Goal: Task Accomplishment & Management: Manage account settings

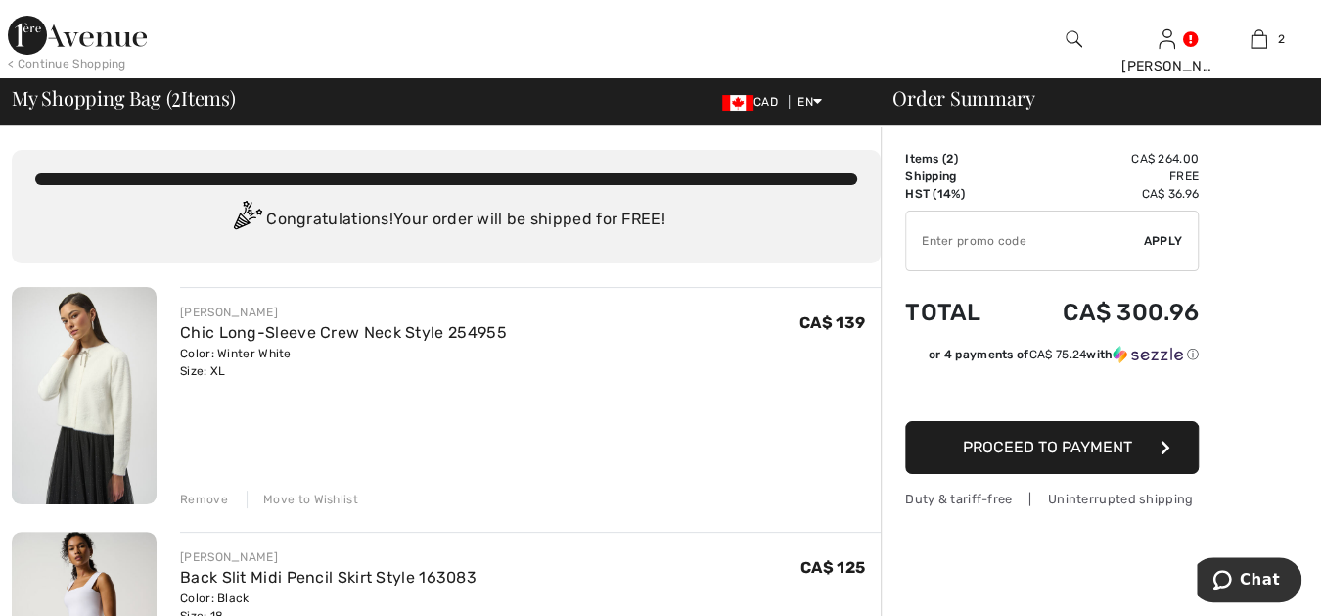
click at [208, 498] on div "Remove" at bounding box center [204, 499] width 48 height 18
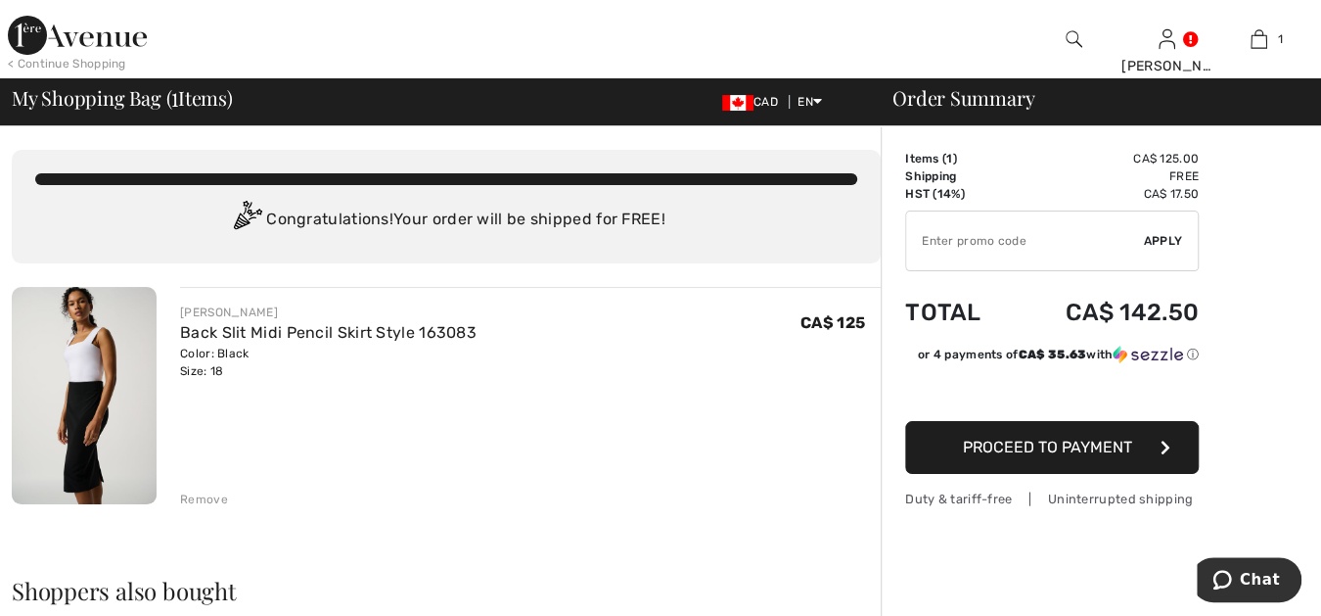
click at [920, 239] on input "TEXT" at bounding box center [1025, 240] width 238 height 59
type input "LIVE10"
click at [1164, 237] on span "Apply" at bounding box center [1163, 241] width 39 height 18
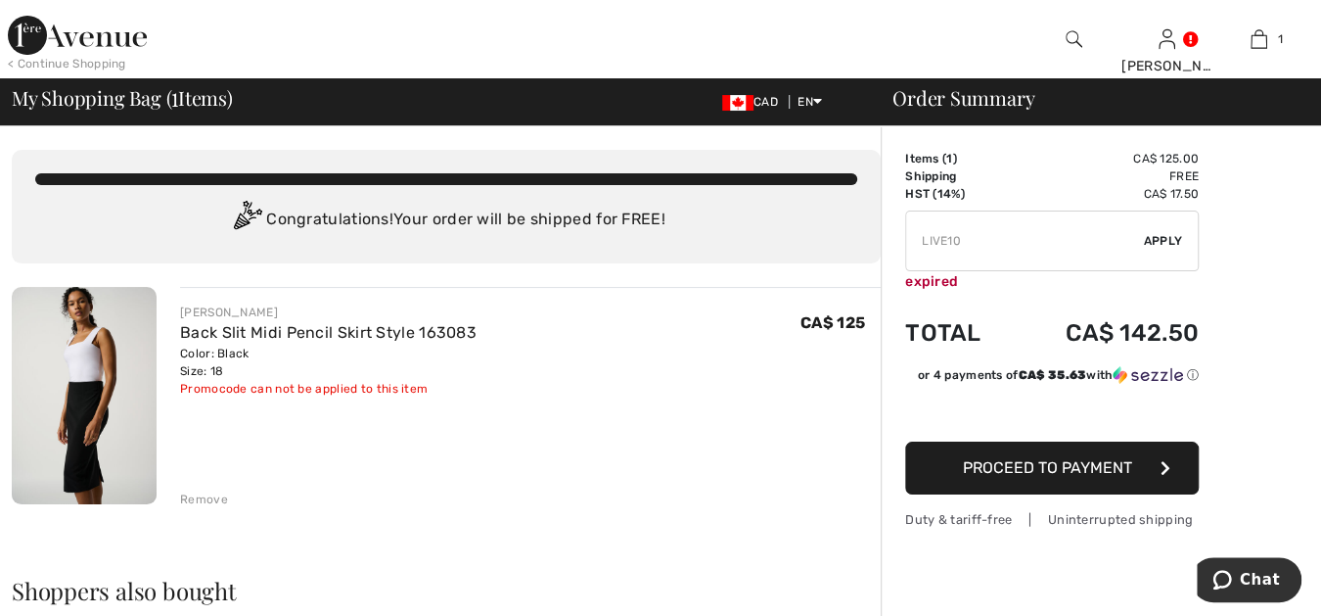
click at [1014, 464] on span "Proceed to Payment" at bounding box center [1047, 467] width 169 height 19
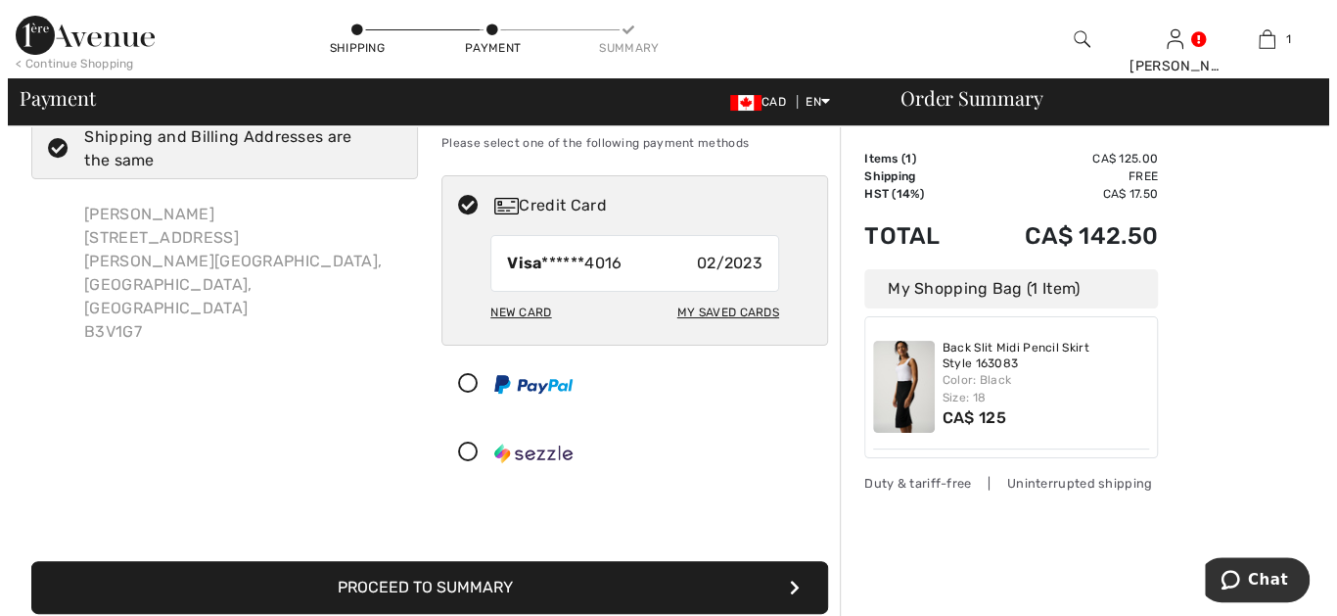
scroll to position [71, 0]
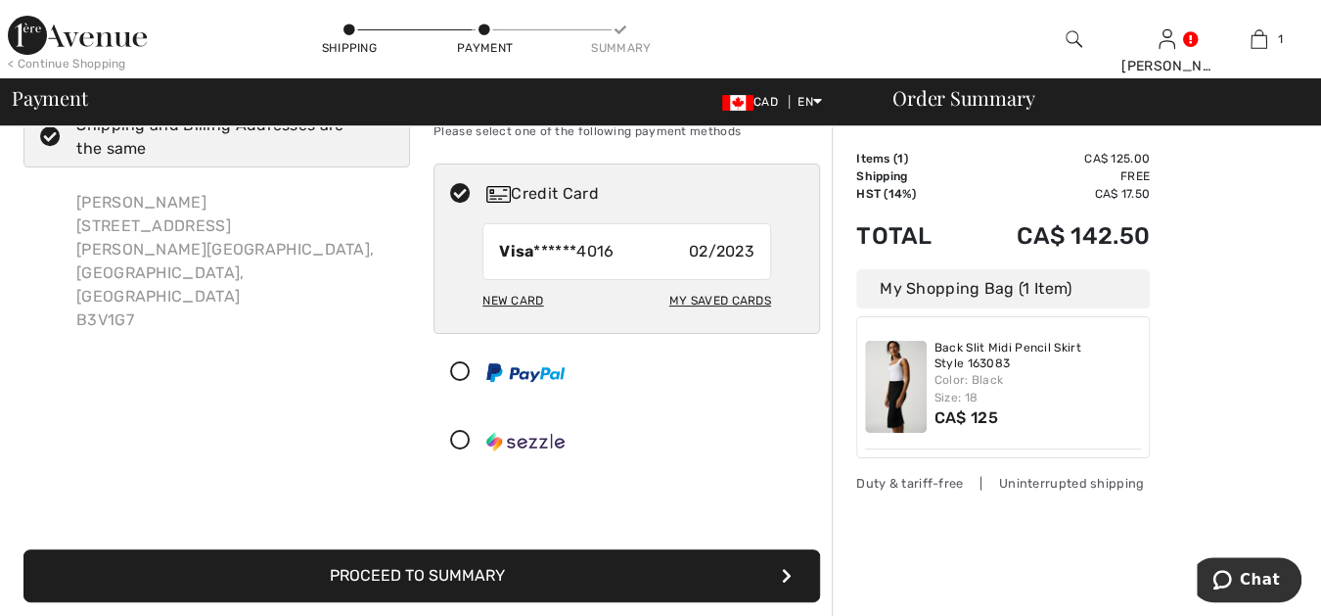
click at [760, 293] on div "My Saved Cards" at bounding box center [720, 300] width 102 height 33
radio input "true"
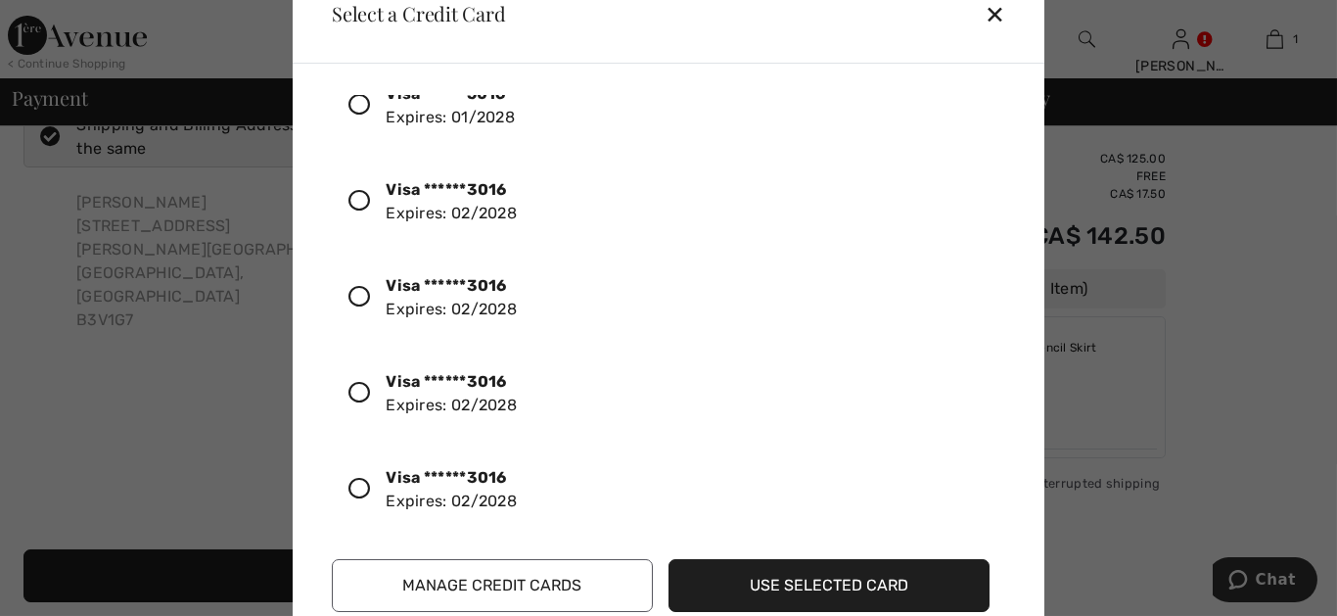
scroll to position [243, 0]
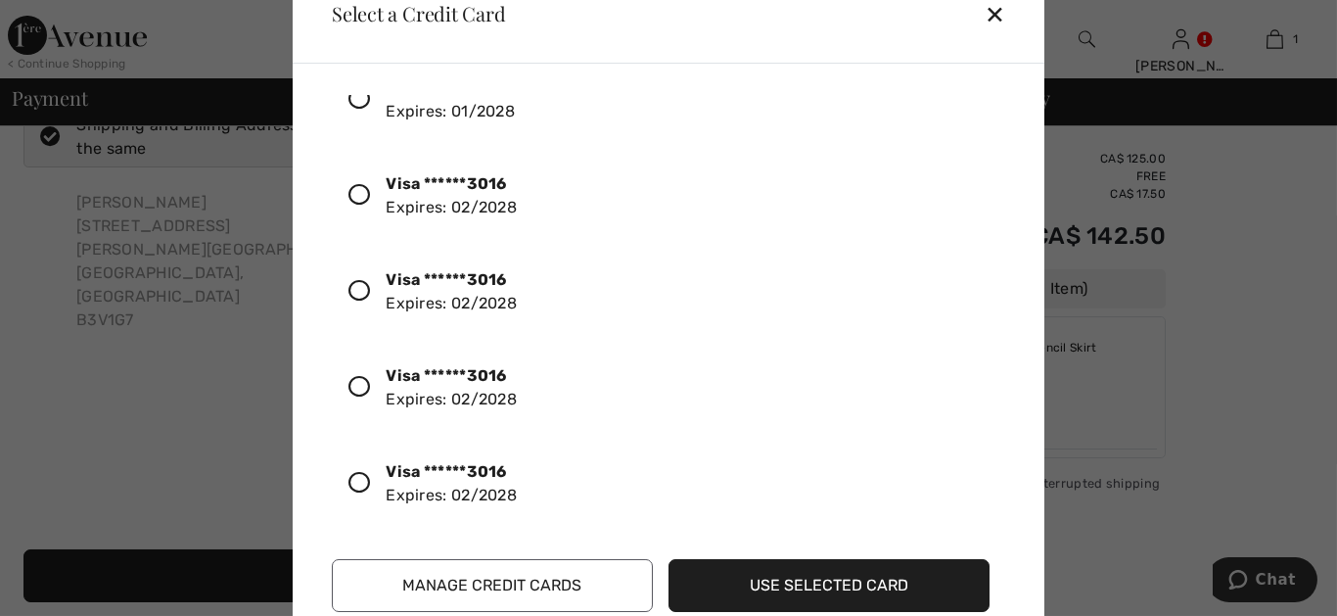
click at [359, 190] on icon at bounding box center [359, 195] width 22 height 22
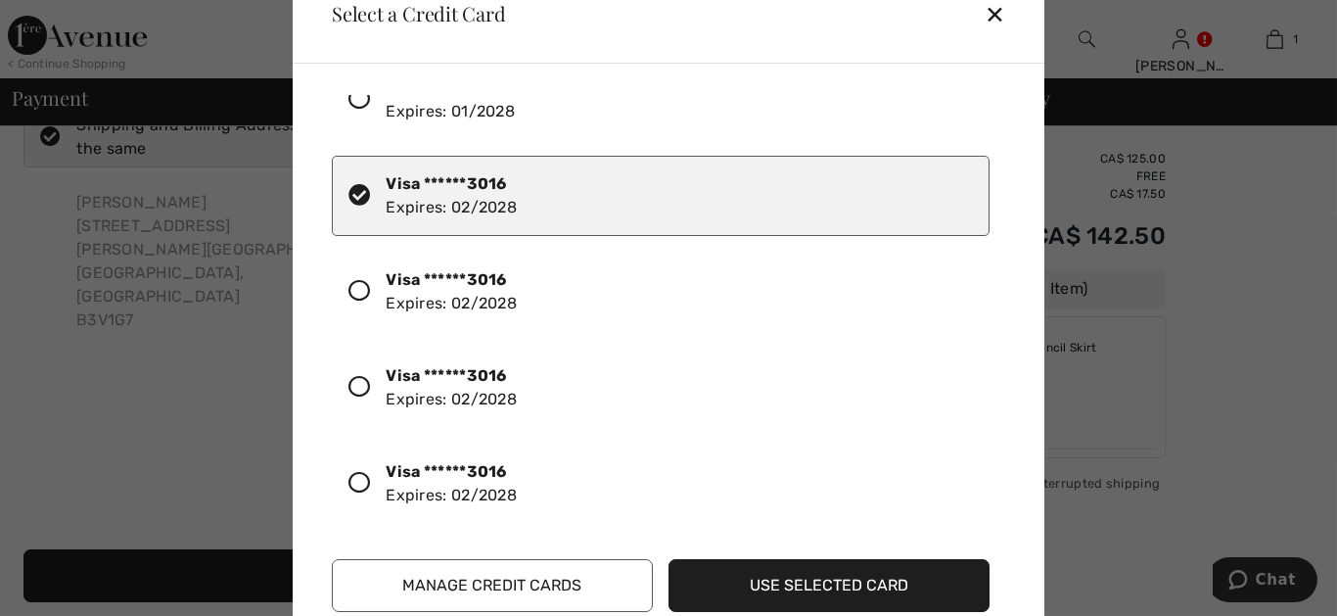
click at [780, 582] on button "Use Selected Card" at bounding box center [828, 585] width 321 height 53
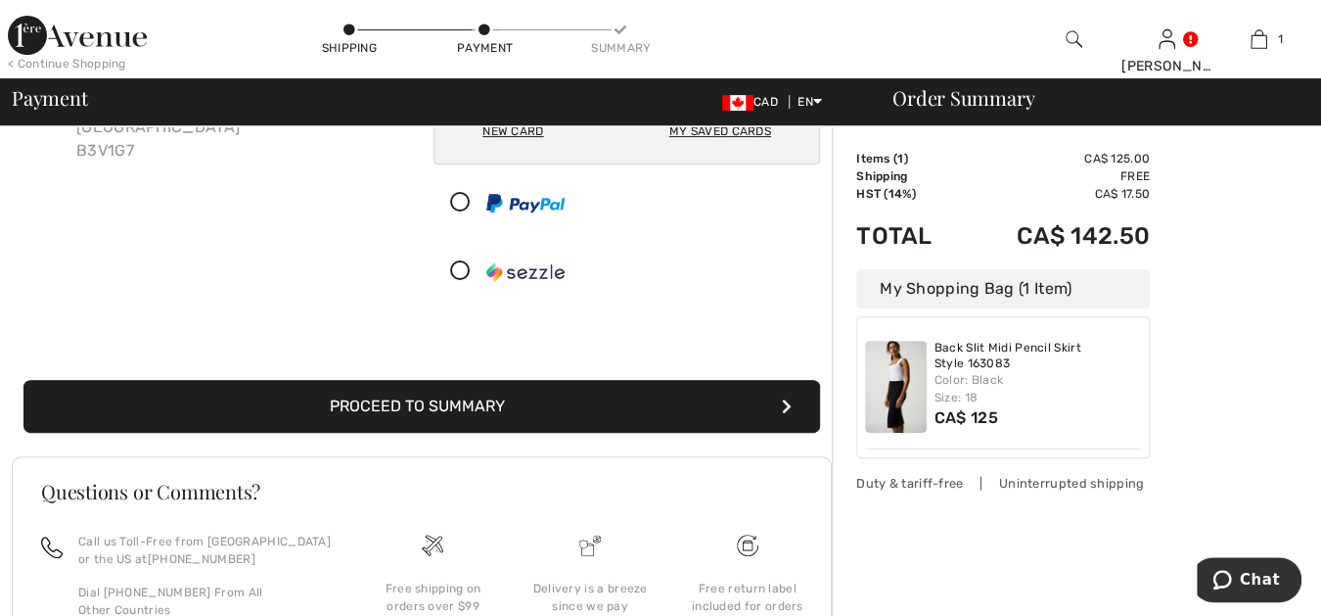
scroll to position [253, 0]
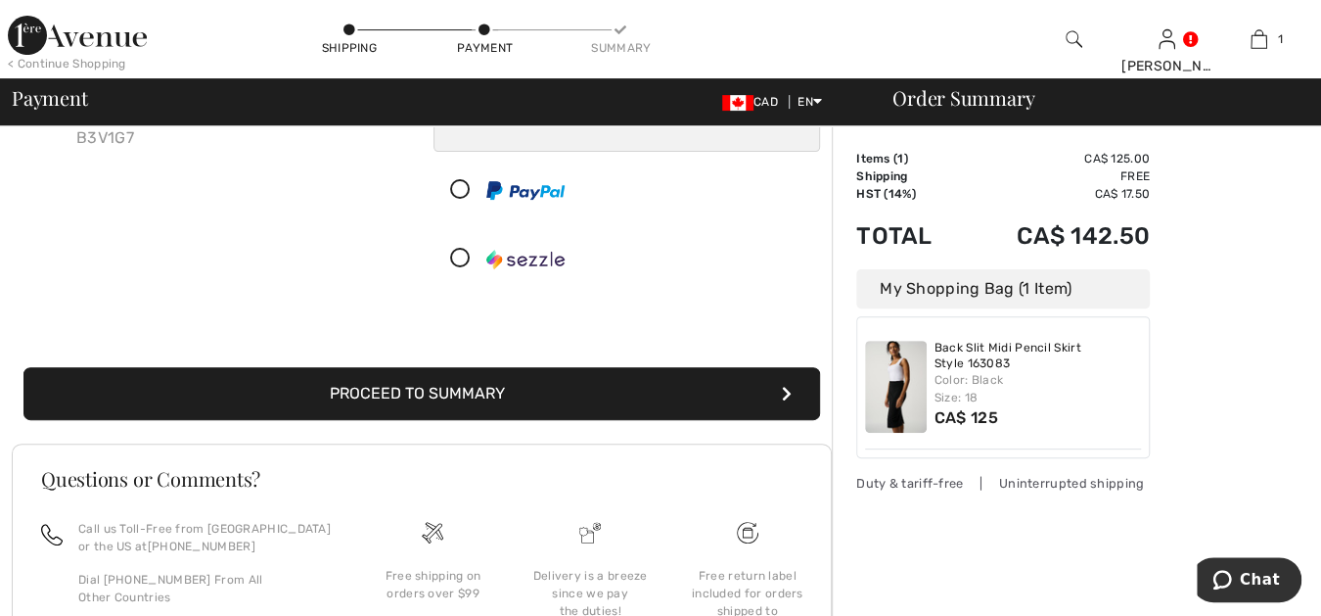
click at [614, 387] on button "Proceed to Summary" at bounding box center [421, 393] width 797 height 53
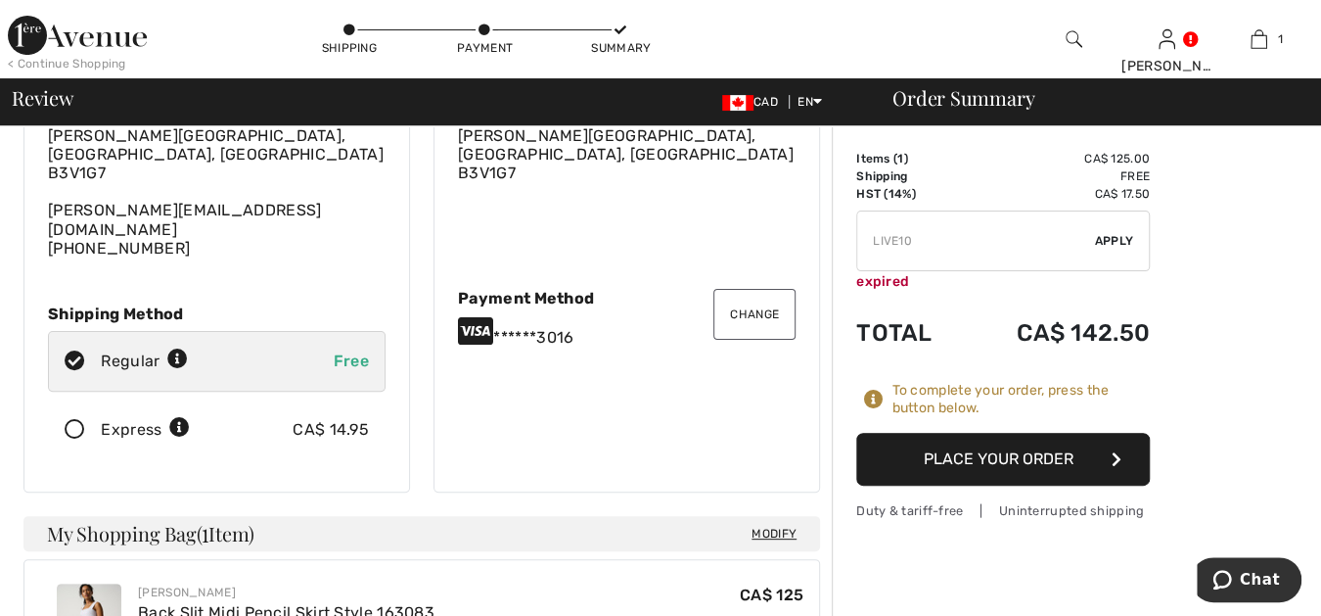
scroll to position [180, 0]
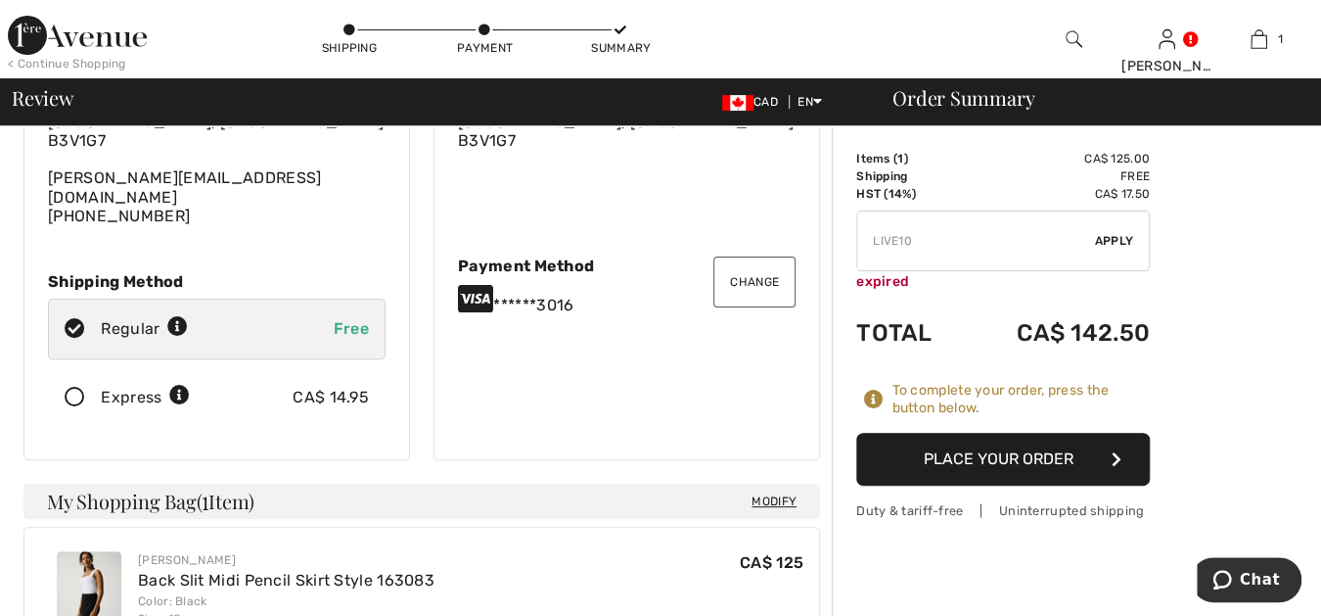
click at [993, 453] on button "Place Your Order" at bounding box center [1003, 459] width 294 height 53
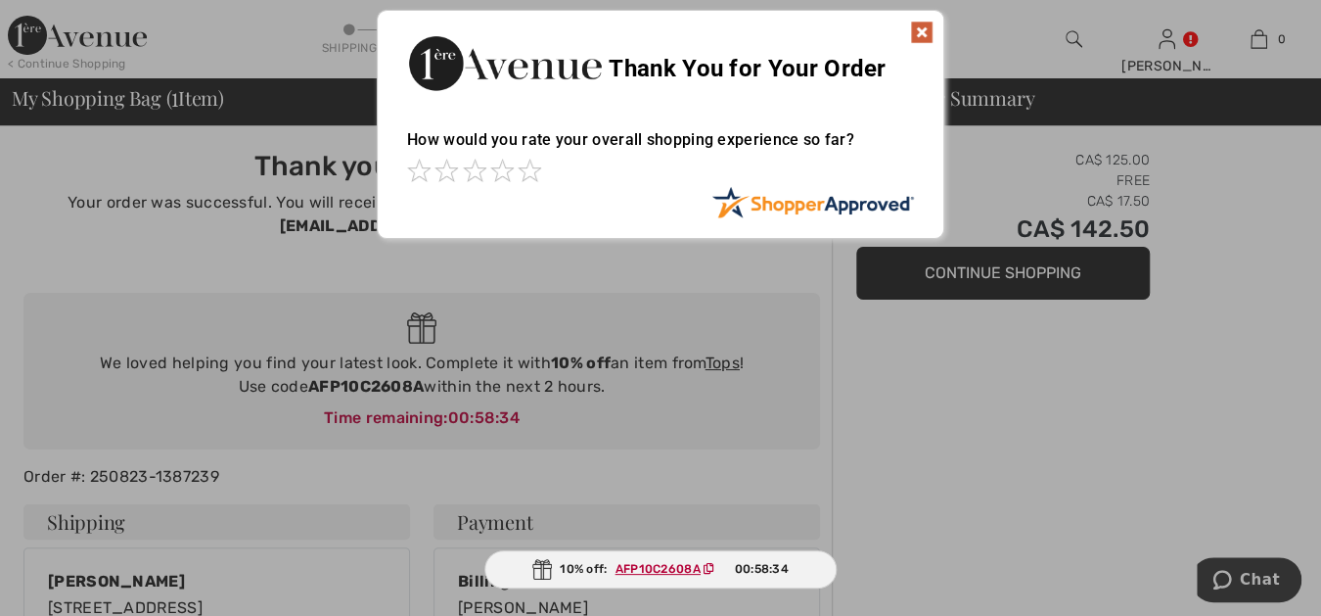
click at [920, 26] on img at bounding box center [921, 32] width 23 height 23
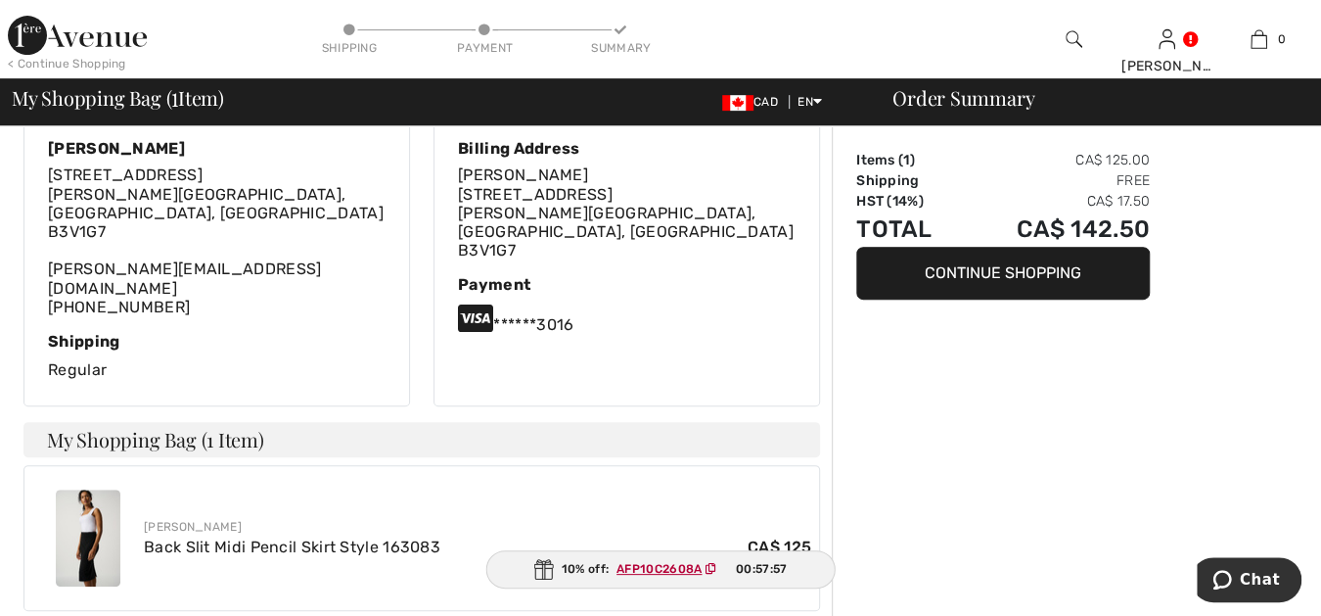
scroll to position [434, 0]
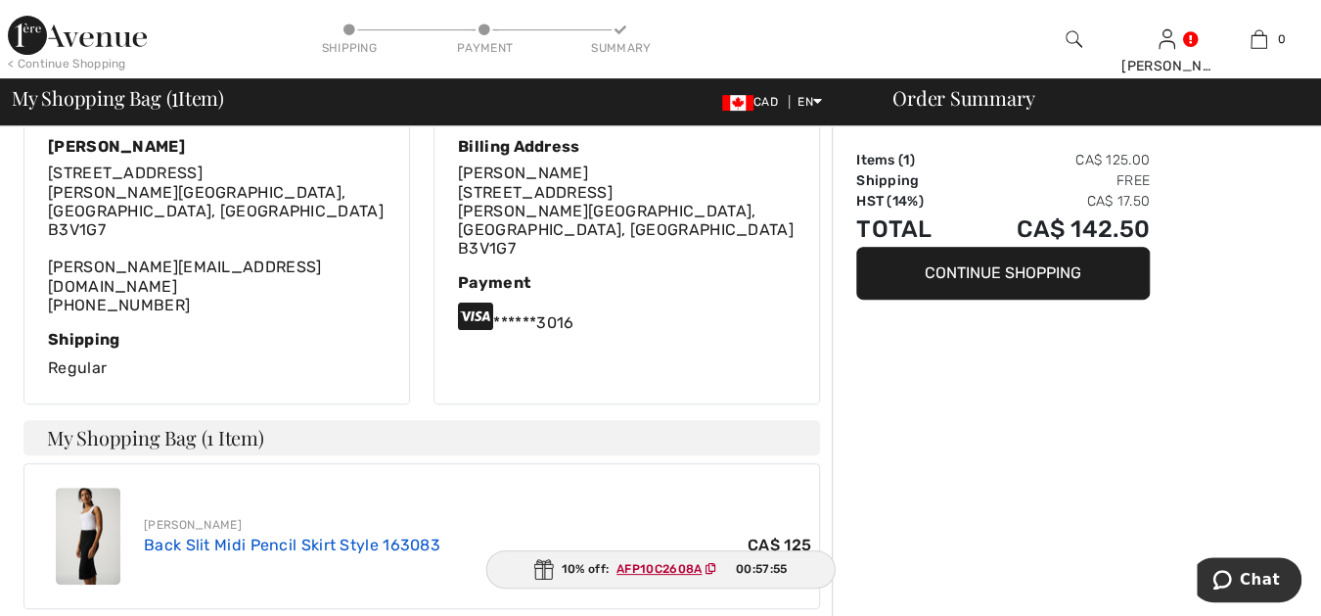
click at [154, 535] on link "Back Slit Midi Pencil Skirt Style 163083" at bounding box center [292, 544] width 297 height 19
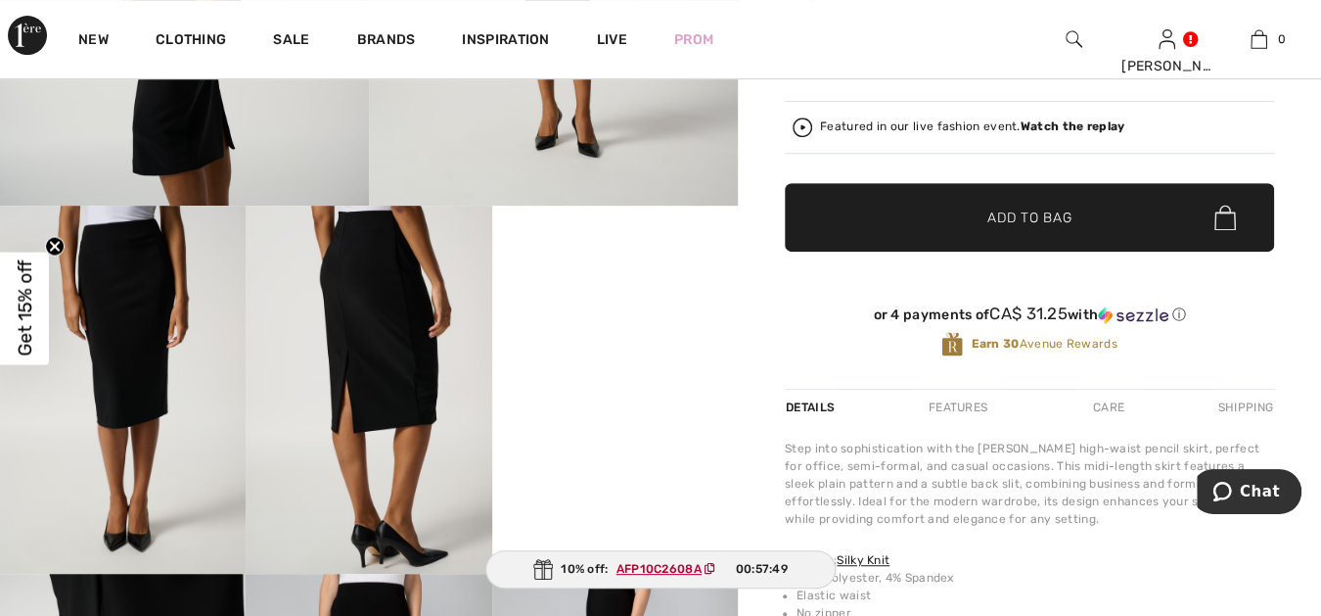
scroll to position [579, 0]
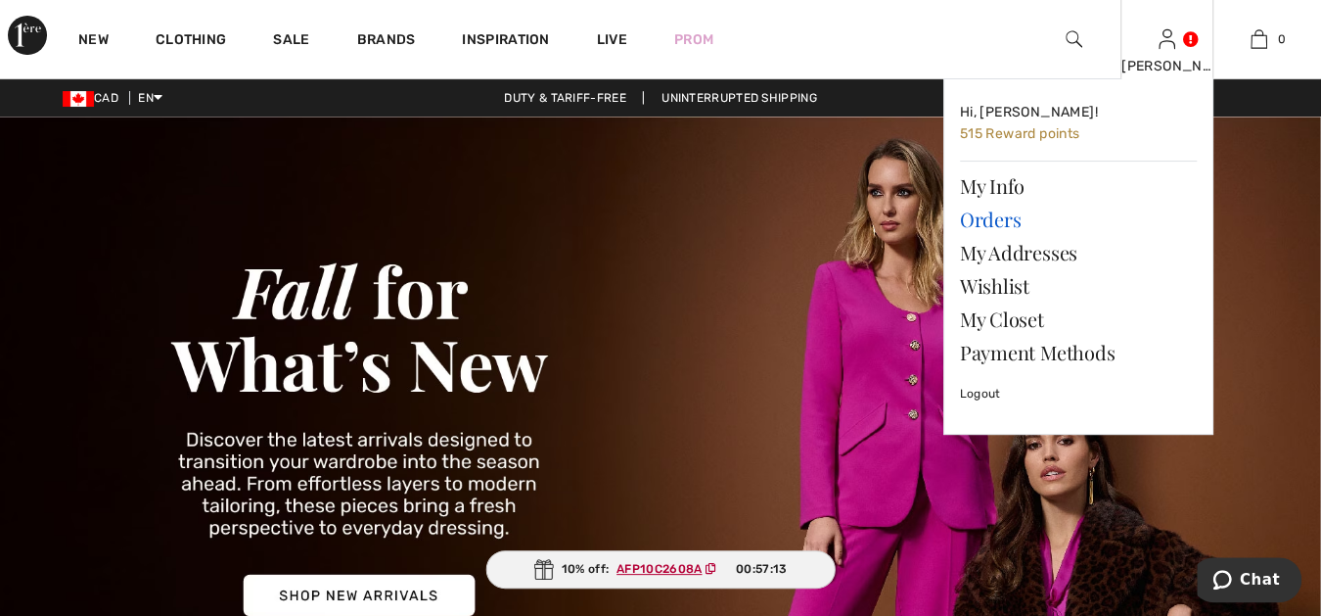
click at [985, 215] on link "Orders" at bounding box center [1078, 219] width 237 height 33
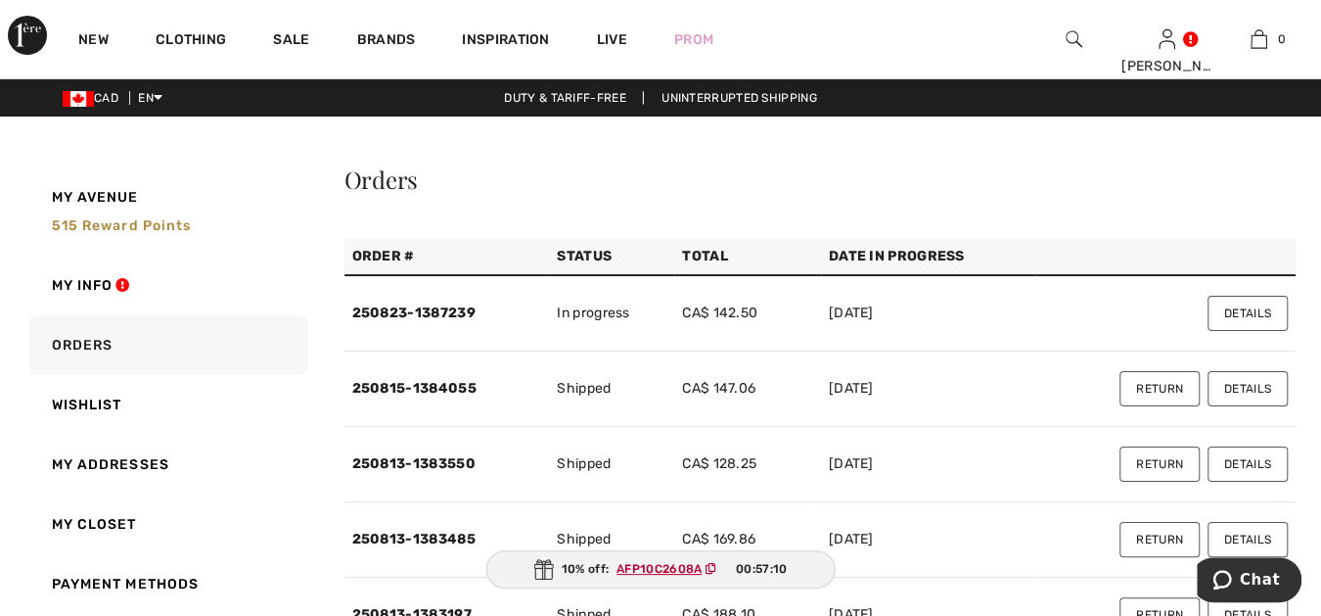
checkbox input "true"
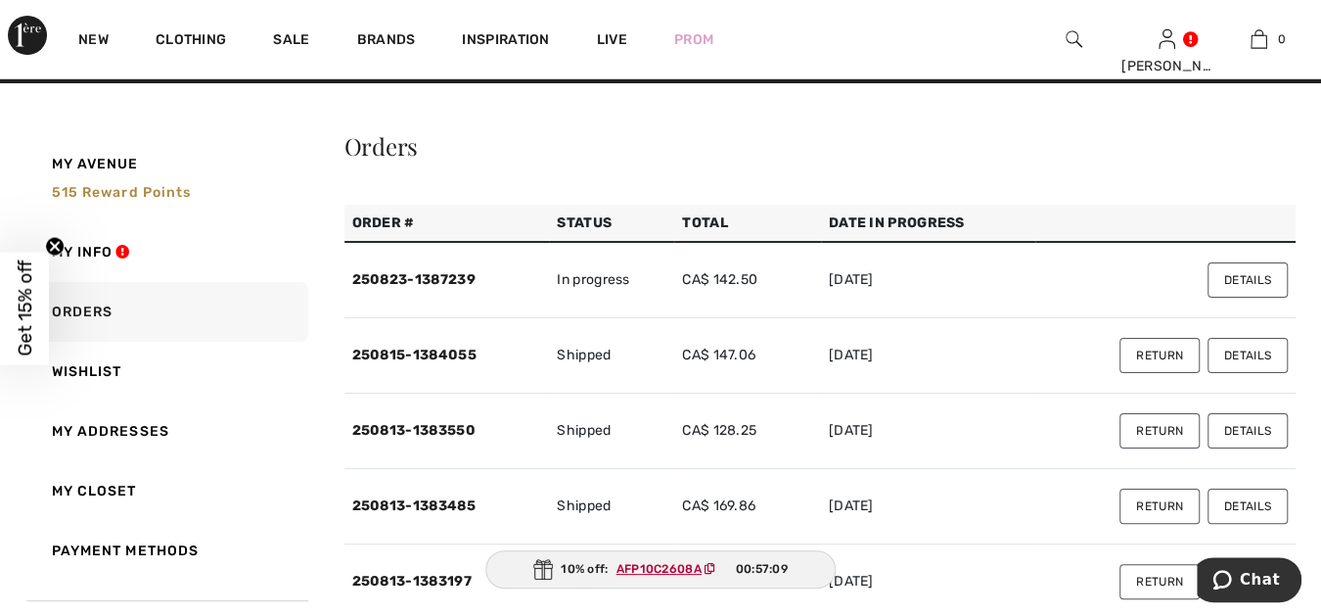
scroll to position [71, 0]
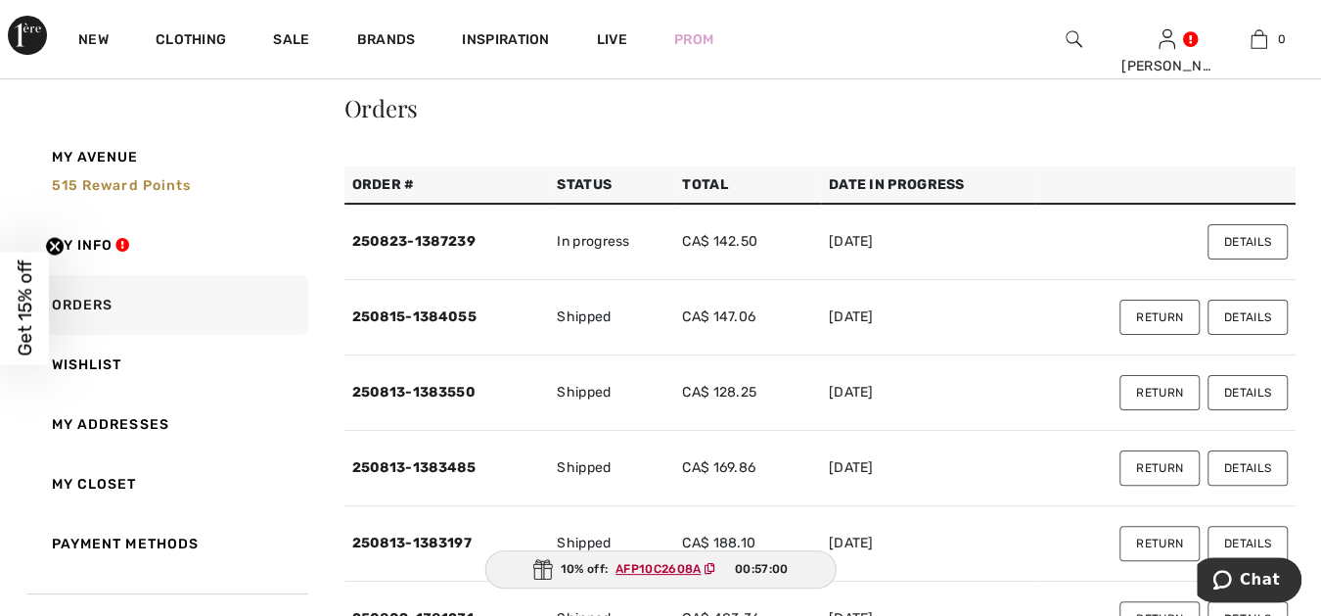
click at [1243, 234] on button "Details" at bounding box center [1248, 241] width 80 height 35
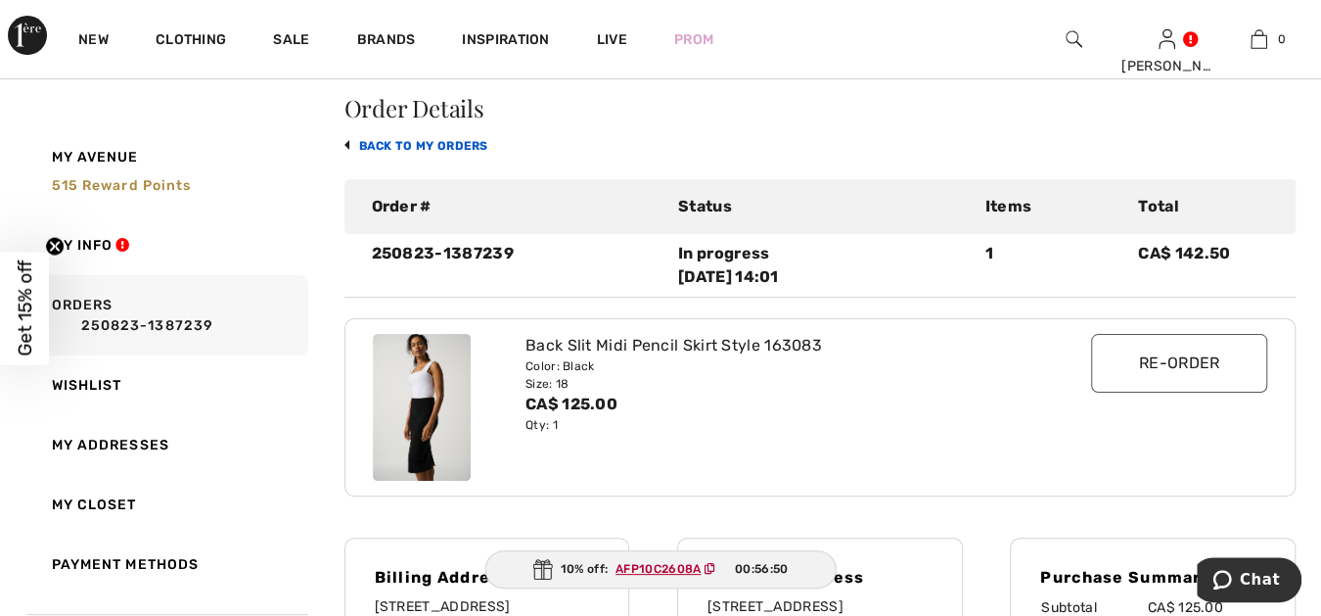
click at [463, 139] on link "back to My Orders" at bounding box center [416, 146] width 144 height 14
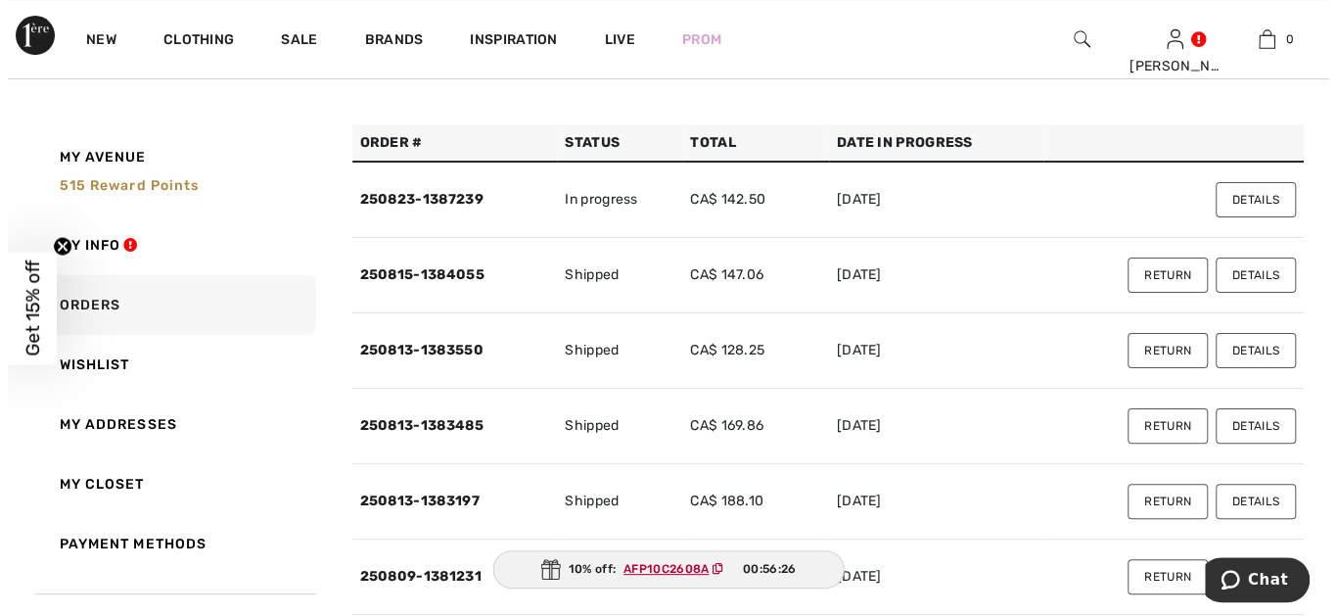
scroll to position [108, 0]
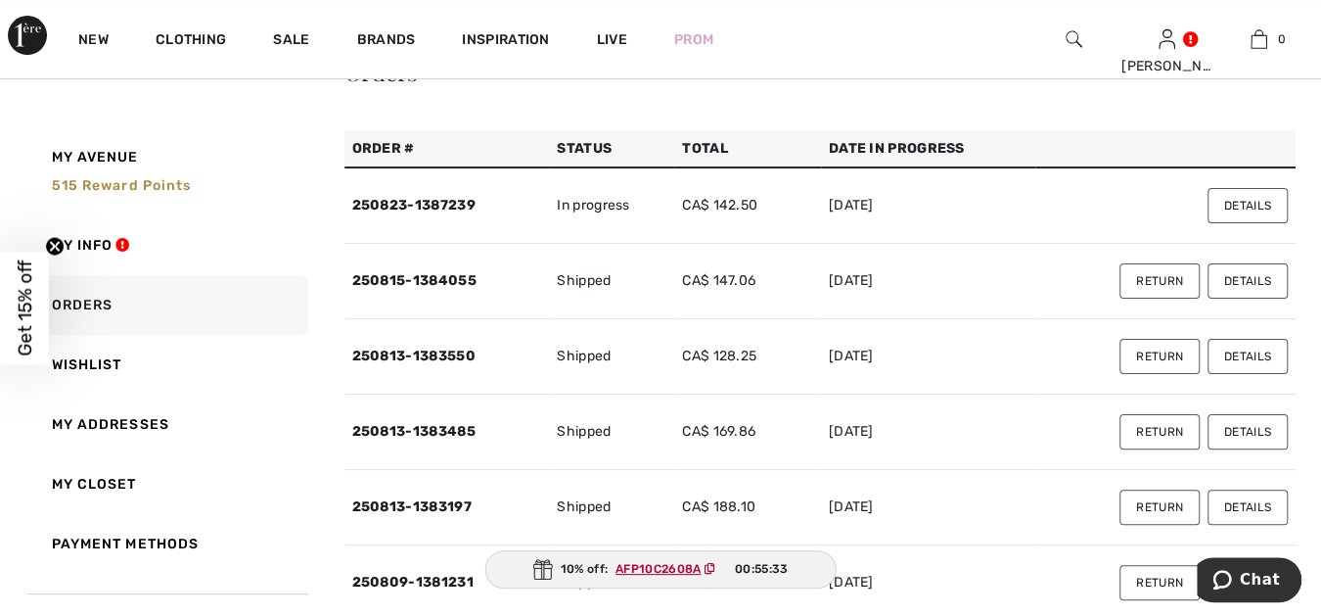
click at [1253, 272] on button "Details" at bounding box center [1248, 280] width 80 height 35
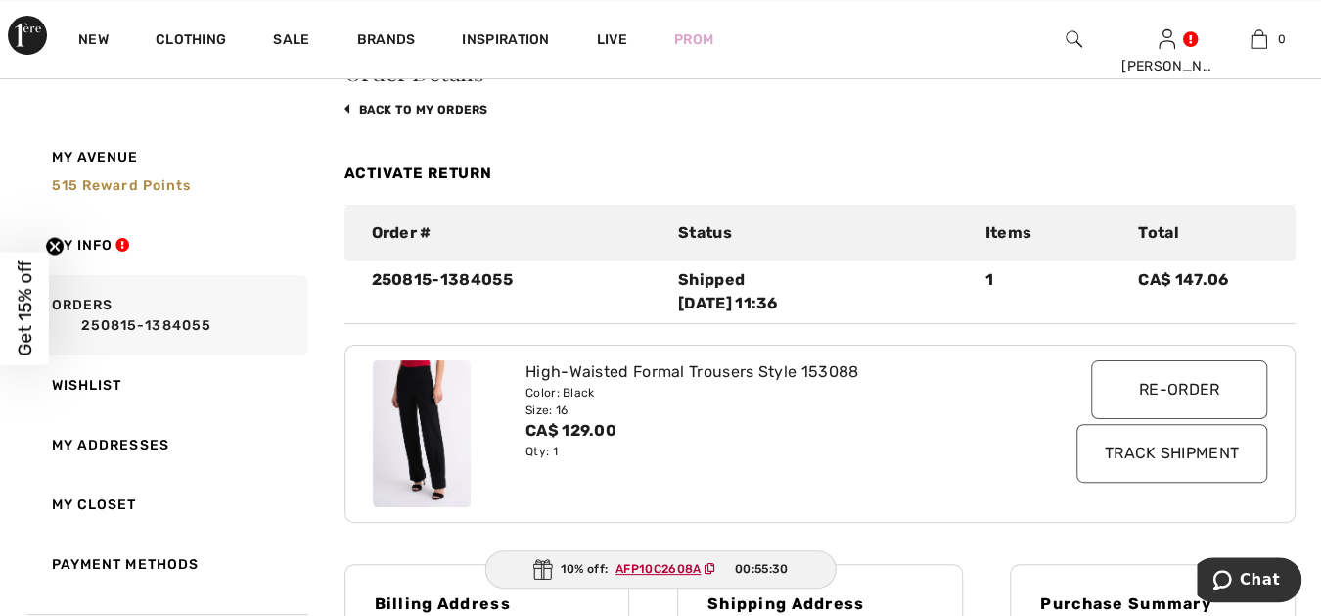
click at [450, 103] on link "back to My Orders" at bounding box center [416, 110] width 144 height 14
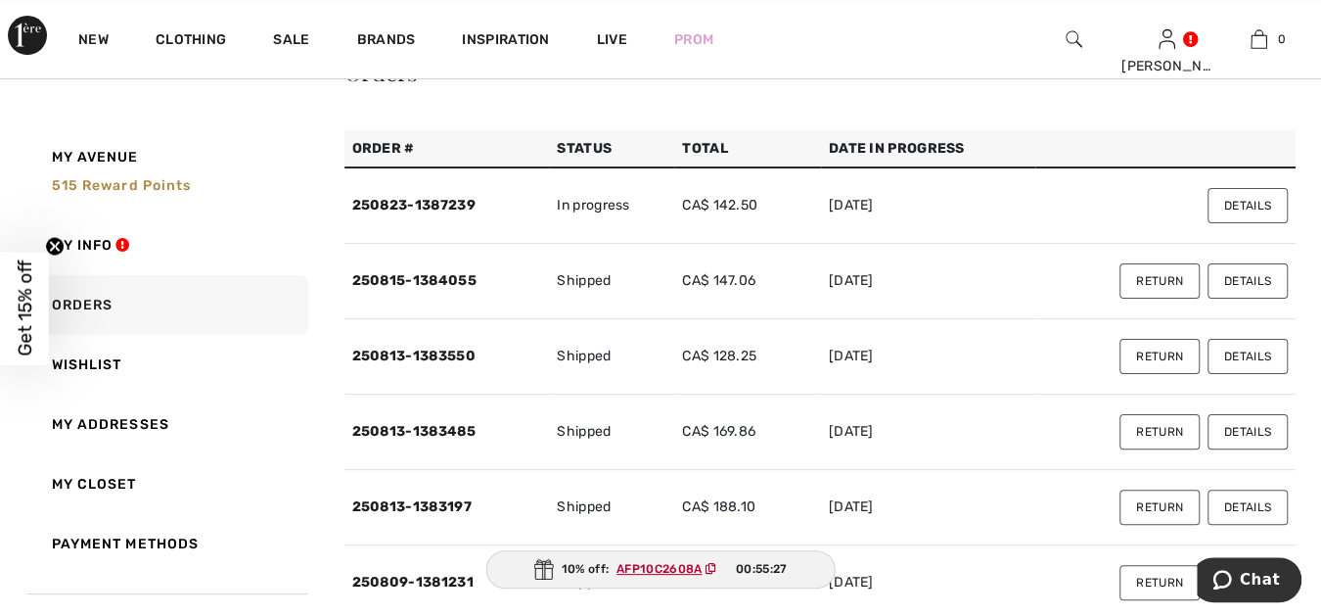
click at [1245, 349] on button "Details" at bounding box center [1248, 356] width 80 height 35
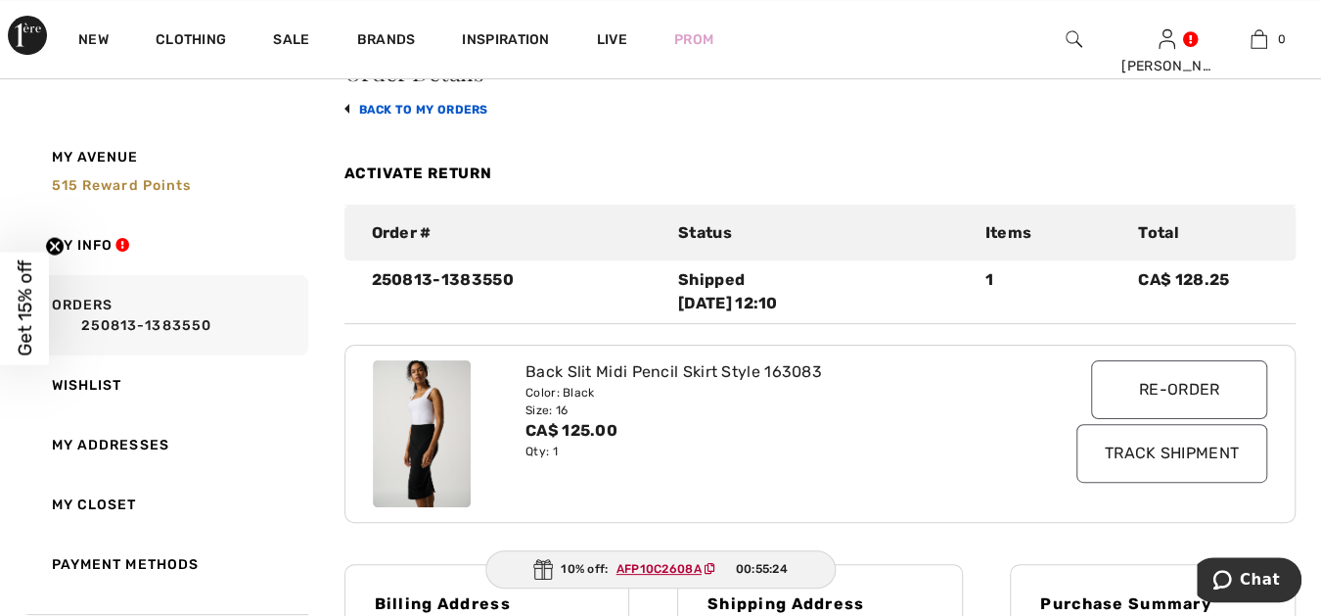
click at [458, 103] on link "back to My Orders" at bounding box center [416, 110] width 144 height 14
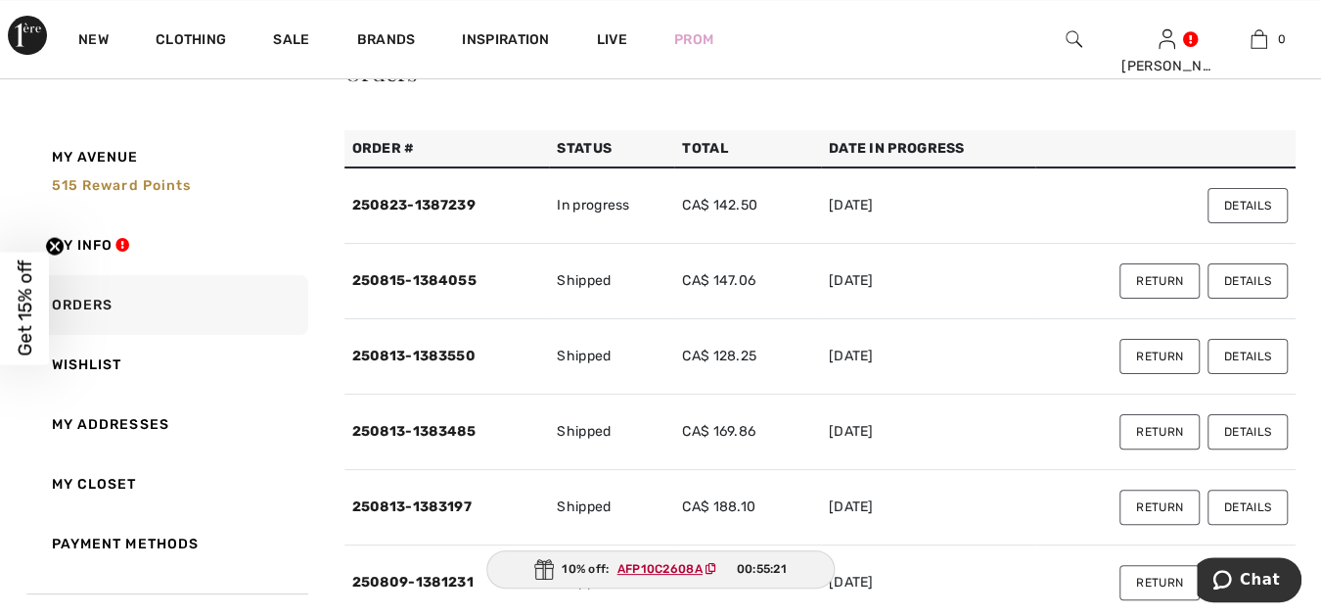
click at [1248, 423] on button "Details" at bounding box center [1248, 431] width 80 height 35
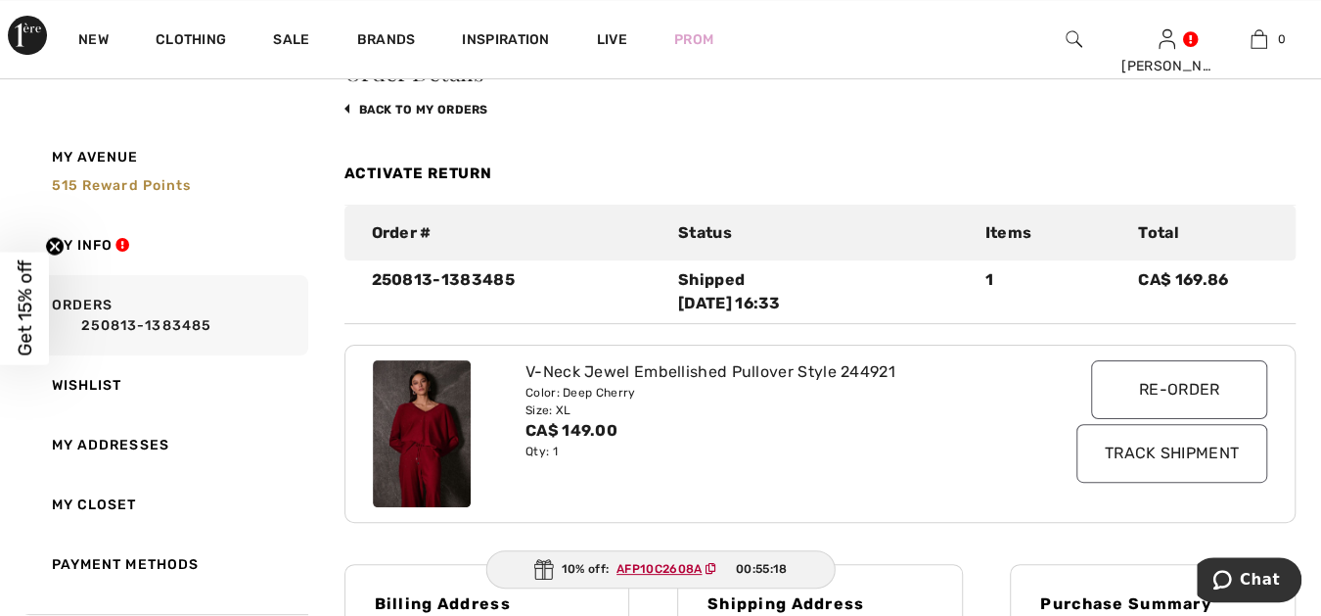
click at [429, 424] on img at bounding box center [422, 433] width 98 height 147
click at [567, 368] on div "V-Neck Jewel Embellished Pullover Style 244921" at bounding box center [781, 371] width 512 height 23
drag, startPoint x: 893, startPoint y: 366, endPoint x: 841, endPoint y: 367, distance: 52.9
click at [841, 367] on div "V-Neck Jewel Embellished Pullover Style 244921" at bounding box center [781, 371] width 512 height 23
copy div "244921"
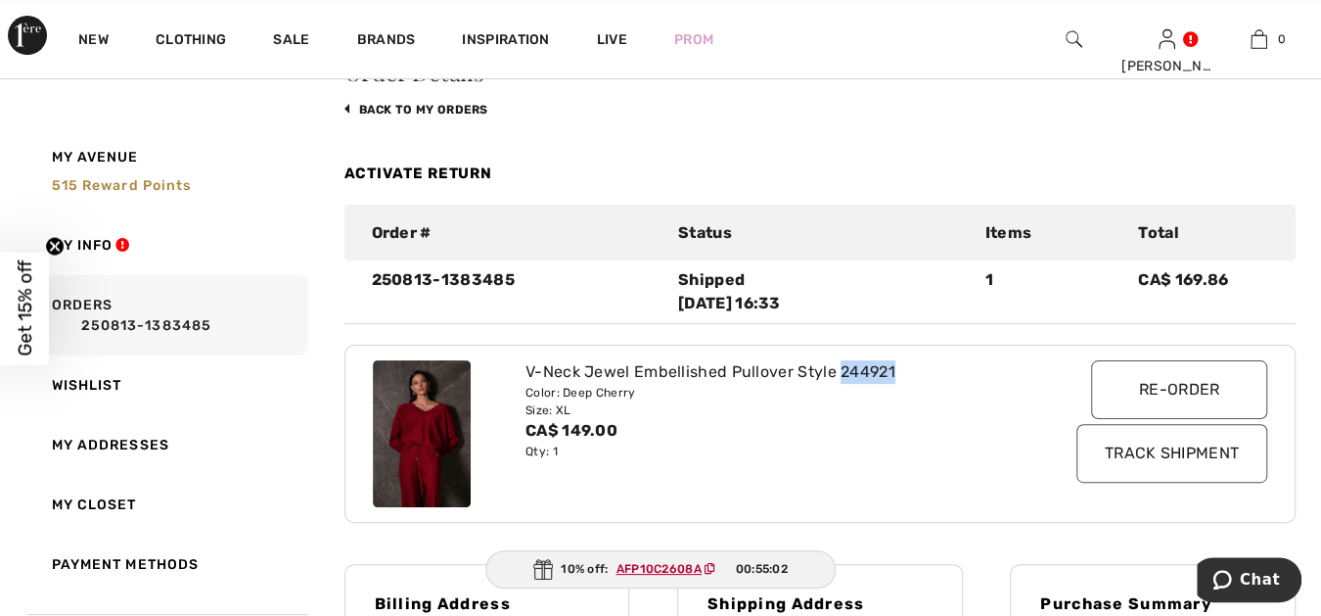
click at [1072, 32] on img at bounding box center [1074, 38] width 17 height 23
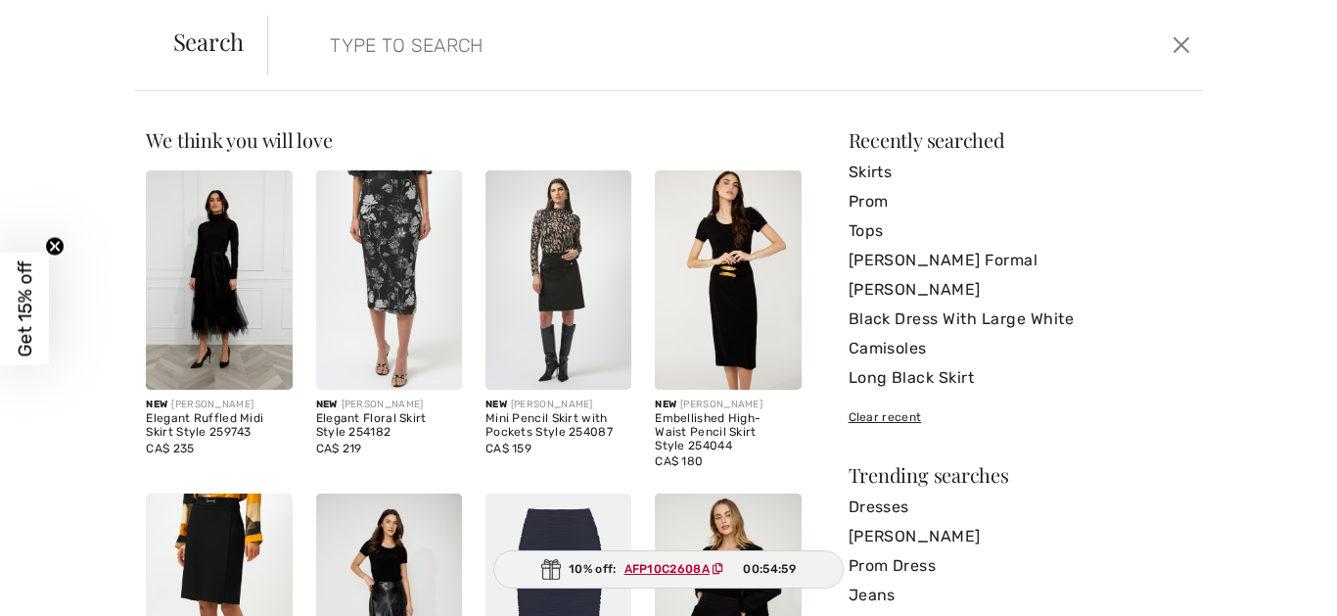
click at [402, 40] on input "search" at bounding box center [634, 45] width 638 height 59
paste input "244921"
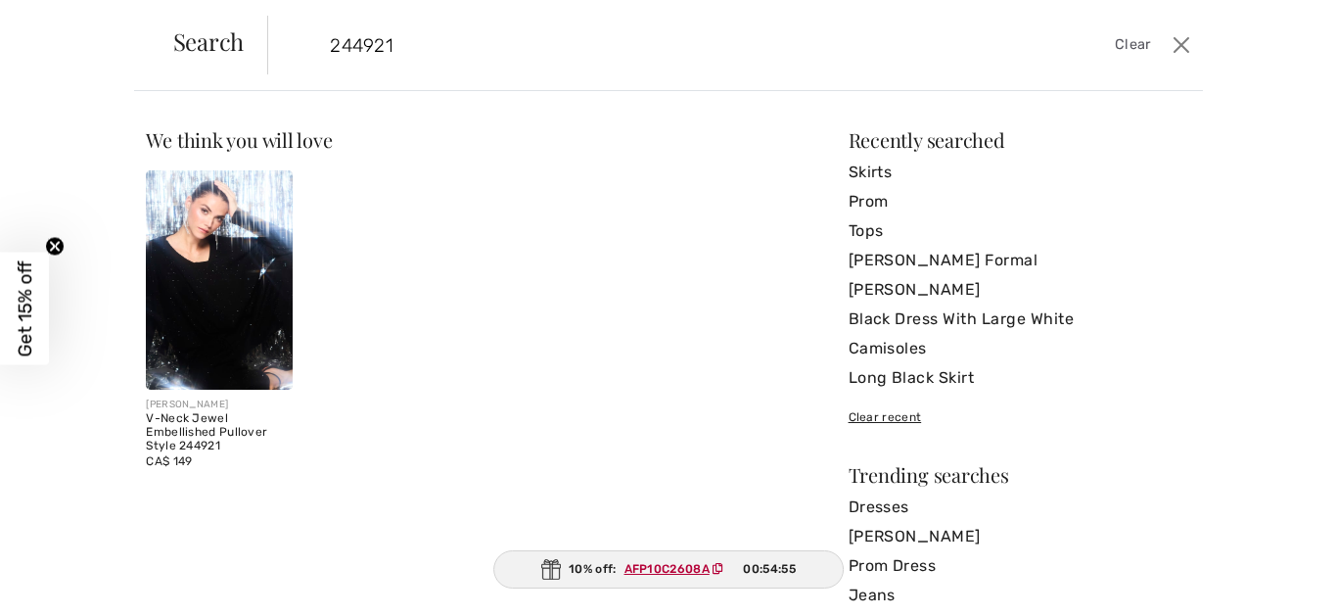
type input "244921"
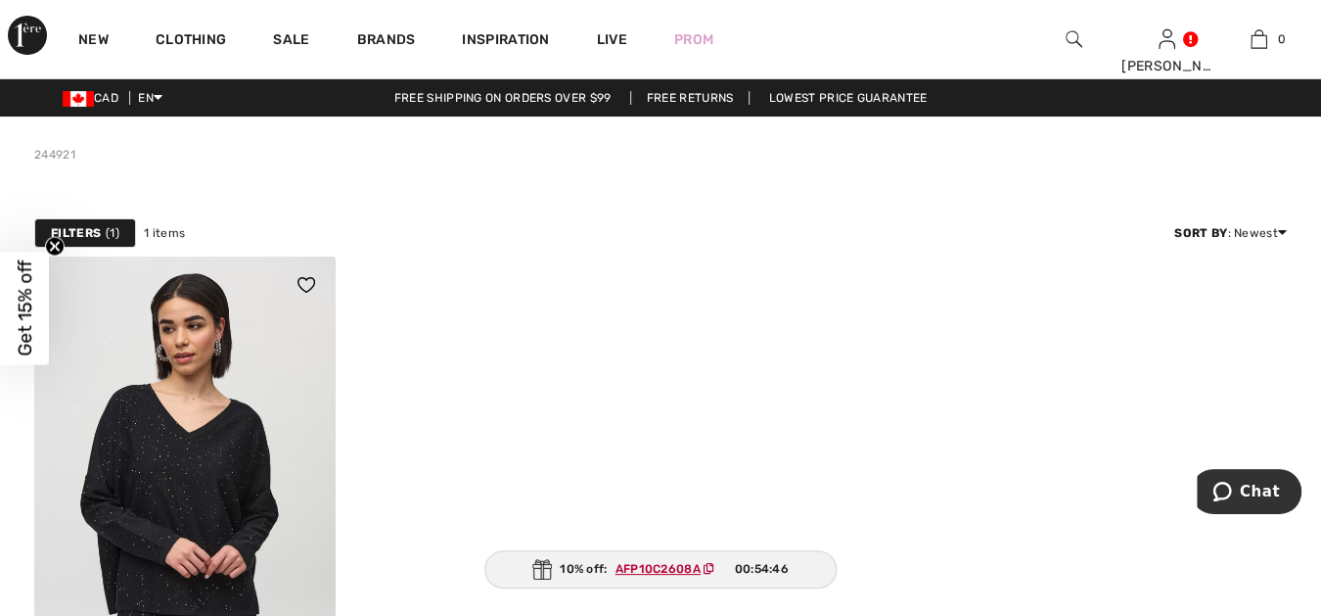
click at [276, 345] on img at bounding box center [184, 481] width 301 height 452
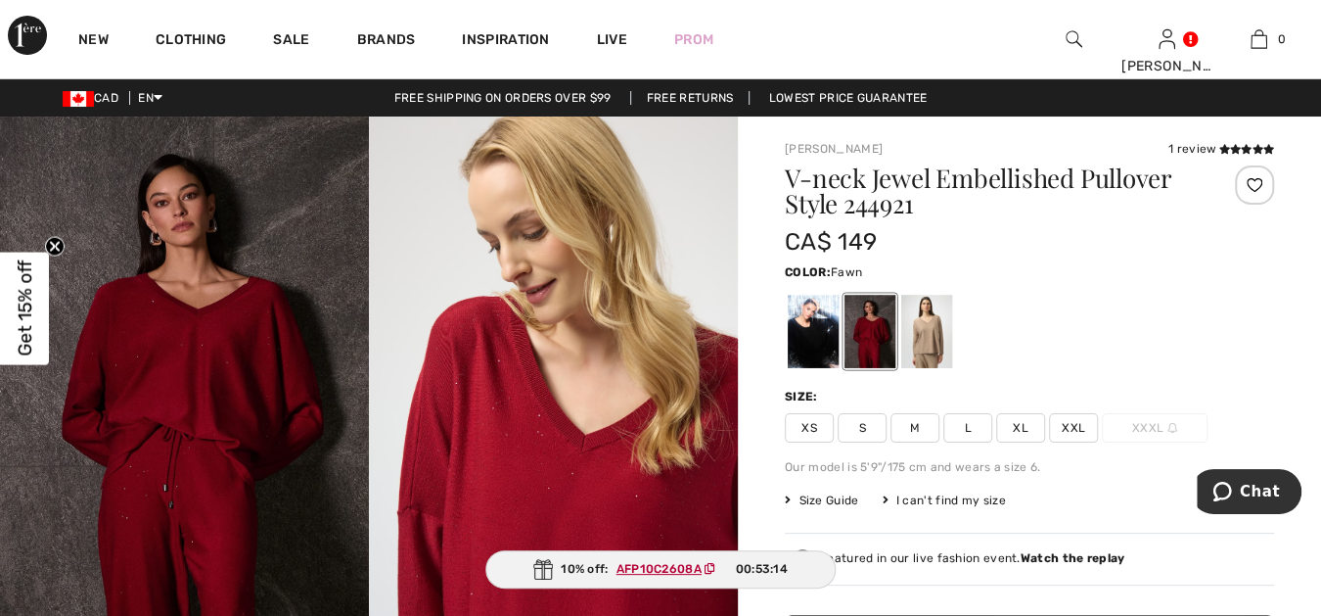
click at [940, 323] on div at bounding box center [926, 331] width 51 height 73
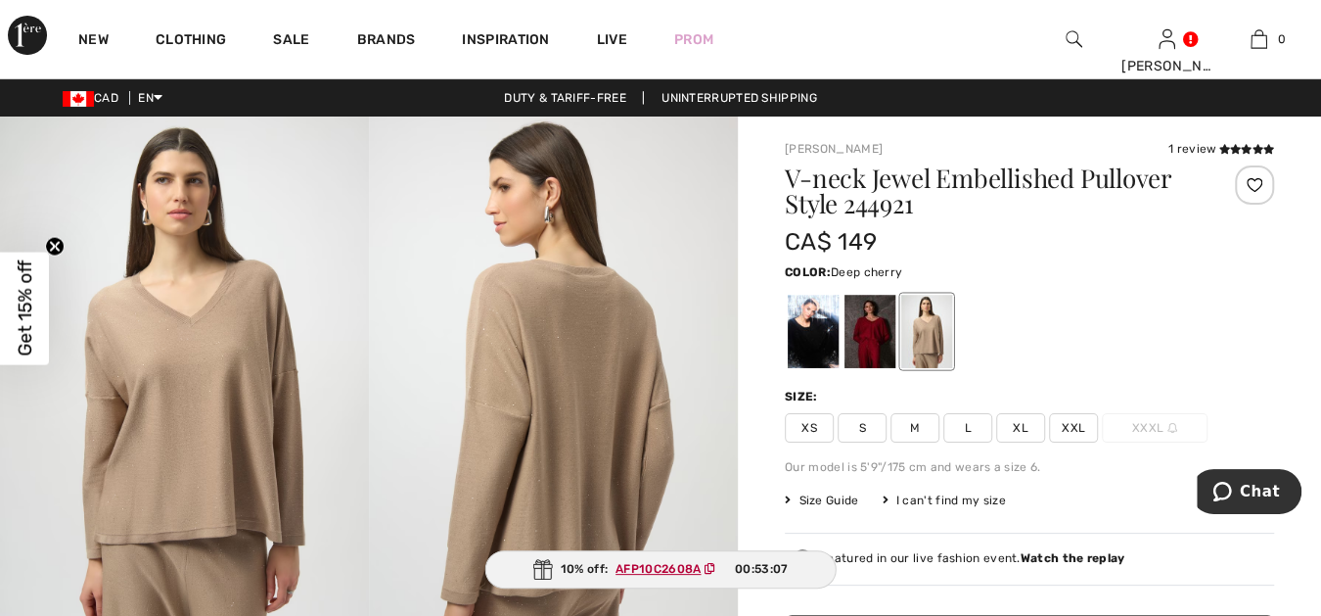
click at [845, 321] on div at bounding box center [870, 331] width 51 height 73
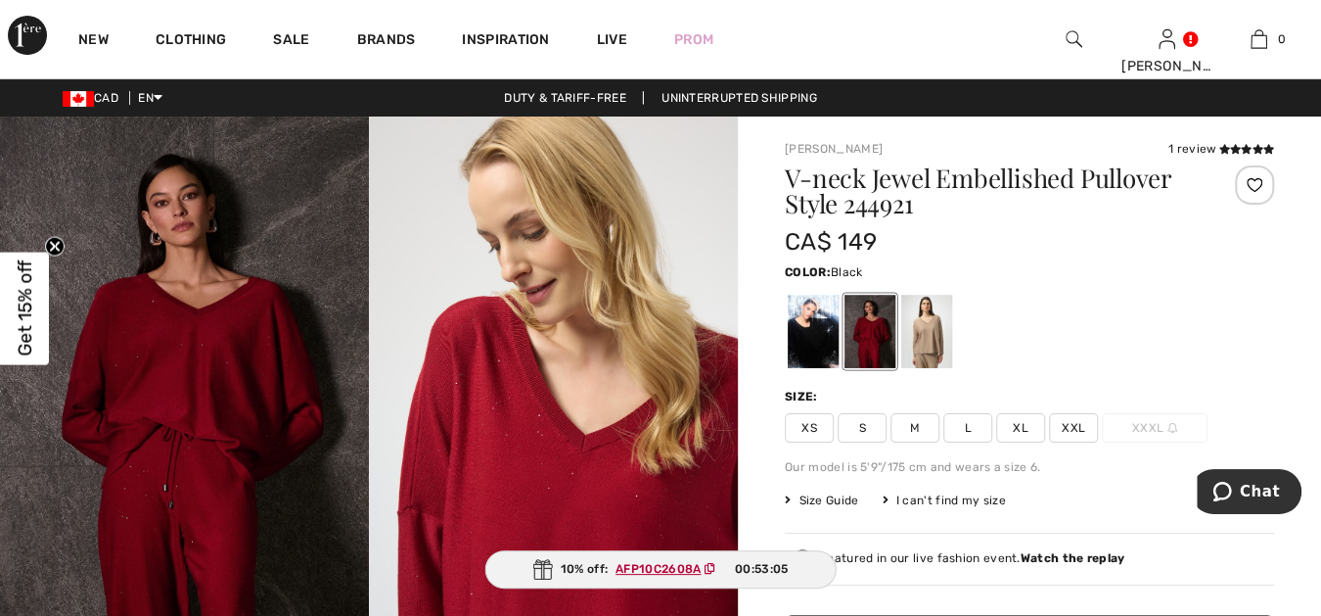
click at [812, 325] on div at bounding box center [813, 331] width 51 height 73
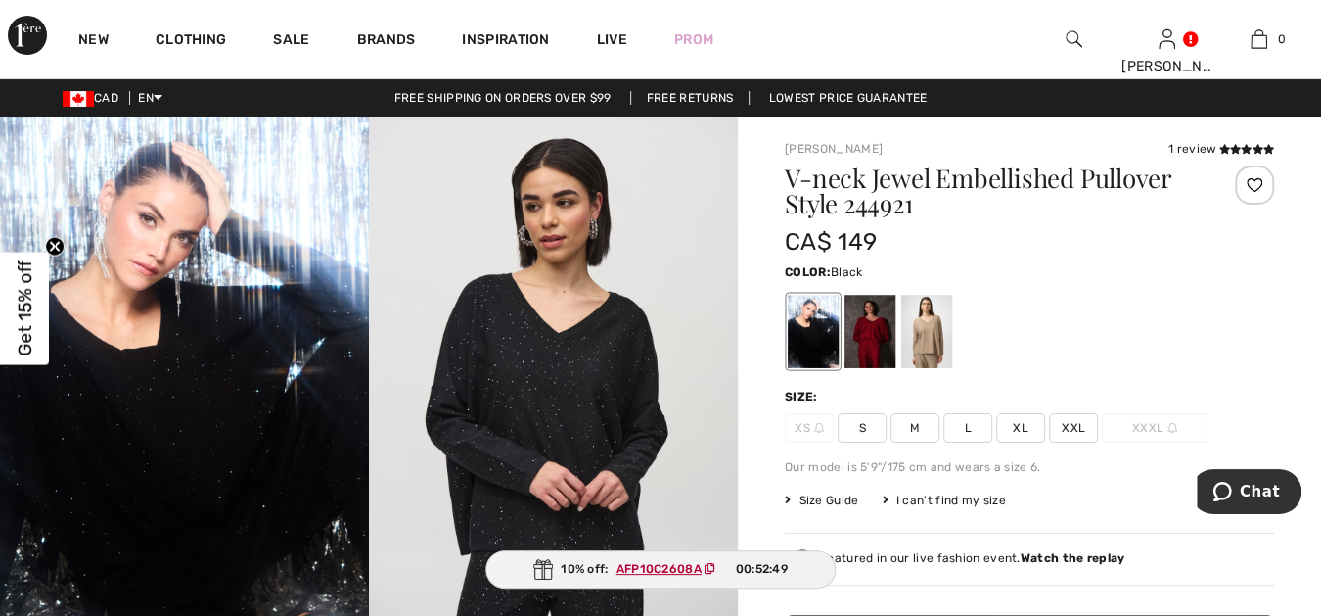
click at [1021, 420] on span "XL" at bounding box center [1020, 427] width 49 height 29
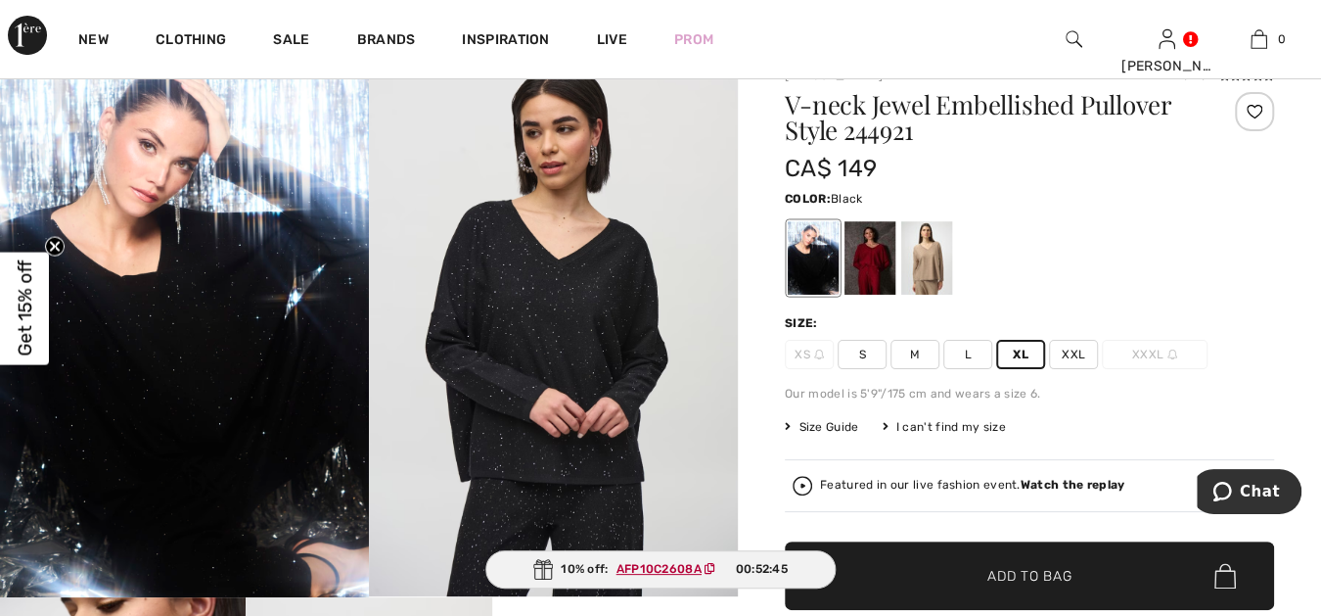
scroll to position [180, 0]
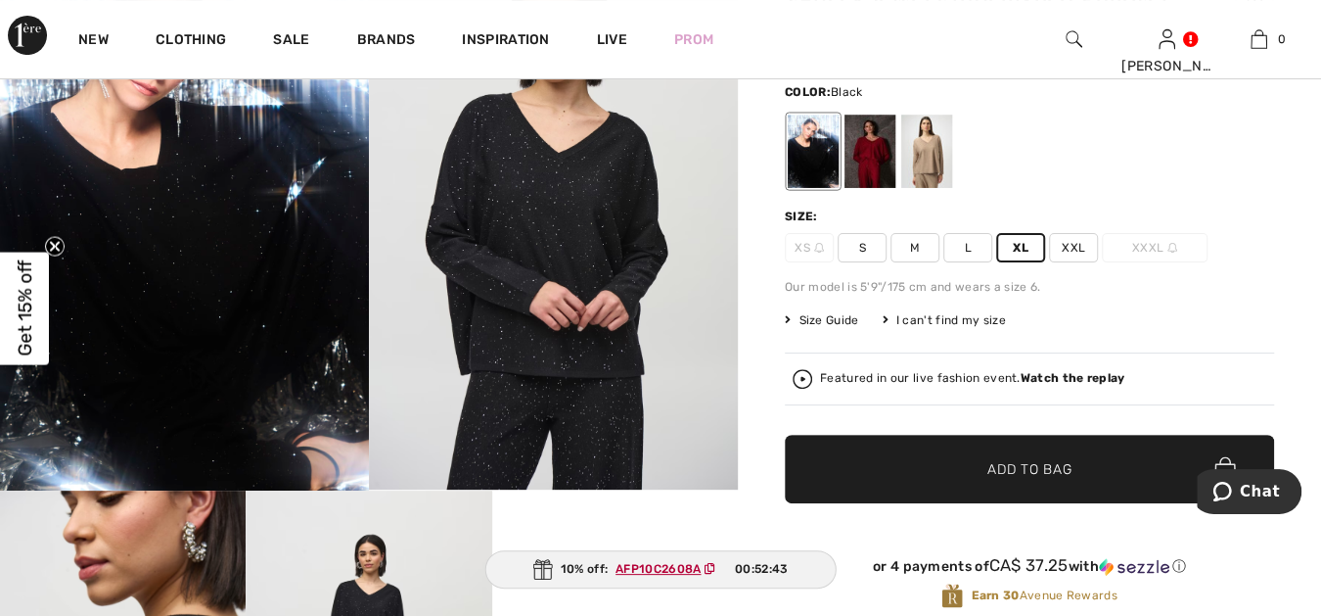
click at [1068, 465] on span "Add to Bag" at bounding box center [1029, 469] width 84 height 21
click at [1091, 376] on strong "Watch the replay" at bounding box center [1073, 378] width 105 height 14
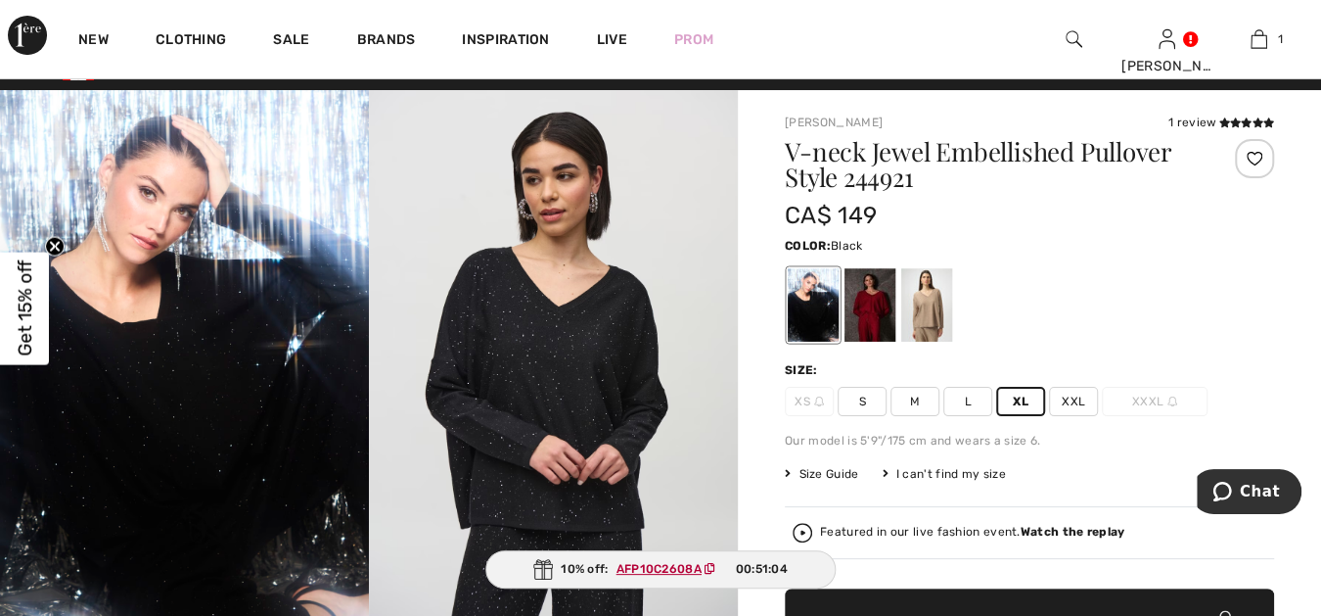
scroll to position [0, 0]
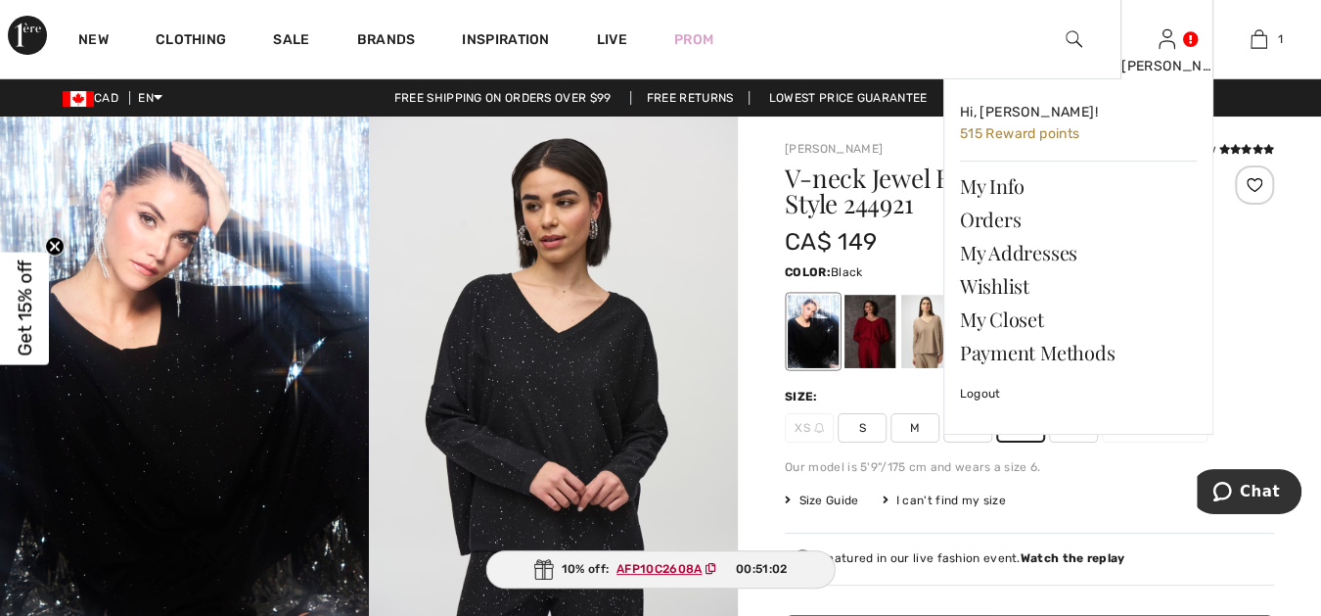
click at [1170, 36] on img at bounding box center [1167, 38] width 17 height 23
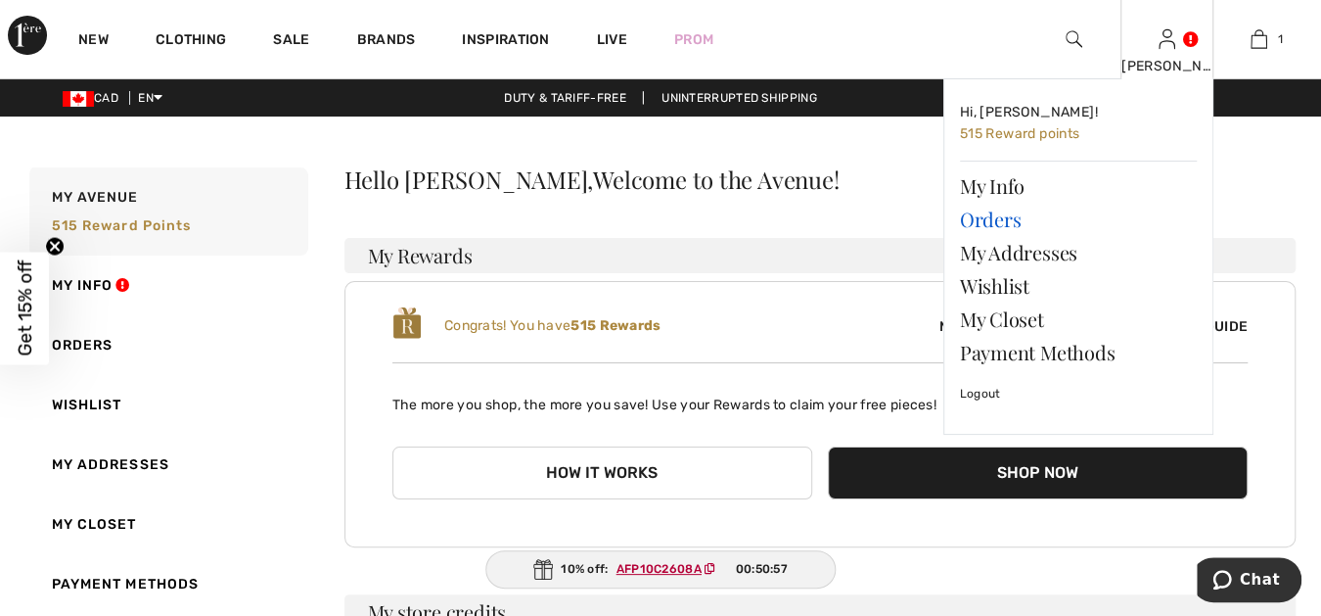
click at [1006, 221] on link "Orders" at bounding box center [1078, 219] width 237 height 33
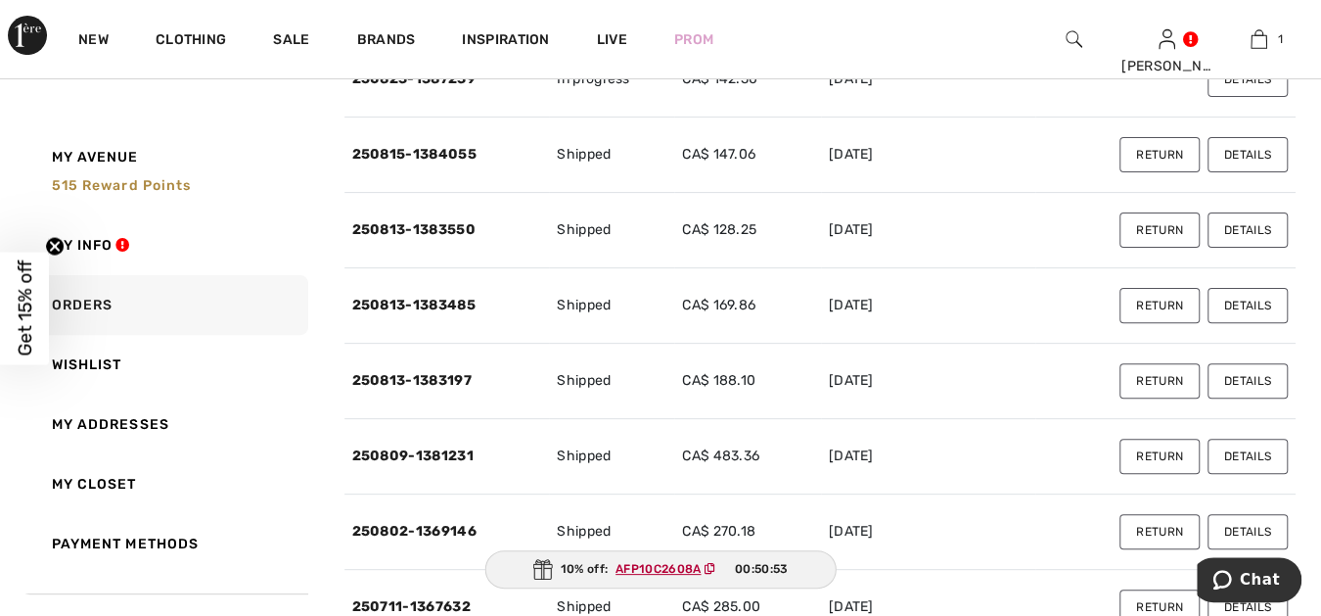
scroll to position [144, 0]
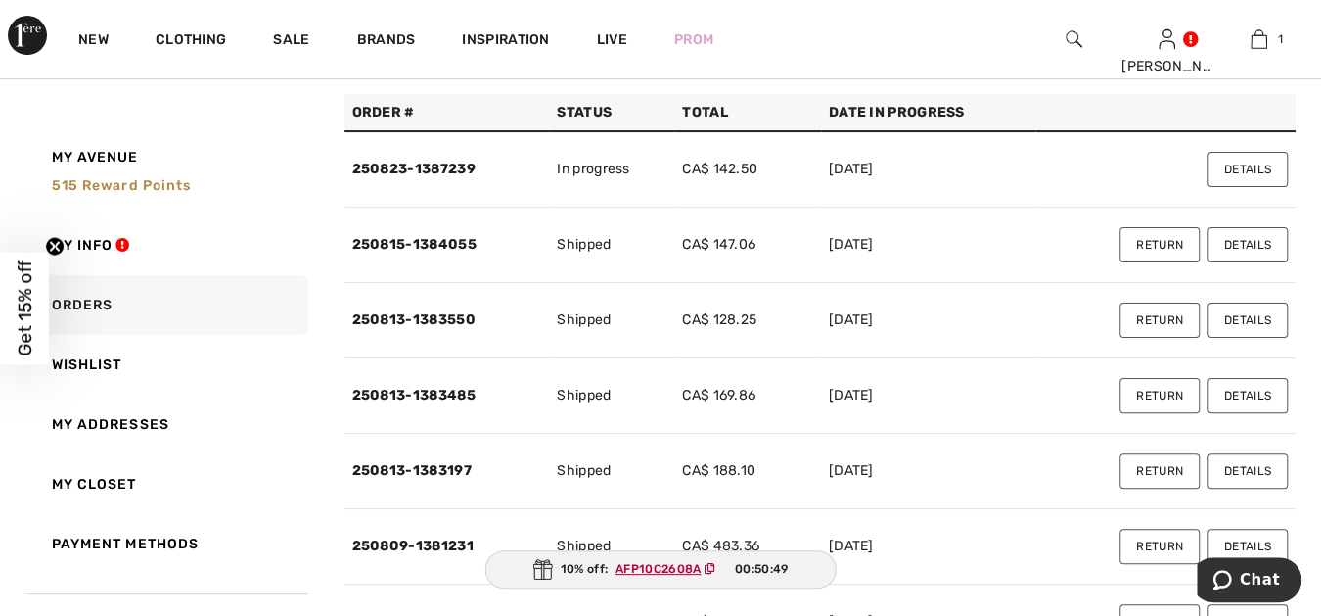
click at [1243, 387] on button "Details" at bounding box center [1248, 395] width 80 height 35
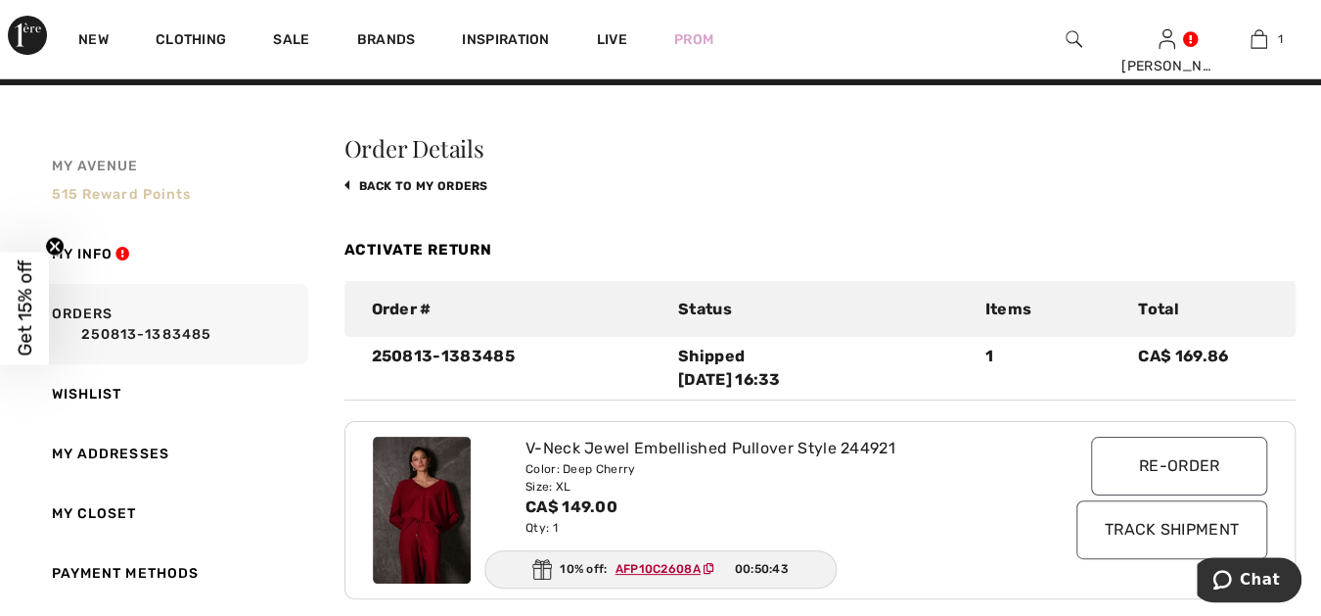
scroll to position [0, 0]
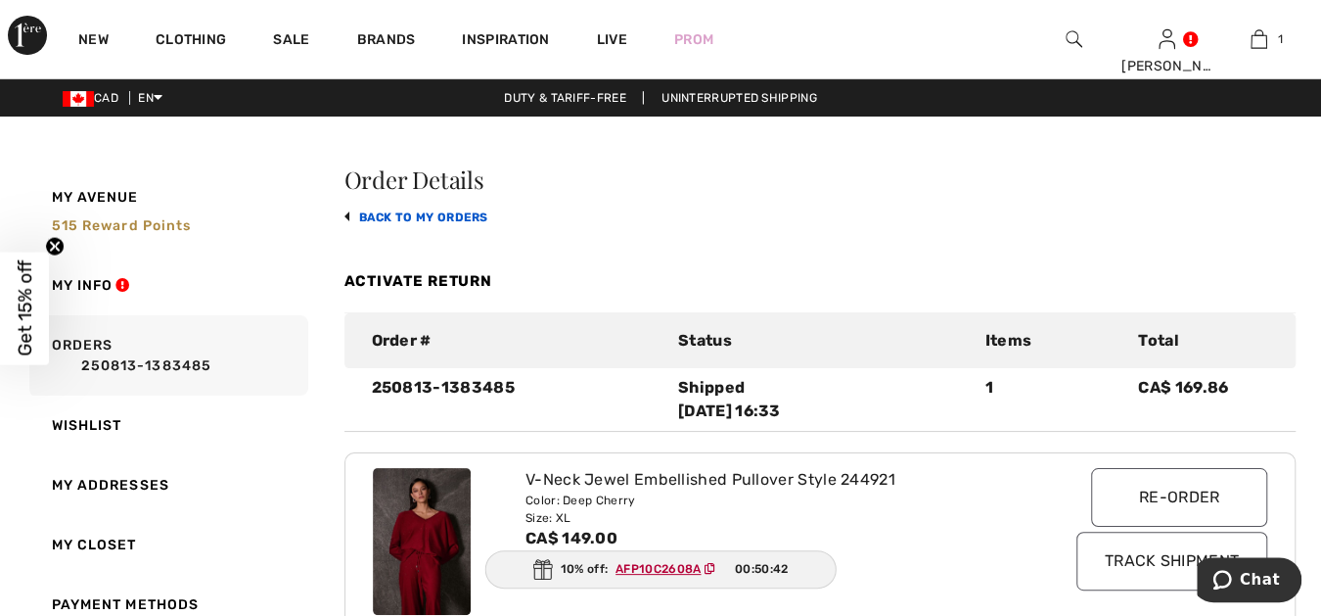
click at [378, 211] on link "back to My Orders" at bounding box center [416, 217] width 144 height 14
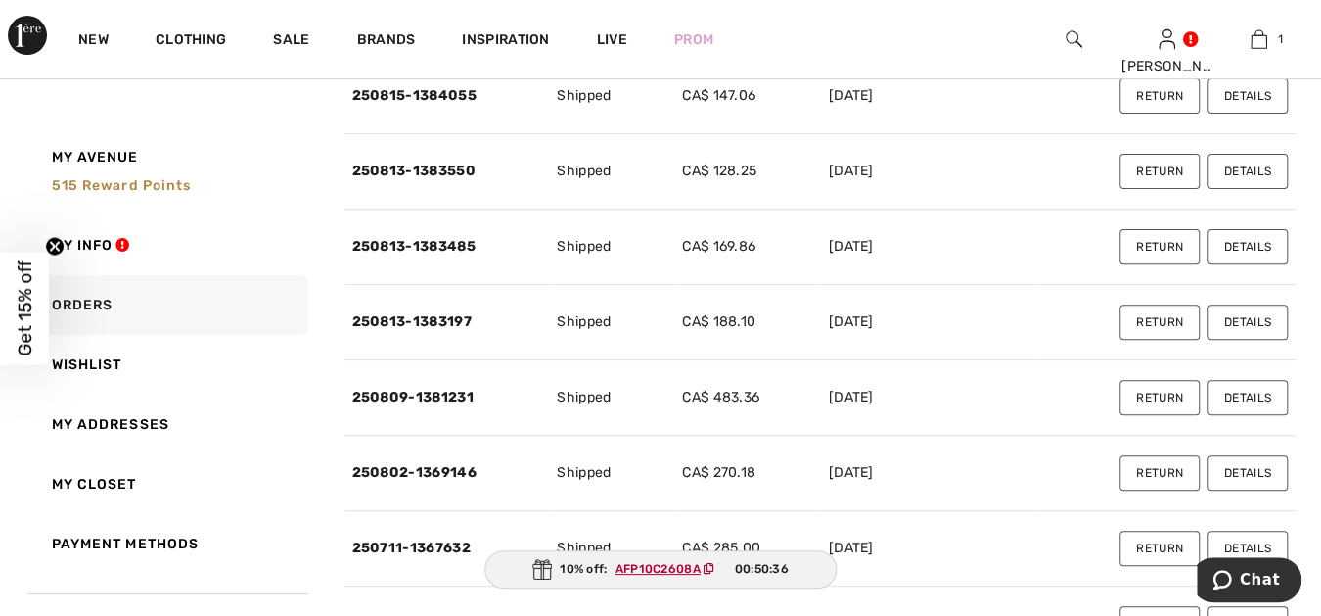
scroll to position [326, 0]
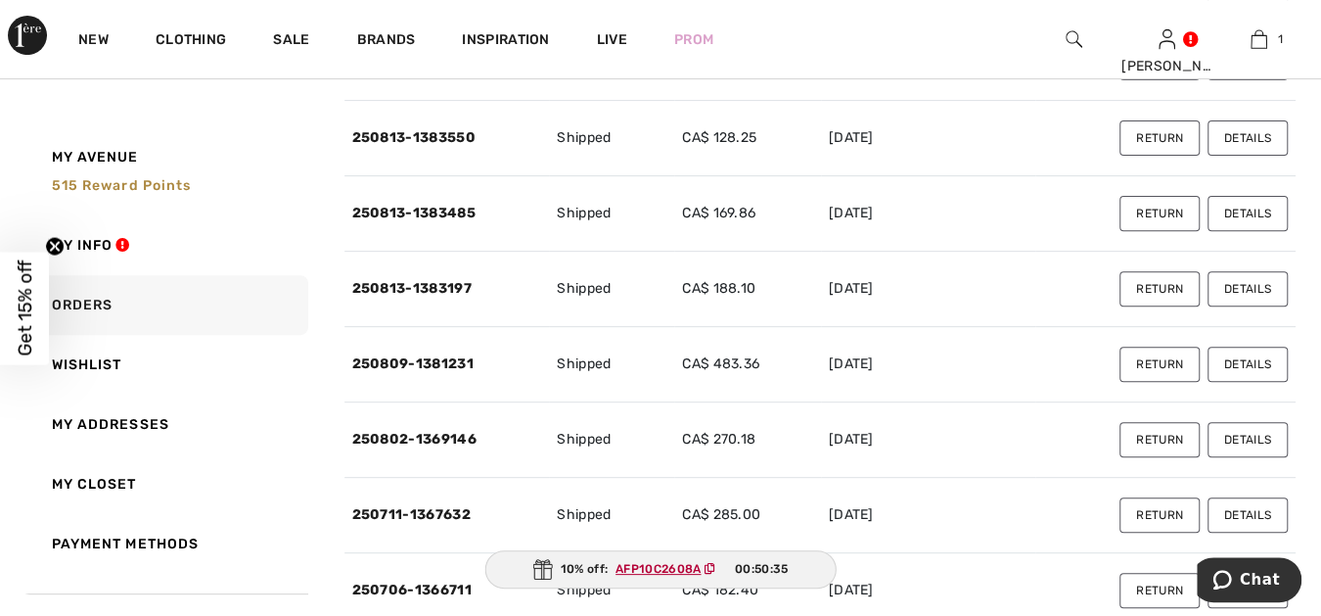
click at [1237, 283] on button "Details" at bounding box center [1248, 288] width 80 height 35
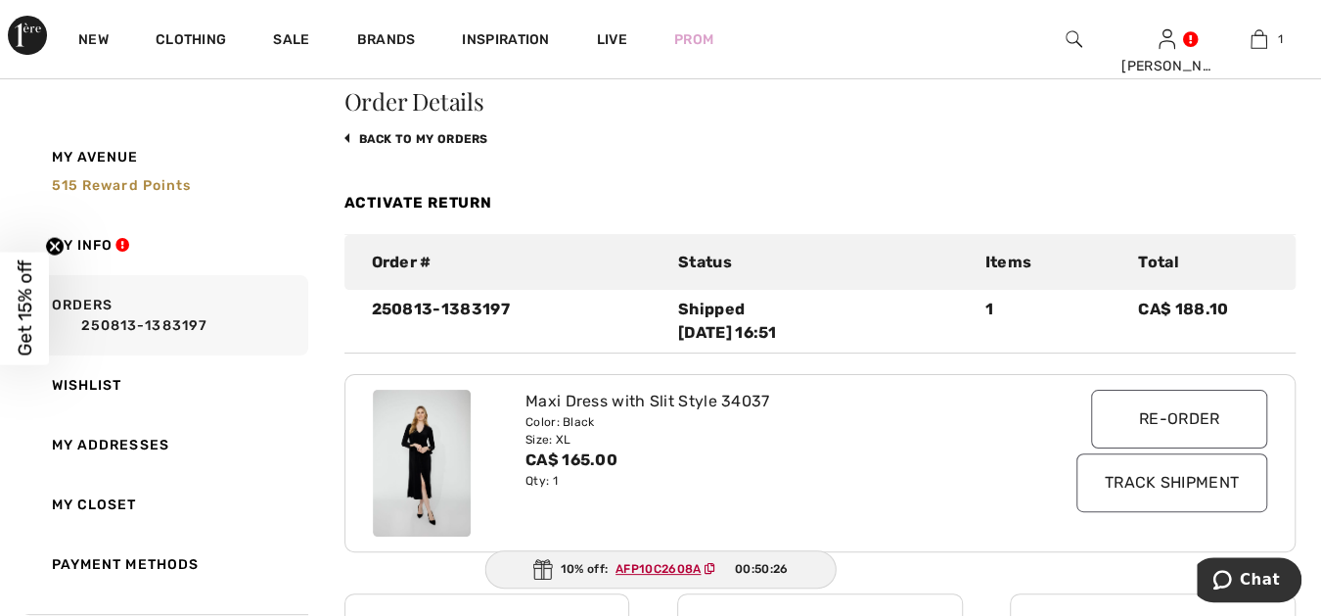
scroll to position [71, 0]
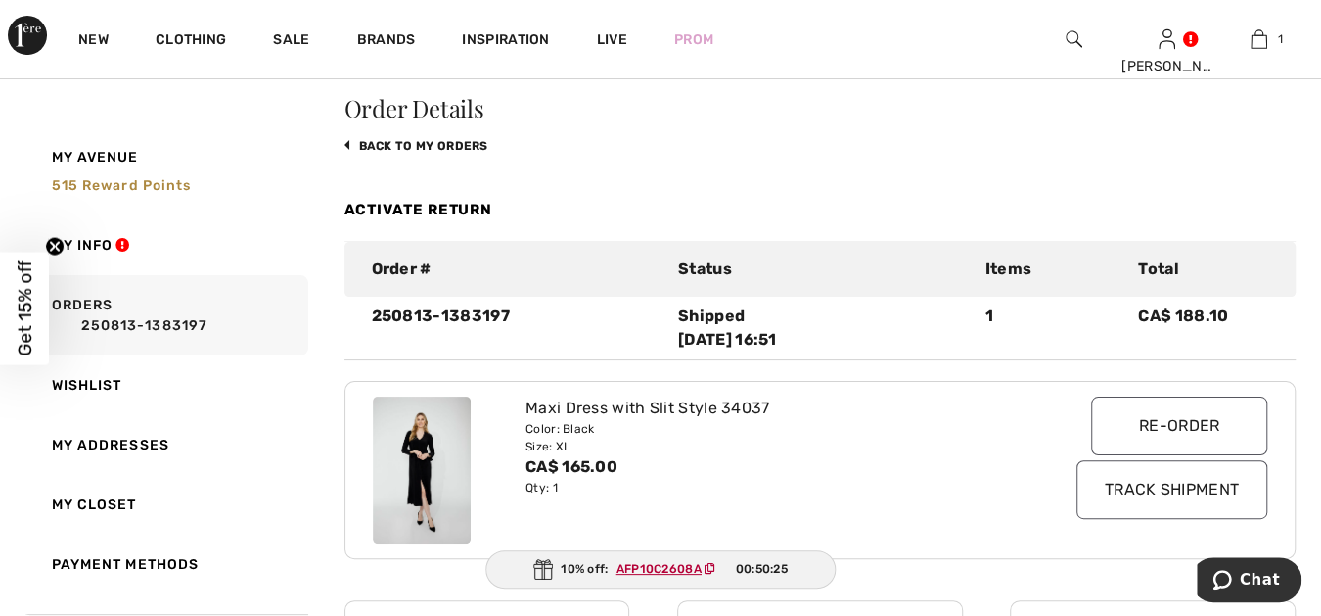
click at [469, 206] on link "Activate Return" at bounding box center [418, 210] width 149 height 18
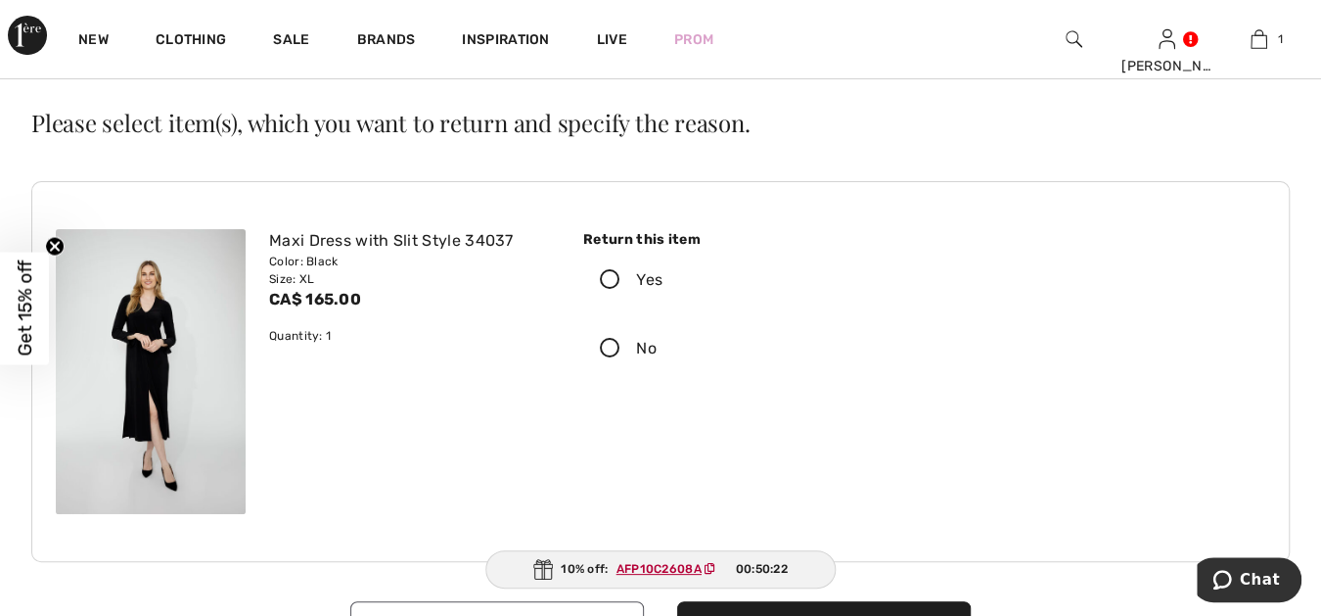
scroll to position [108, 0]
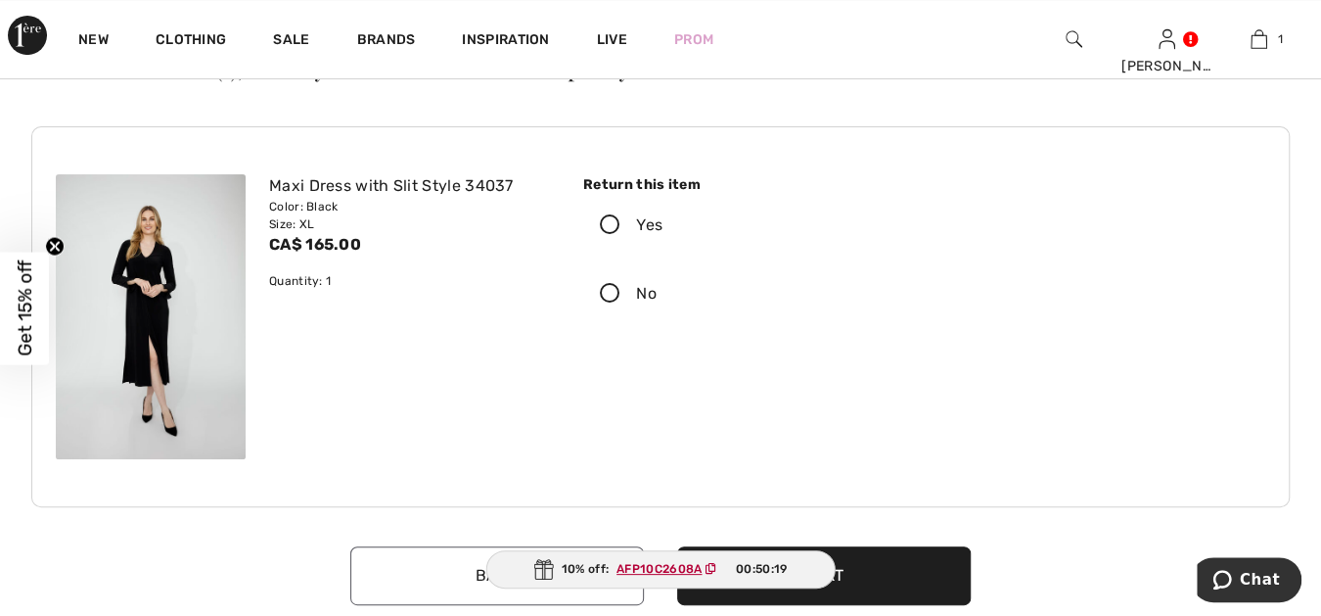
click at [607, 219] on icon at bounding box center [610, 225] width 52 height 21
click at [662, 219] on input "Yes" at bounding box center [668, 225] width 13 height 59
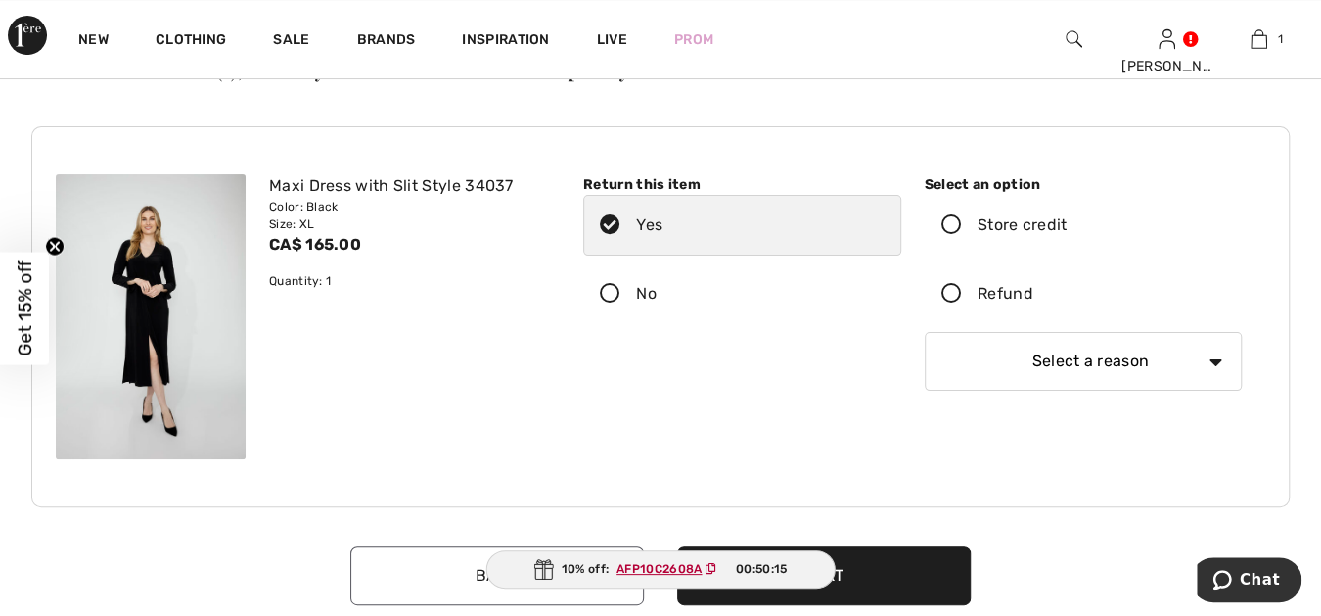
click at [952, 287] on icon at bounding box center [952, 294] width 52 height 21
click at [1033, 287] on input "Refund" at bounding box center [1039, 293] width 13 height 59
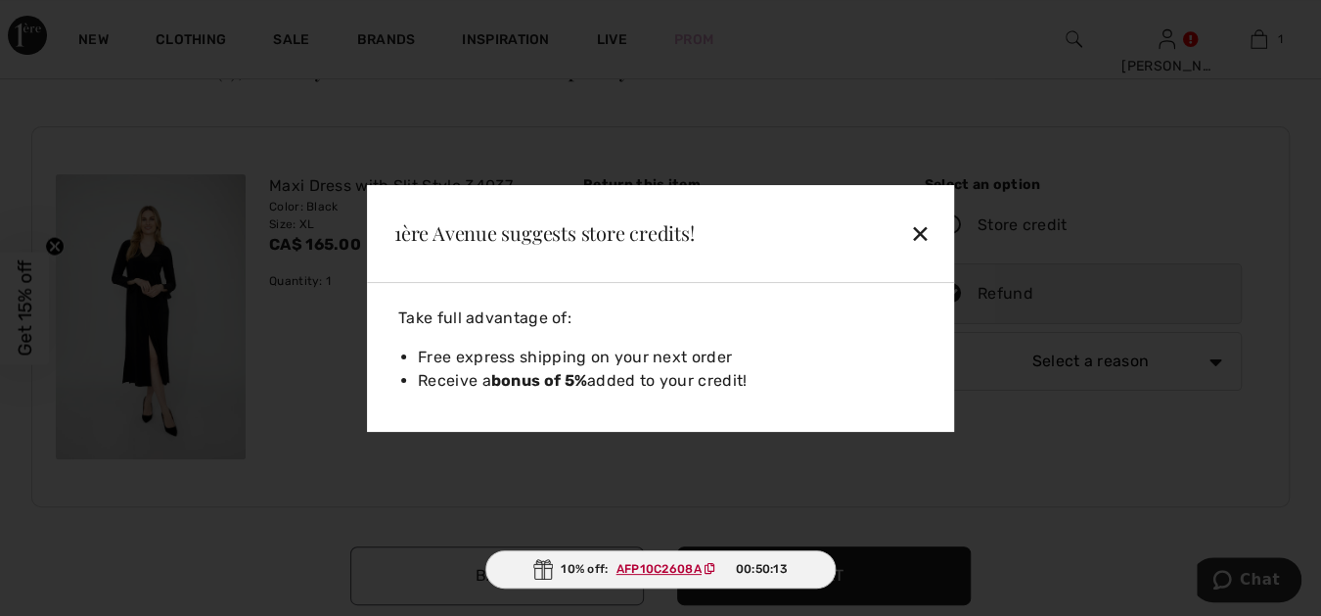
click at [920, 230] on div "✕" at bounding box center [874, 232] width 127 height 41
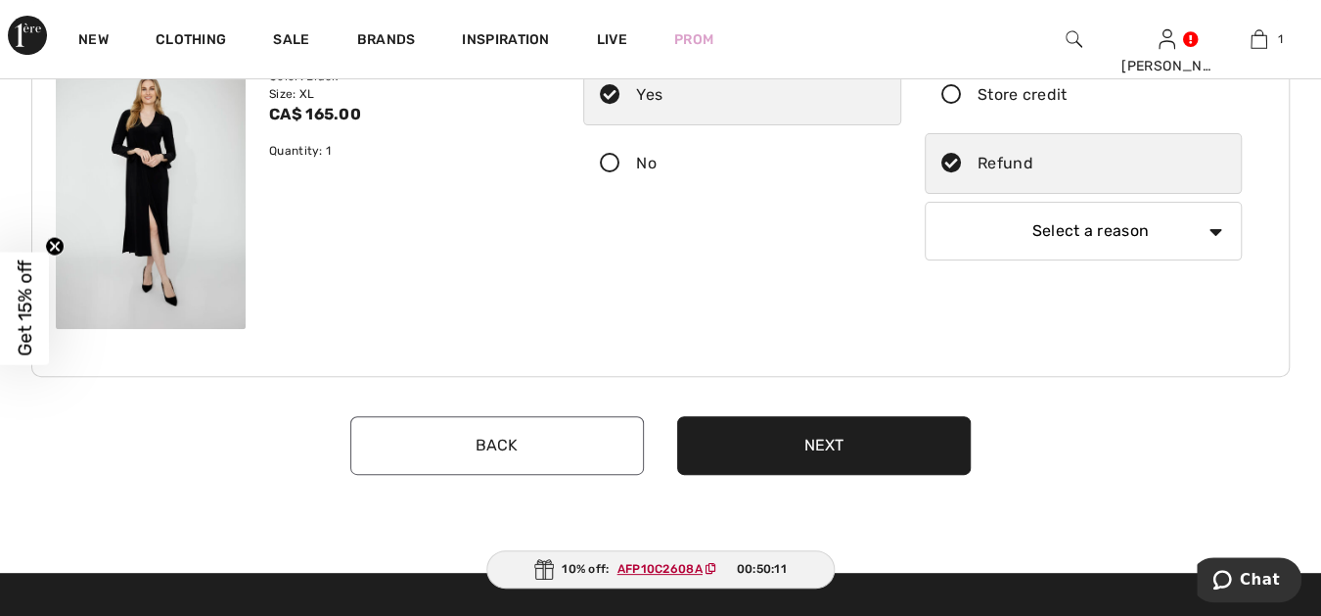
scroll to position [253, 0]
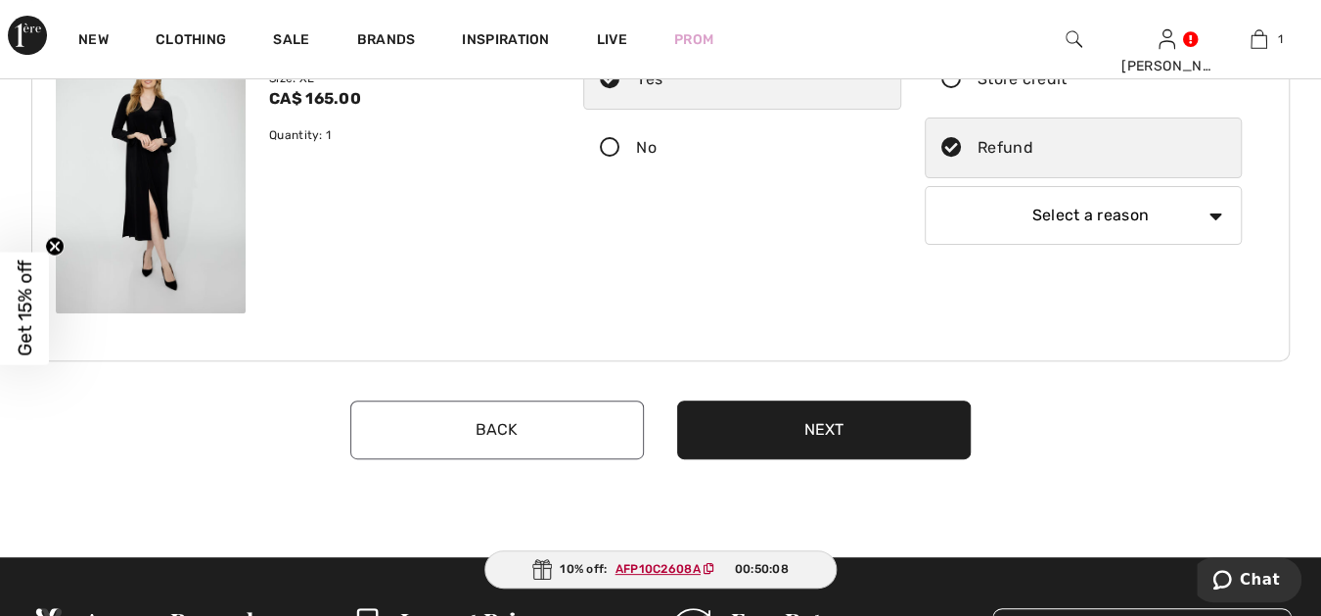
click at [1214, 209] on select "Select a reason I received the wrong product or size My order arrived too late …" at bounding box center [1084, 215] width 318 height 59
select select "4"
click at [925, 186] on select "Select a reason I received the wrong product or size My order arrived too late …" at bounding box center [1084, 215] width 318 height 59
click at [829, 423] on button "Next" at bounding box center [824, 429] width 294 height 59
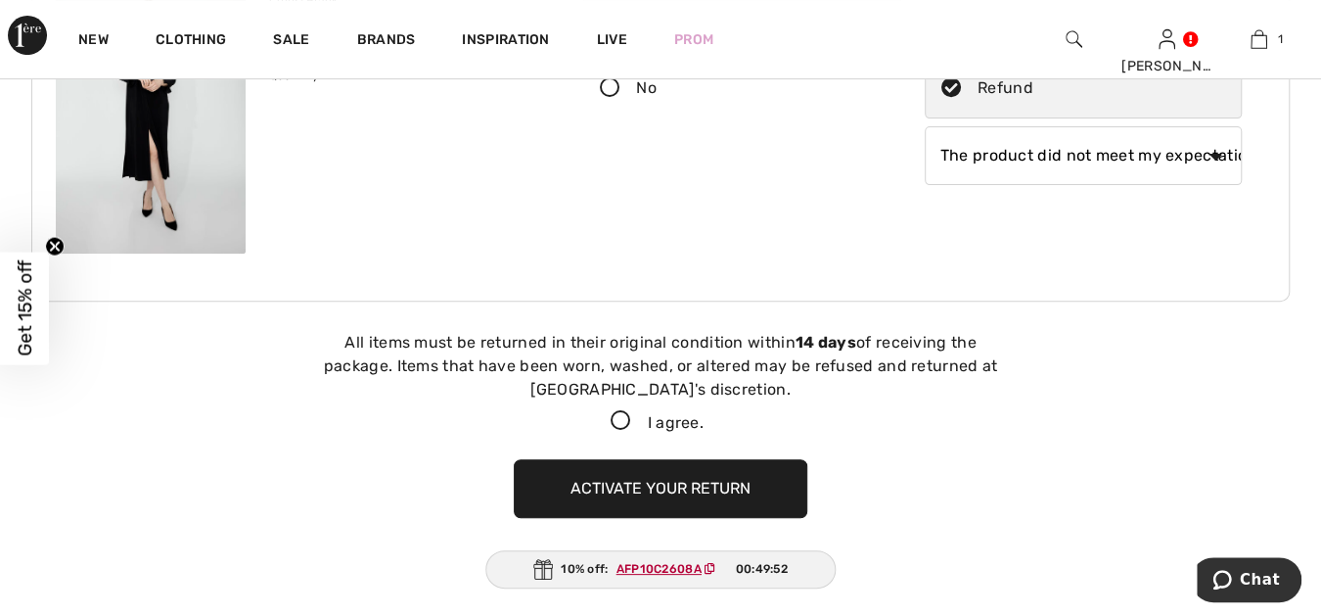
scroll to position [308, 0]
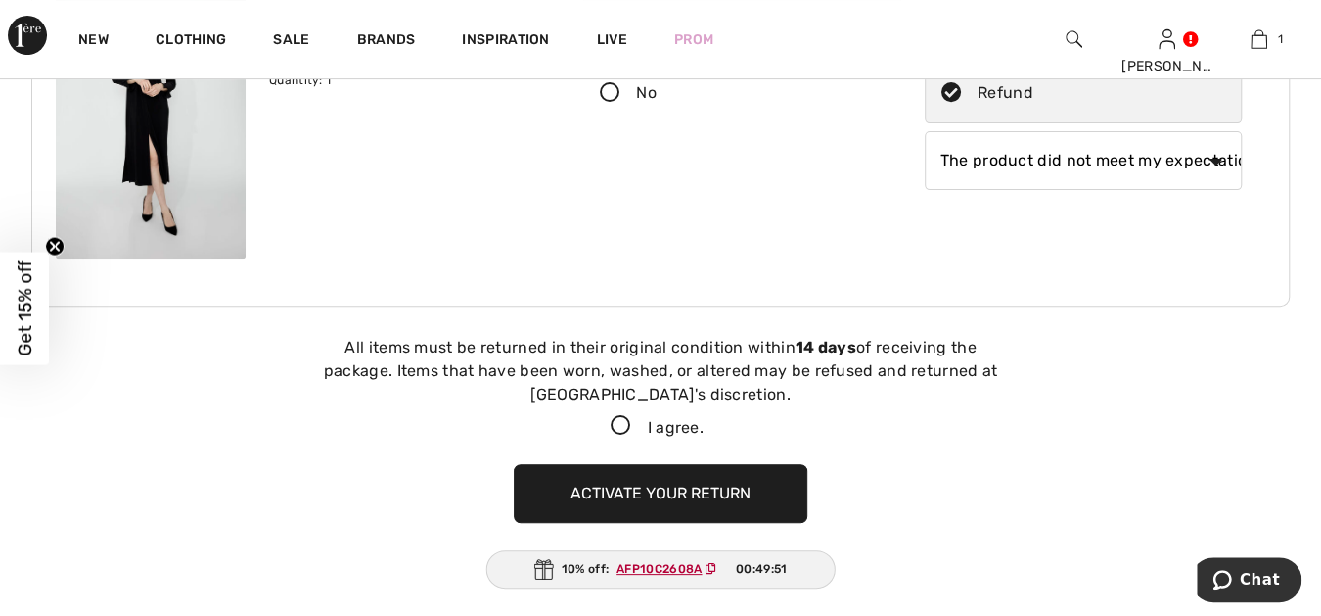
click at [613, 422] on icon at bounding box center [621, 426] width 52 height 21
click at [704, 422] on input "I agree." at bounding box center [710, 426] width 13 height 13
checkbox input "true"
click at [701, 488] on button "Activate your return" at bounding box center [661, 493] width 294 height 59
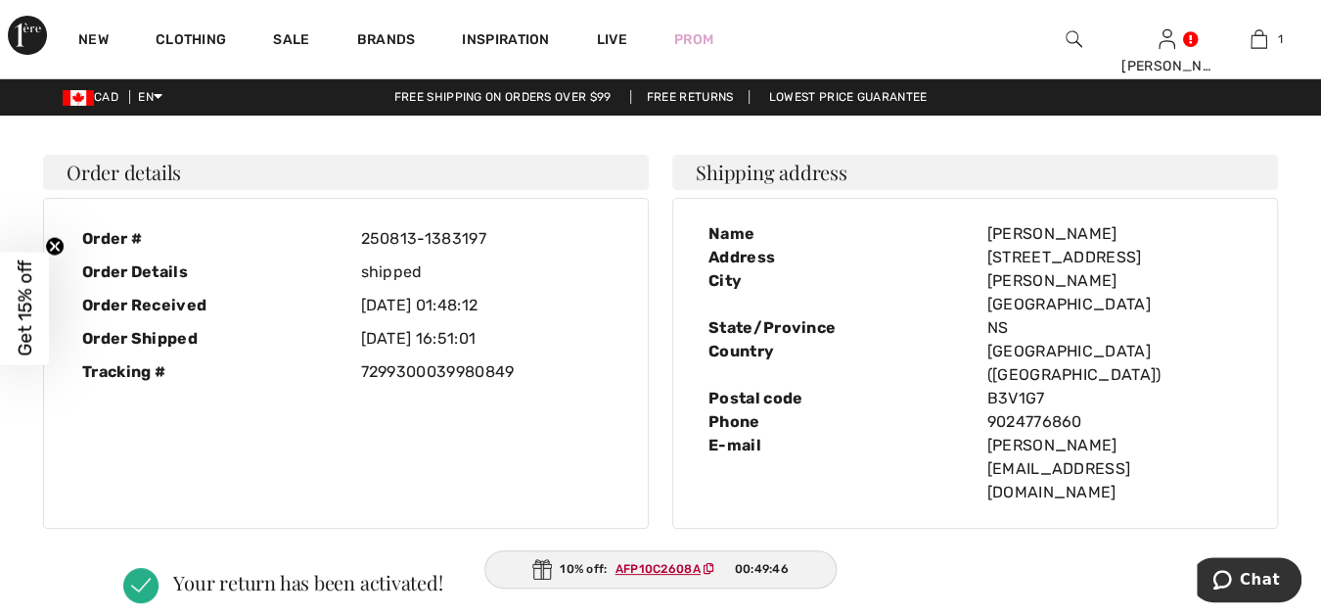
scroll to position [0, 0]
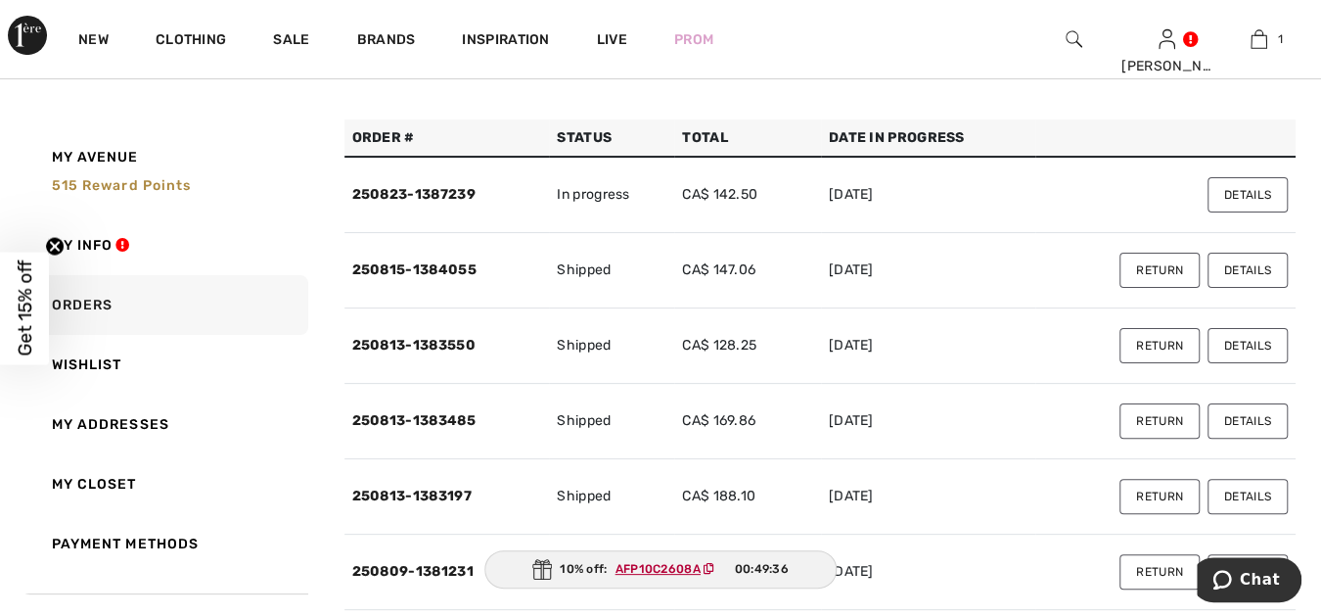
scroll to position [180, 0]
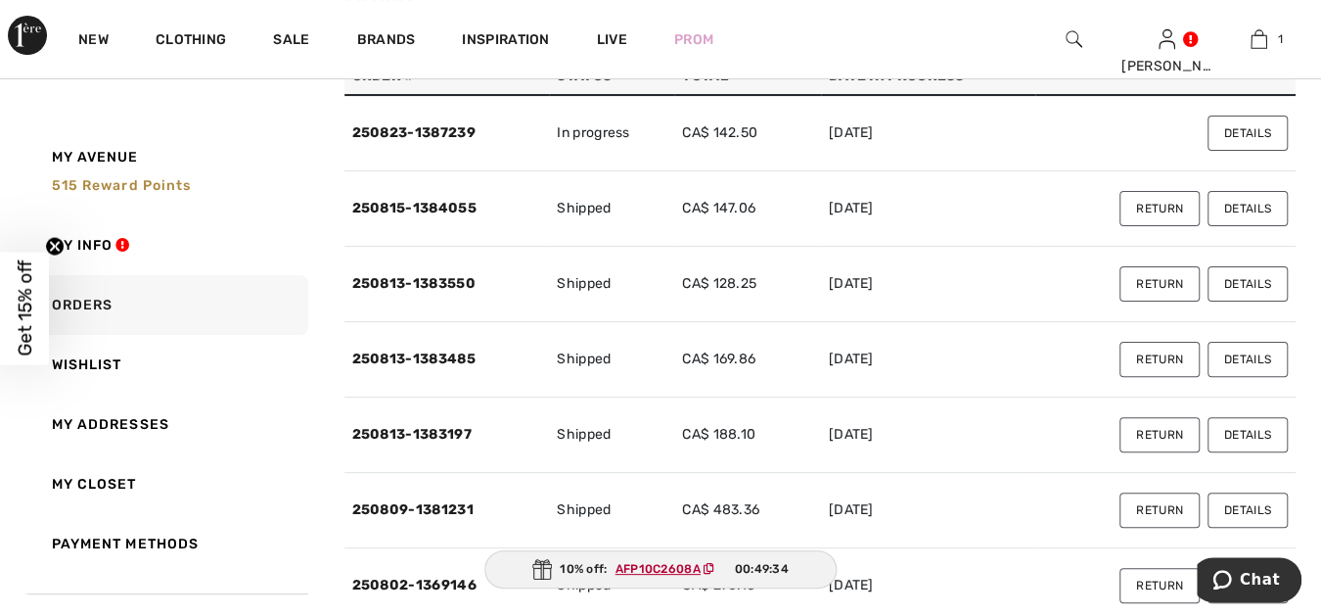
click at [1245, 434] on button "Details" at bounding box center [1248, 434] width 80 height 35
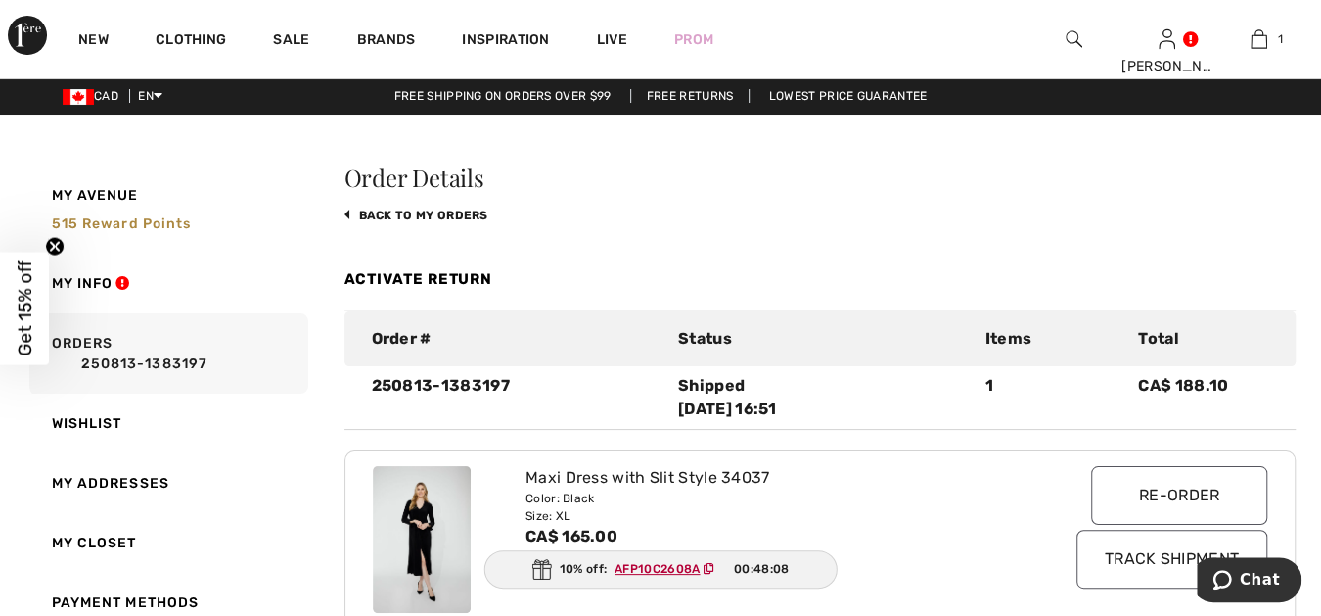
scroll to position [0, 0]
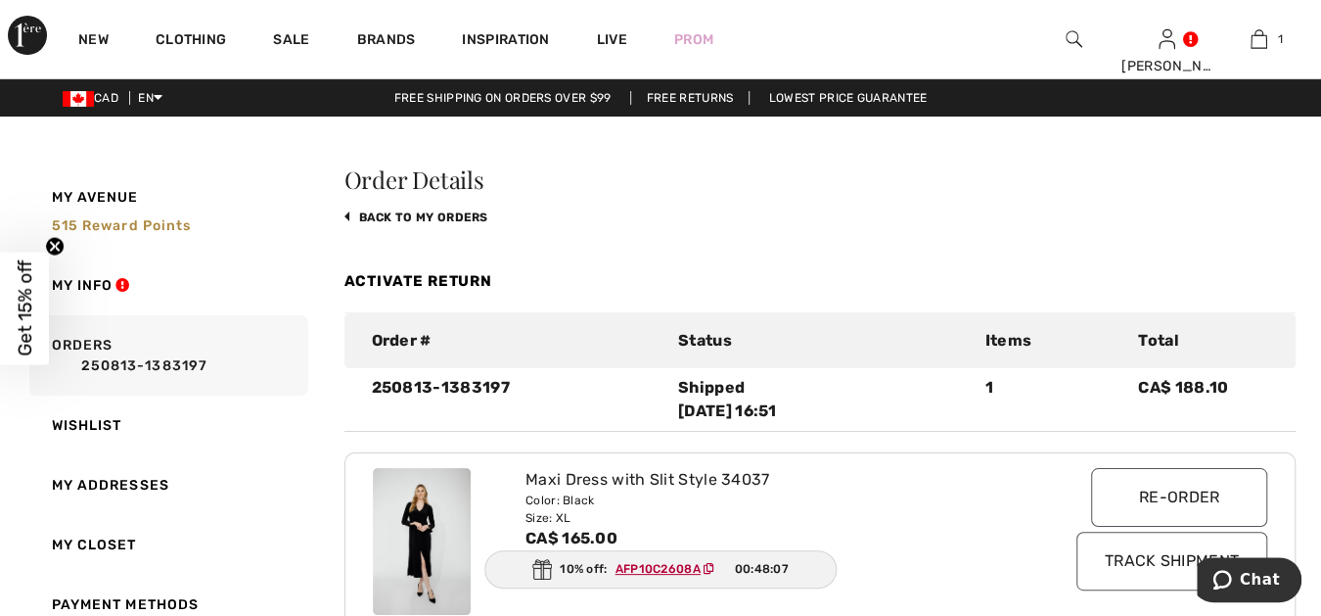
click at [470, 213] on link "back to My Orders" at bounding box center [416, 217] width 144 height 14
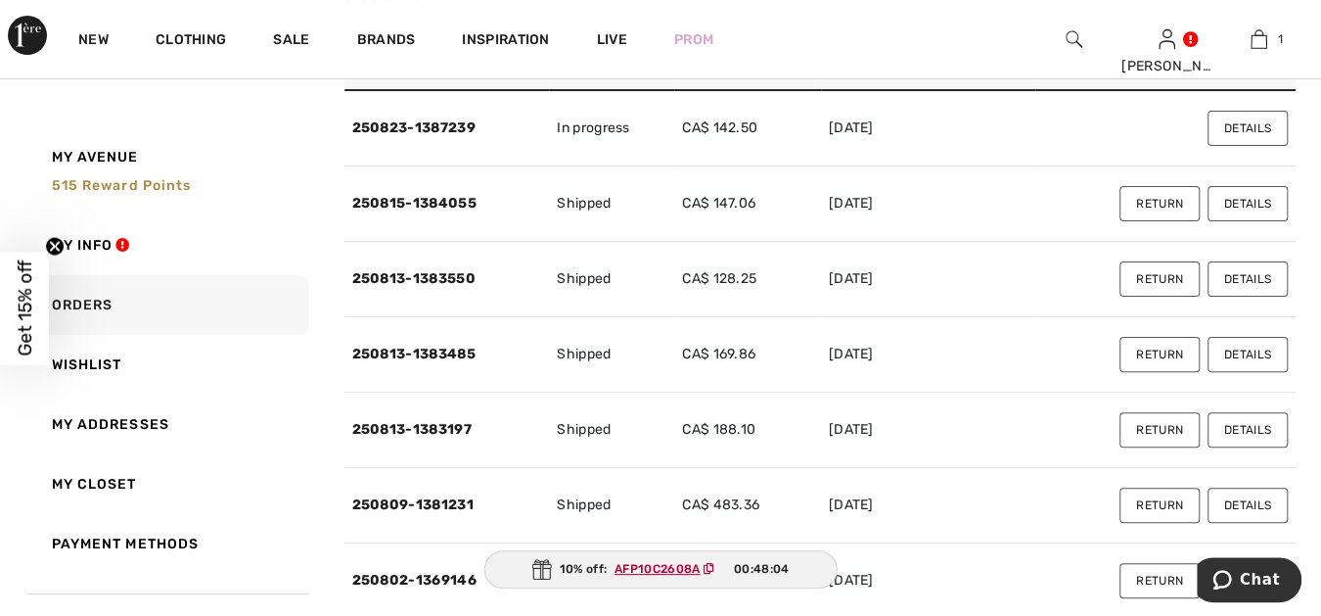
scroll to position [180, 0]
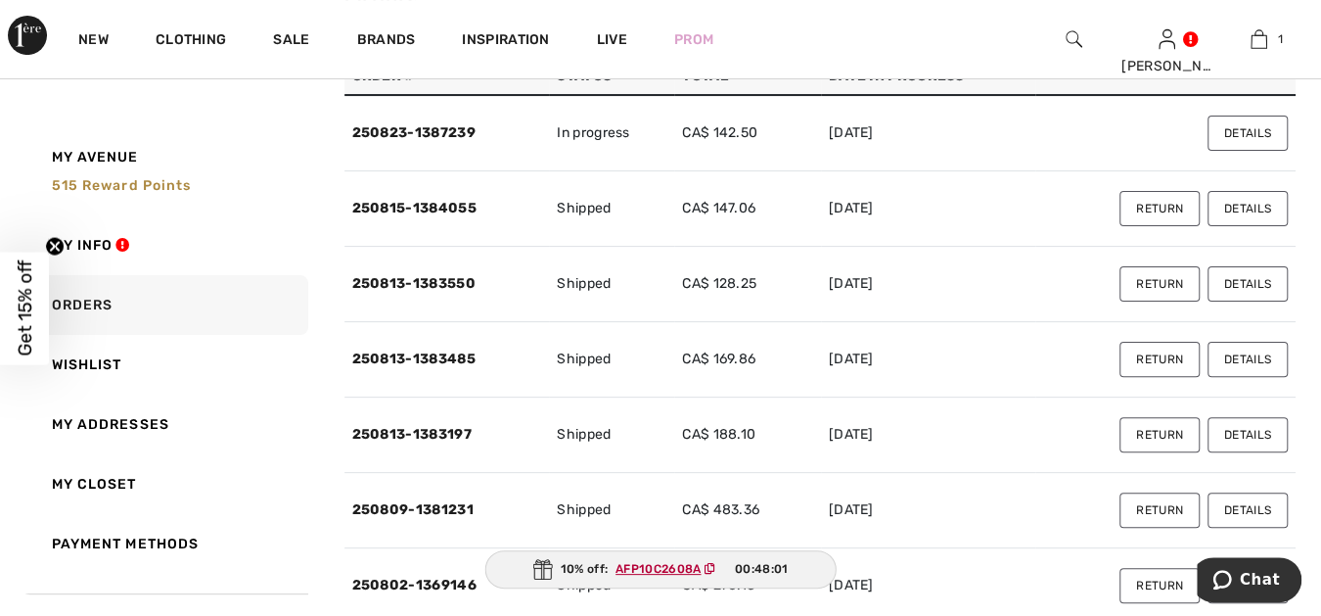
click at [1245, 507] on button "Details" at bounding box center [1248, 509] width 80 height 35
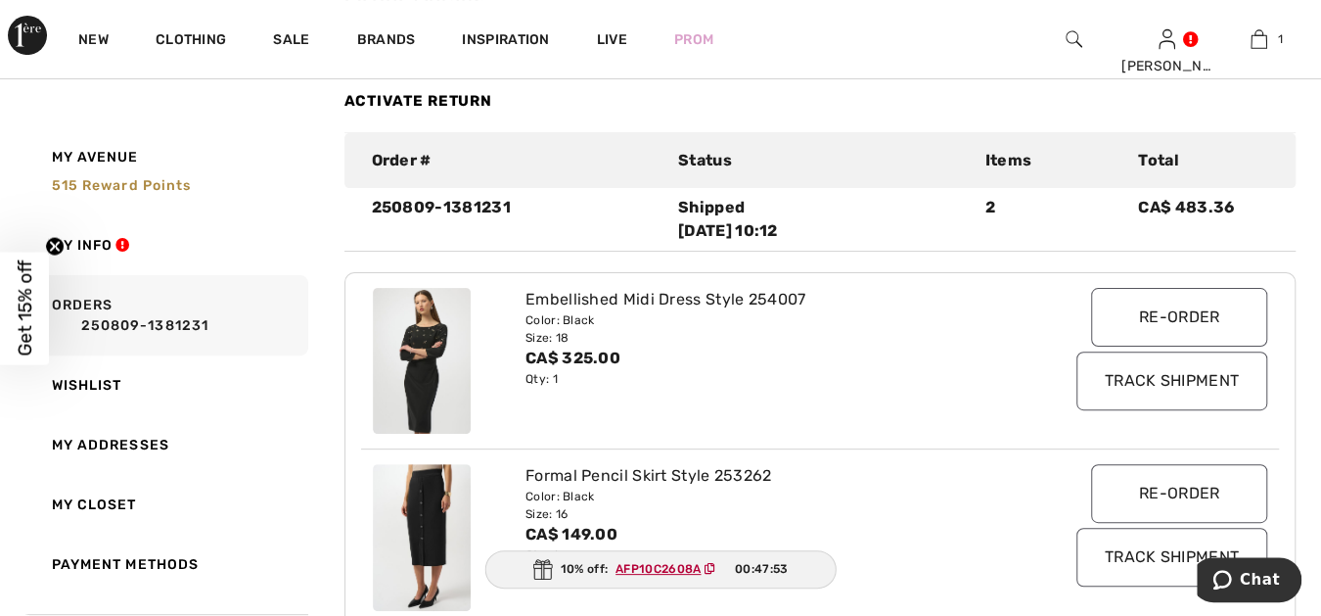
click at [476, 95] on link "Activate Return" at bounding box center [418, 101] width 149 height 18
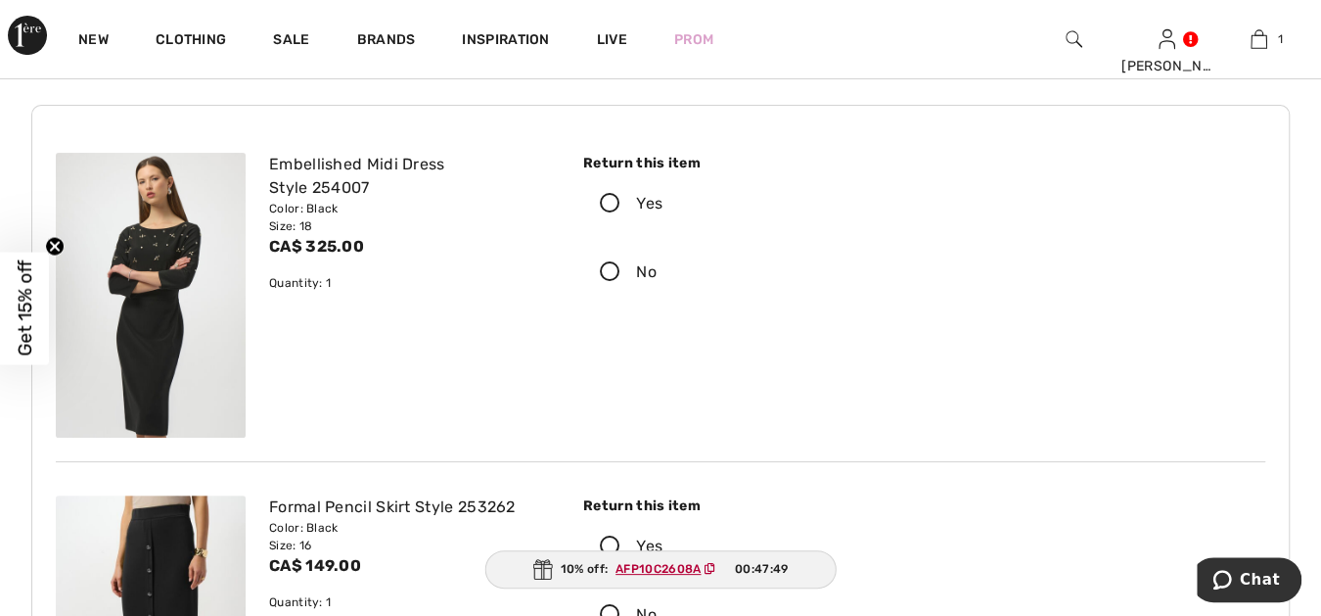
scroll to position [144, 0]
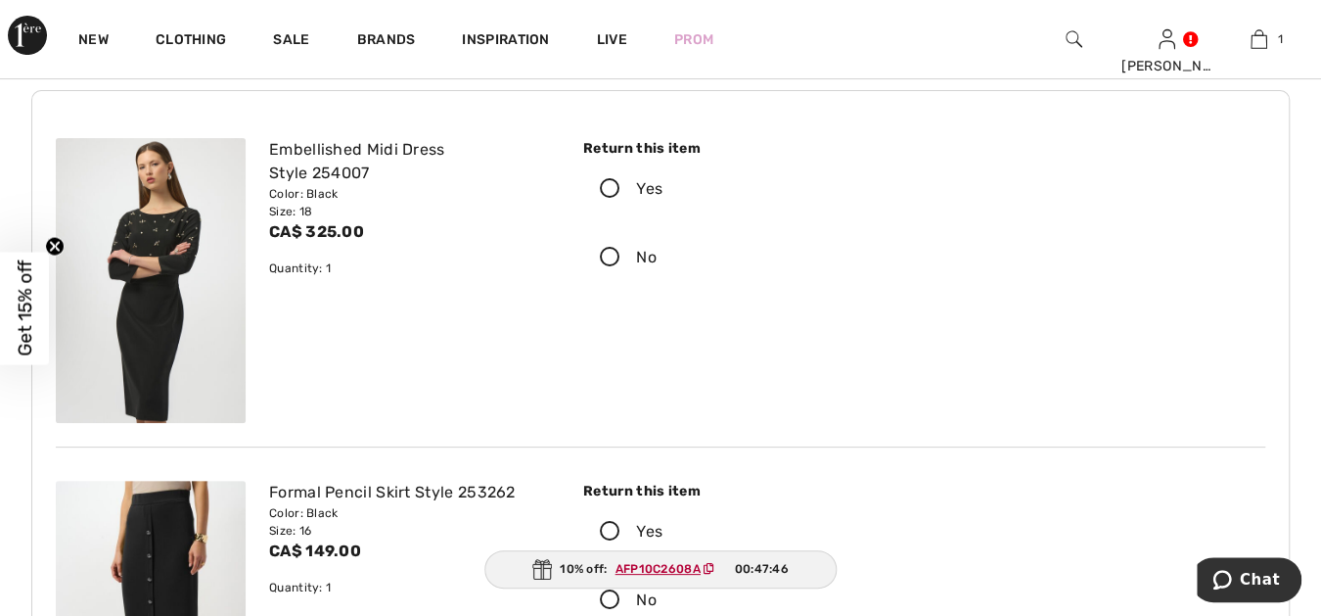
click at [611, 183] on icon at bounding box center [610, 189] width 52 height 21
click at [662, 183] on input "Yes" at bounding box center [668, 189] width 13 height 59
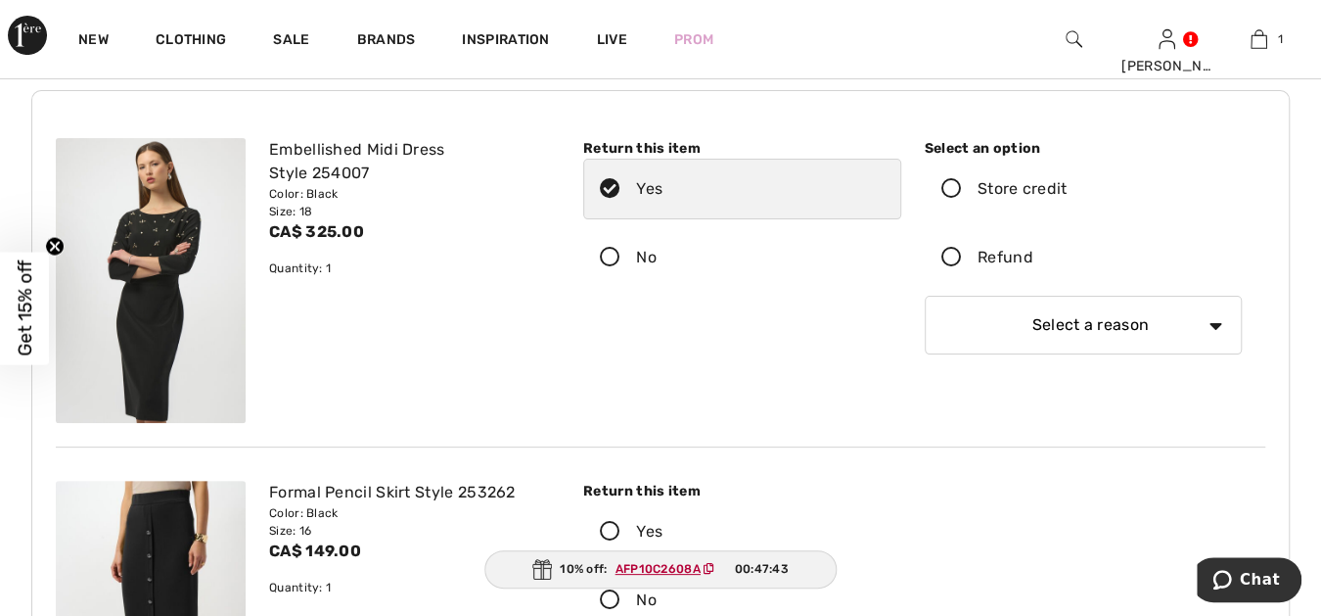
click at [948, 251] on icon at bounding box center [952, 258] width 52 height 21
click at [1033, 251] on input "Refund" at bounding box center [1039, 257] width 13 height 59
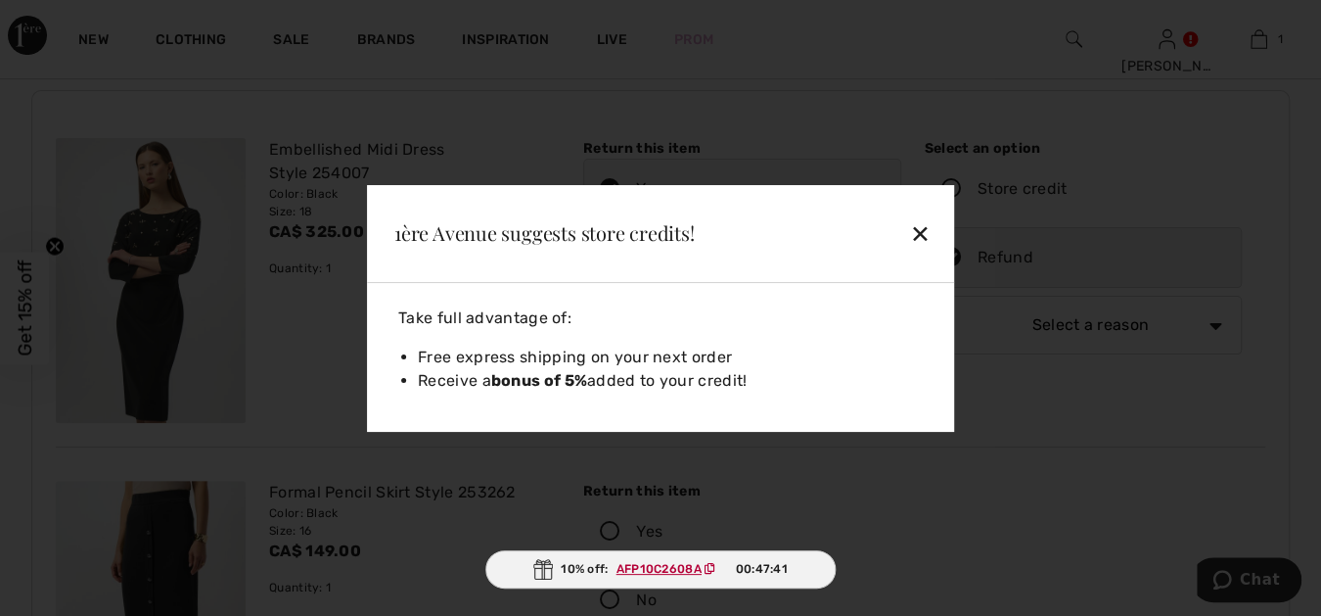
click at [920, 227] on div "✕" at bounding box center [874, 232] width 127 height 41
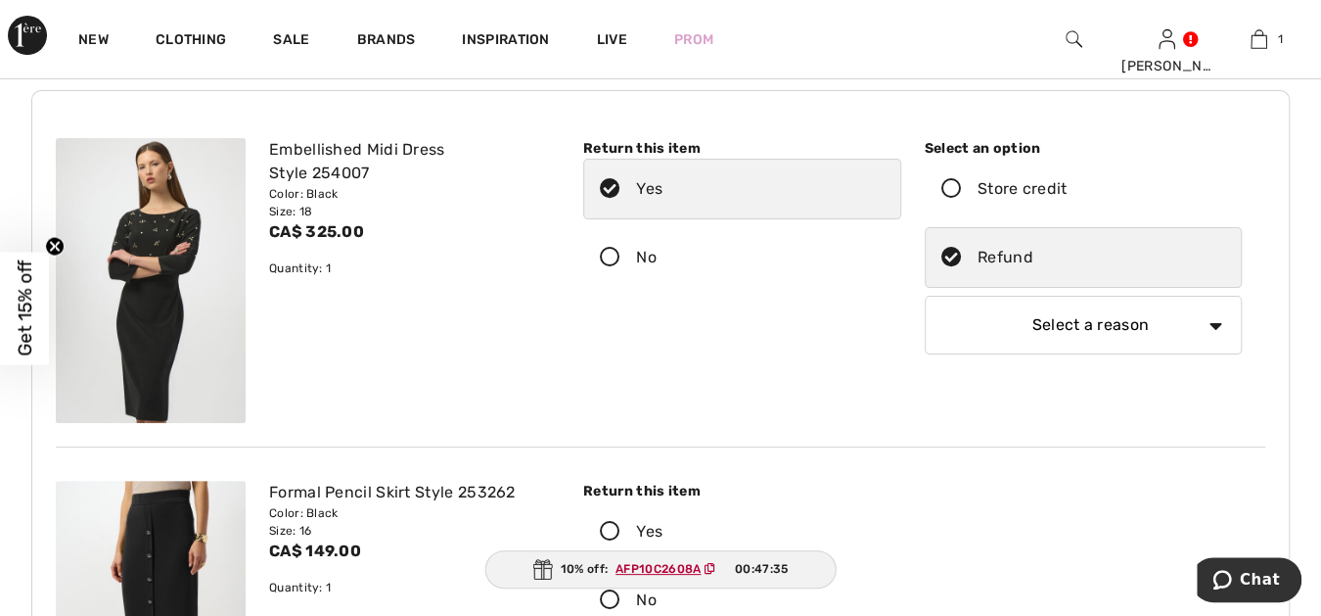
click at [1216, 320] on select "Select a reason I received the wrong product or size My order arrived too late …" at bounding box center [1084, 325] width 318 height 59
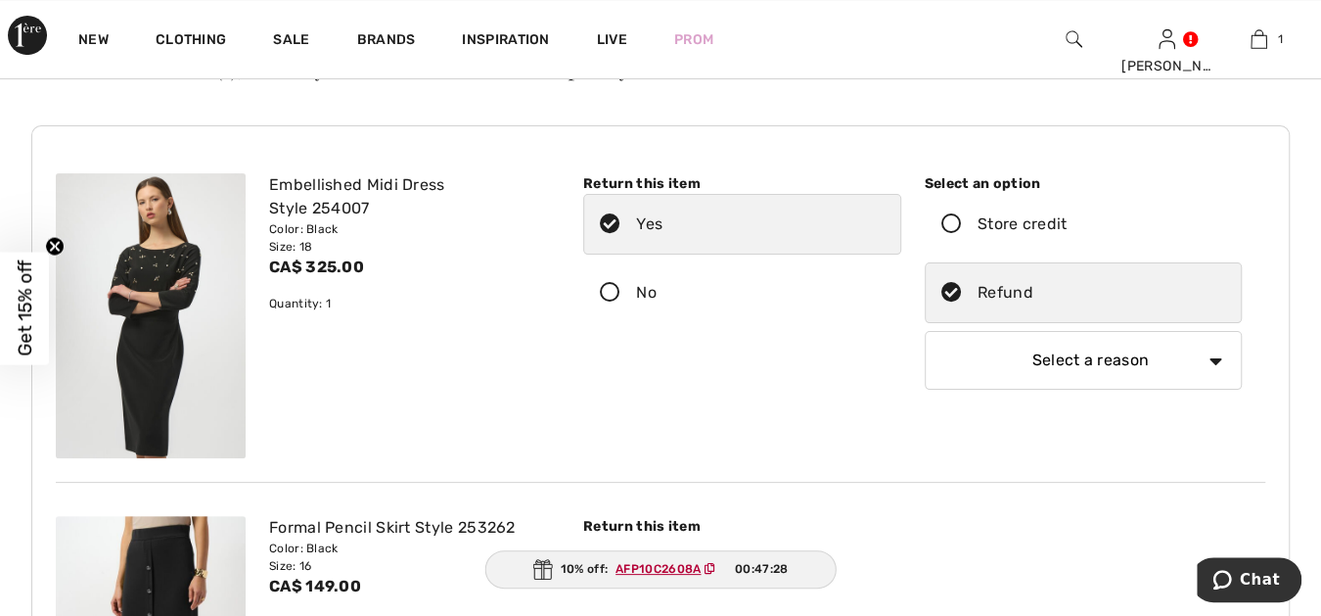
scroll to position [108, 0]
click at [1216, 351] on select "Select a reason I received the wrong product or size My order arrived too late …" at bounding box center [1084, 361] width 318 height 59
select select "other"
click at [925, 332] on select "Select a reason I received the wrong product or size My order arrived too late …" at bounding box center [1084, 361] width 318 height 59
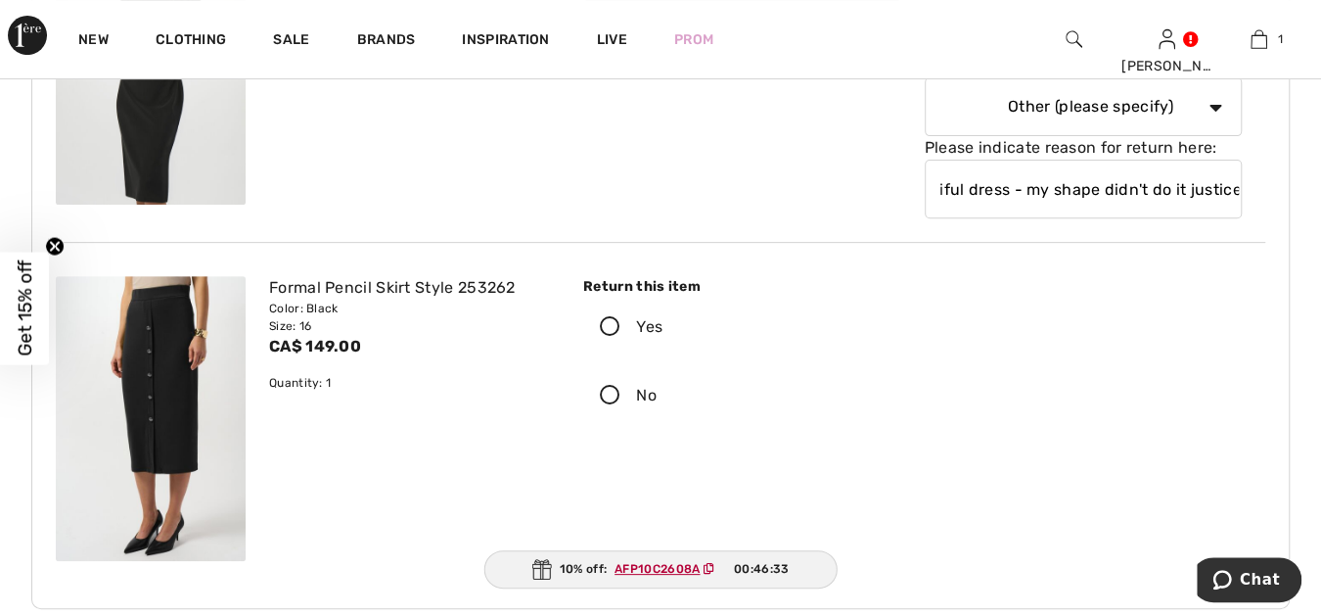
scroll to position [434, 0]
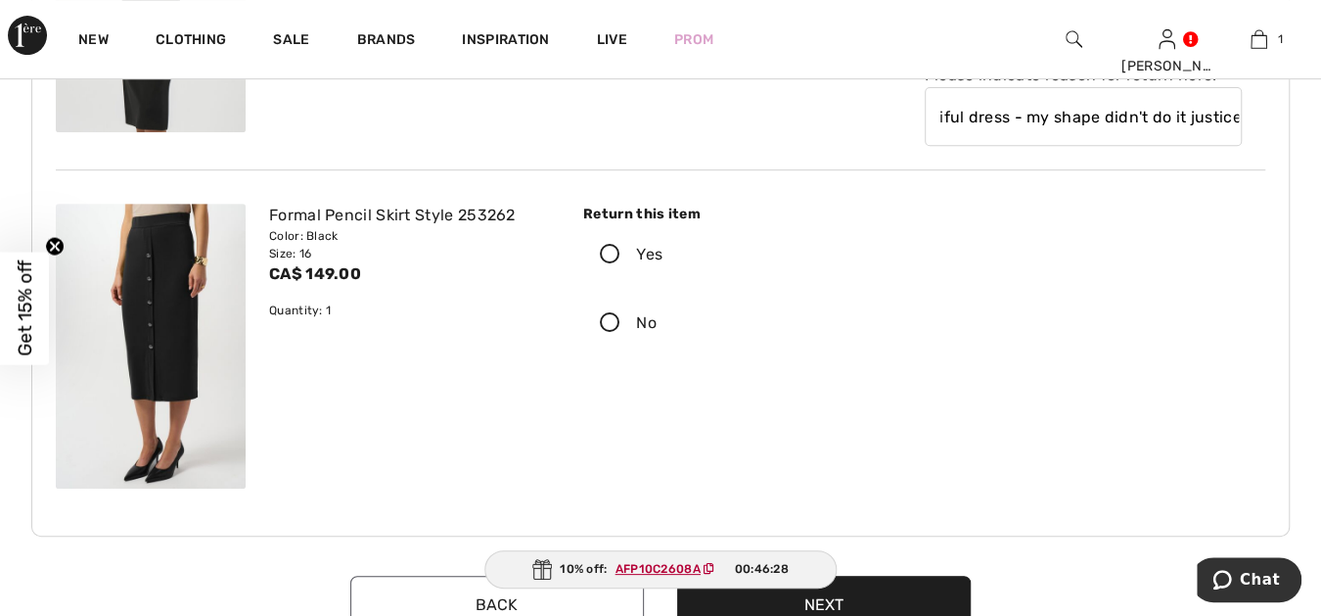
type input "Beautiful dress - my shape didn't do it justice."
click at [609, 247] on icon at bounding box center [610, 255] width 52 height 21
click at [662, 247] on input "Yes" at bounding box center [668, 254] width 13 height 59
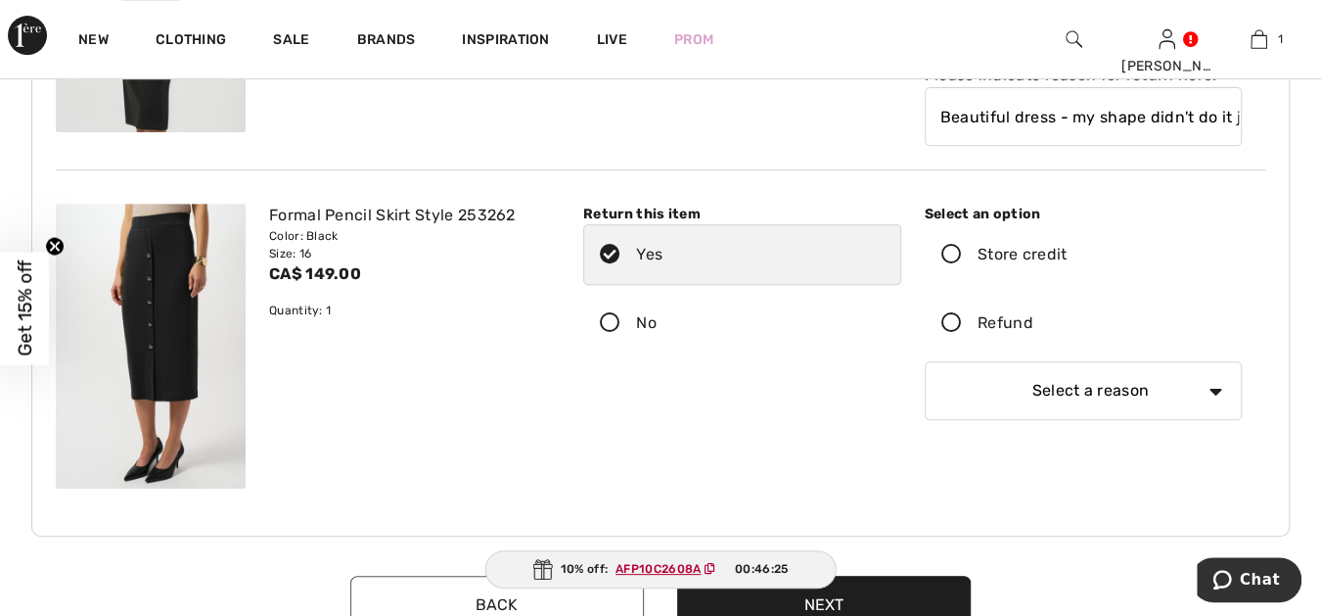
click at [952, 315] on icon at bounding box center [952, 323] width 52 height 21
click at [1033, 315] on input "Refund" at bounding box center [1039, 323] width 13 height 59
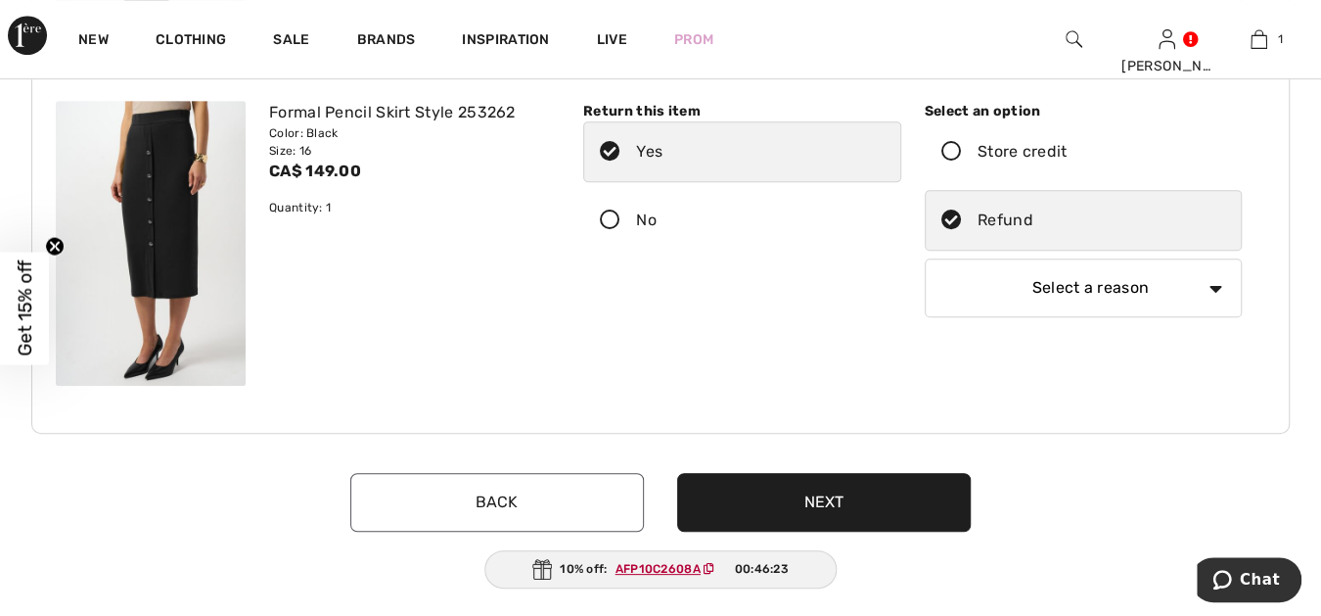
scroll to position [543, 0]
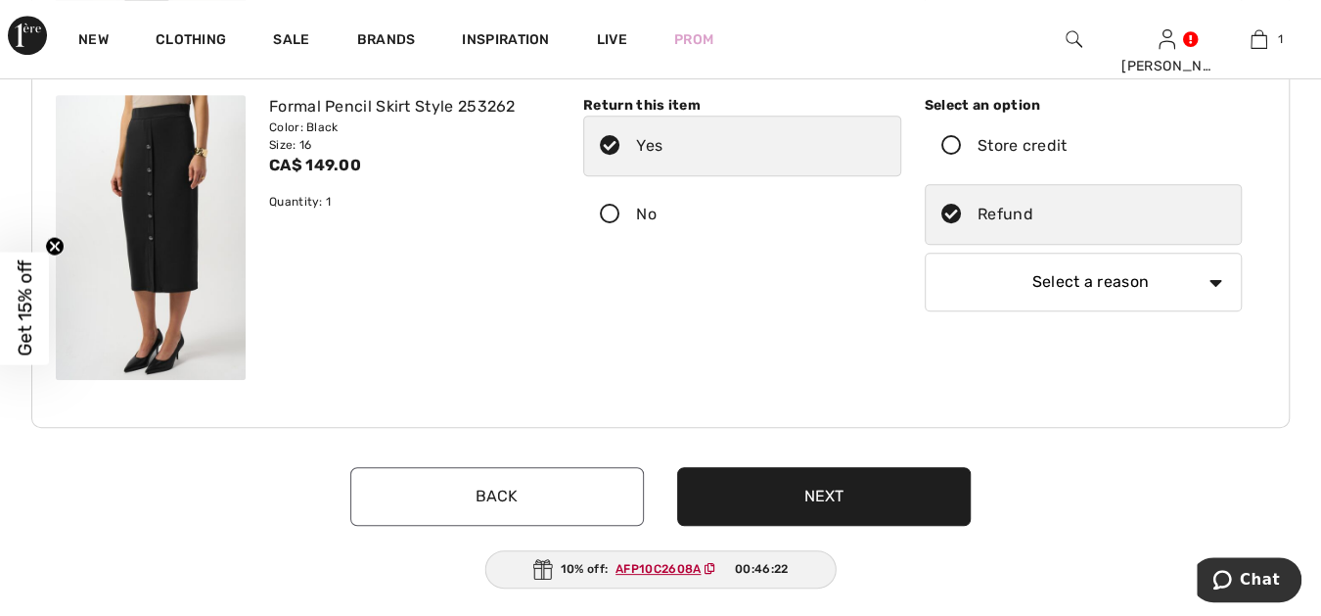
click at [1215, 273] on select "Select a reason I received the wrong product or size My order arrived too late …" at bounding box center [1084, 281] width 318 height 59
select select "other"
click at [925, 252] on select "Select a reason I received the wrong product or size My order arrived too late …" at bounding box center [1084, 281] width 318 height 59
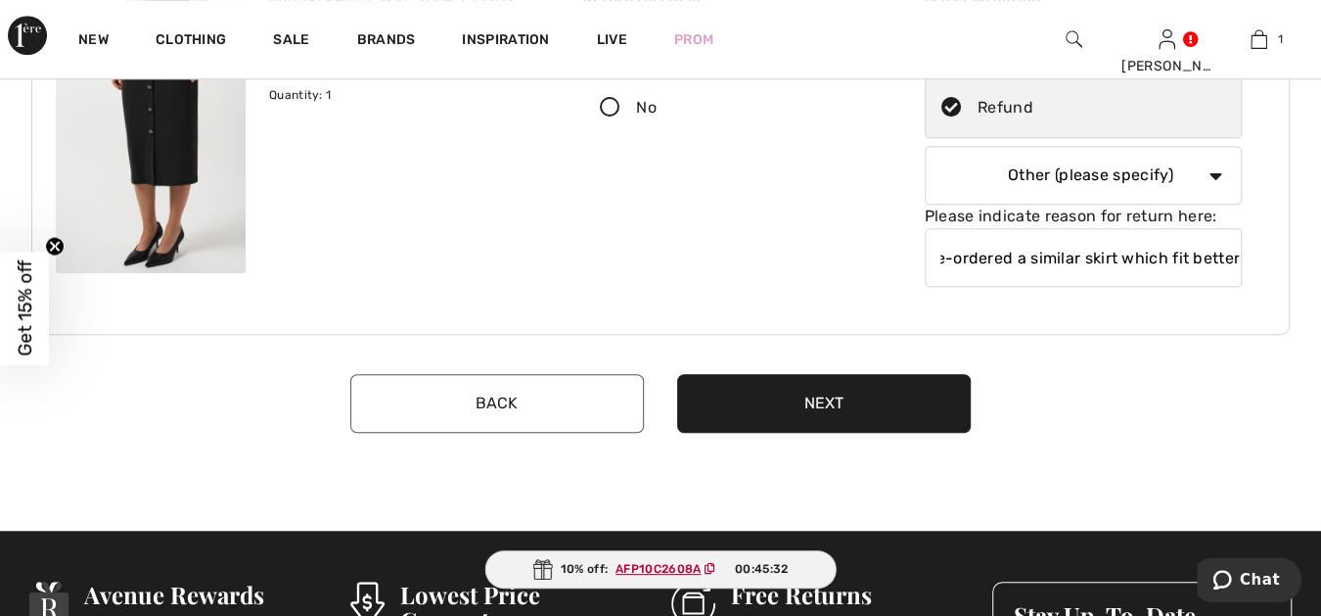
scroll to position [652, 0]
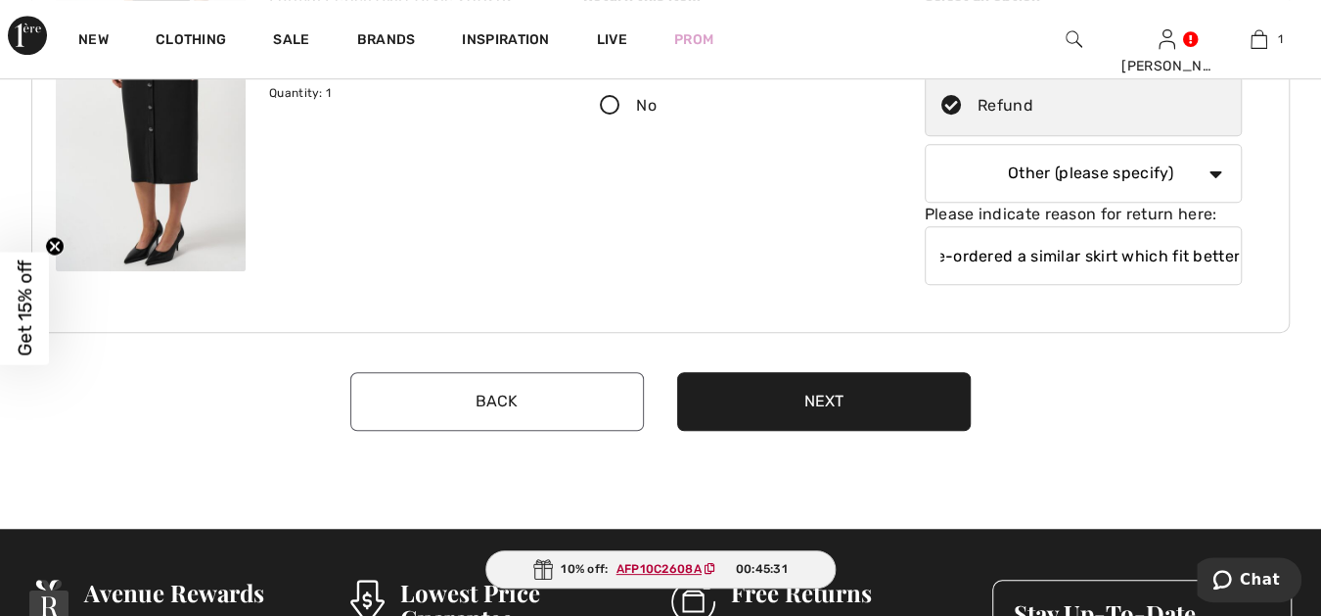
type input "I re-ordered a similar skirt which fit better."
click at [826, 393] on button "Next" at bounding box center [824, 401] width 294 height 59
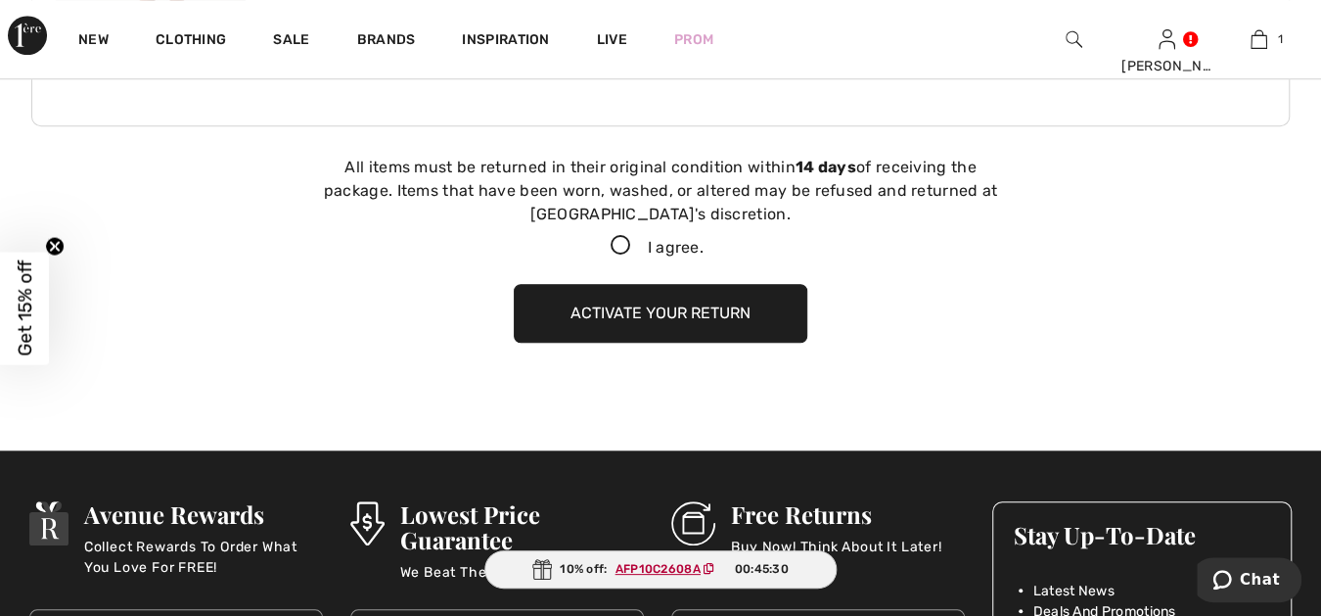
scroll to position [892, 0]
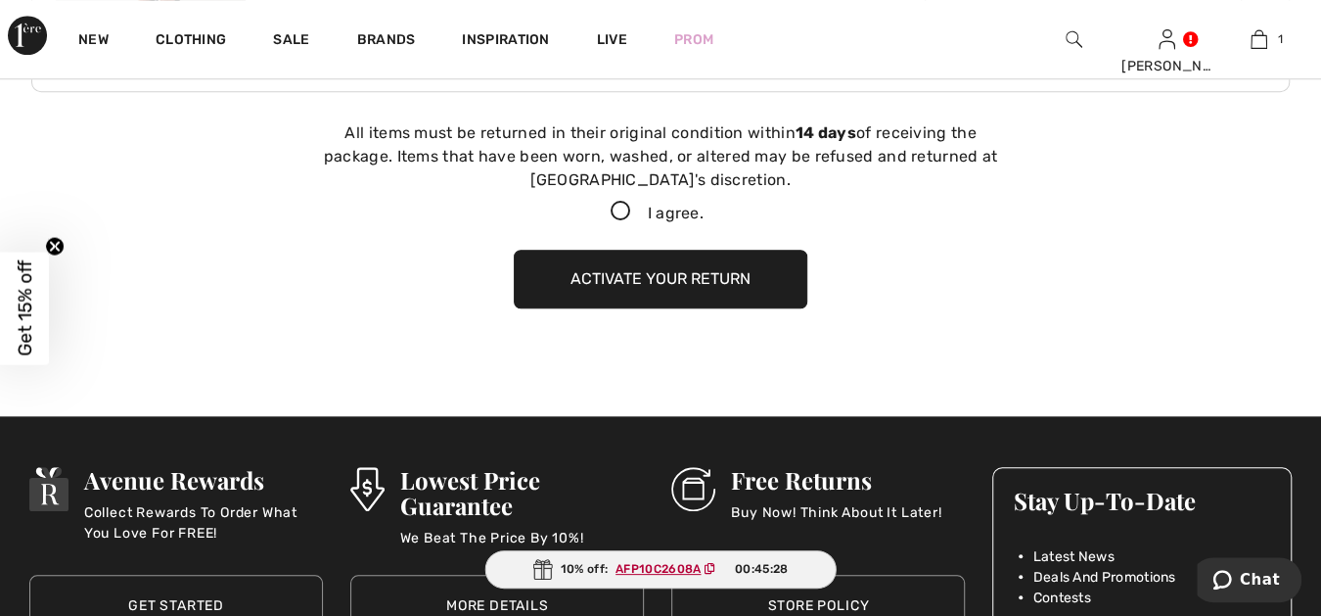
click at [618, 209] on icon at bounding box center [621, 212] width 52 height 21
click at [704, 209] on input "I agree." at bounding box center [710, 211] width 13 height 13
checkbox input "true"
click at [663, 275] on button "Activate your return" at bounding box center [661, 279] width 294 height 59
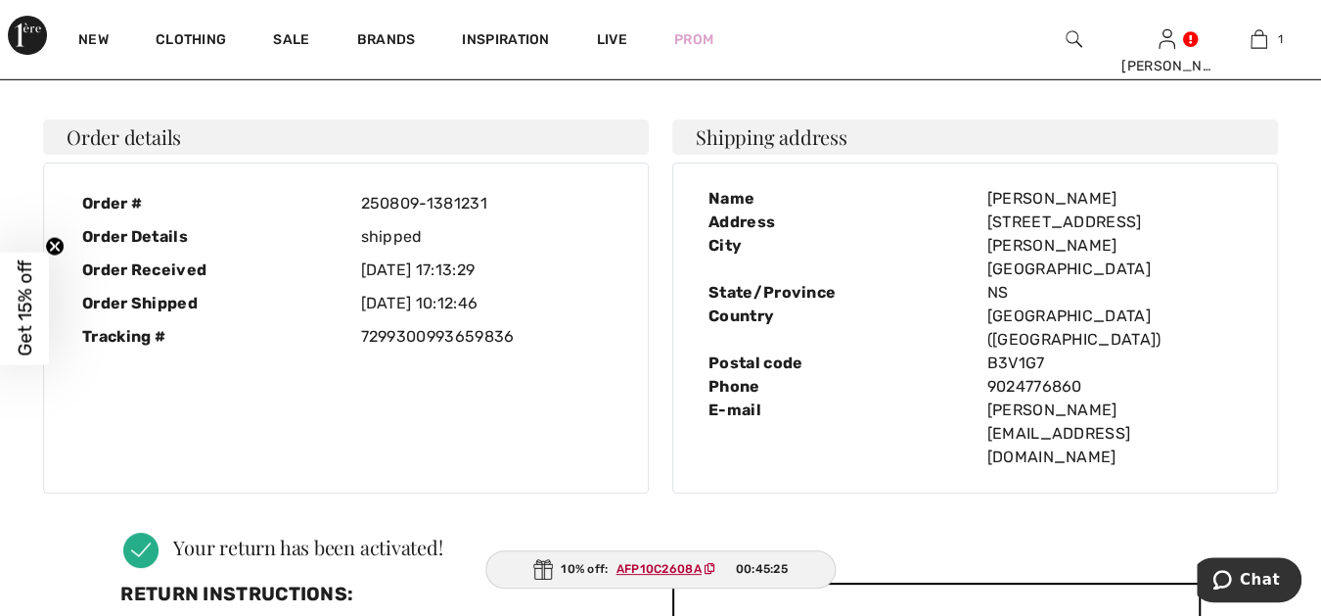
scroll to position [0, 0]
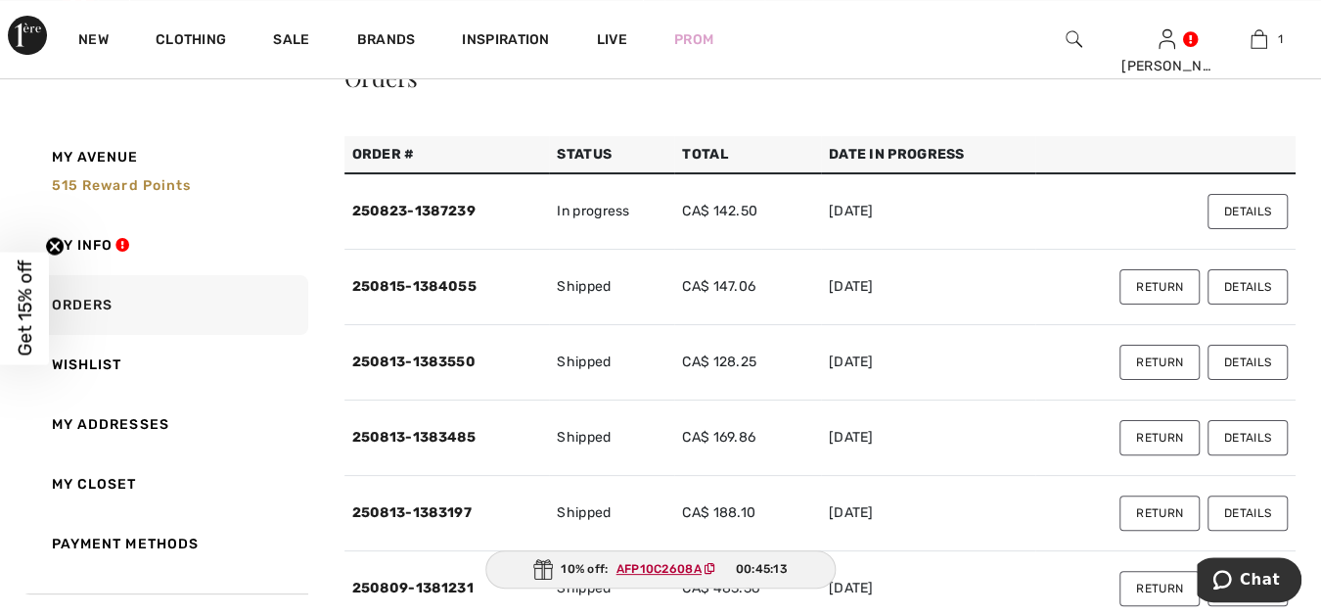
scroll to position [144, 0]
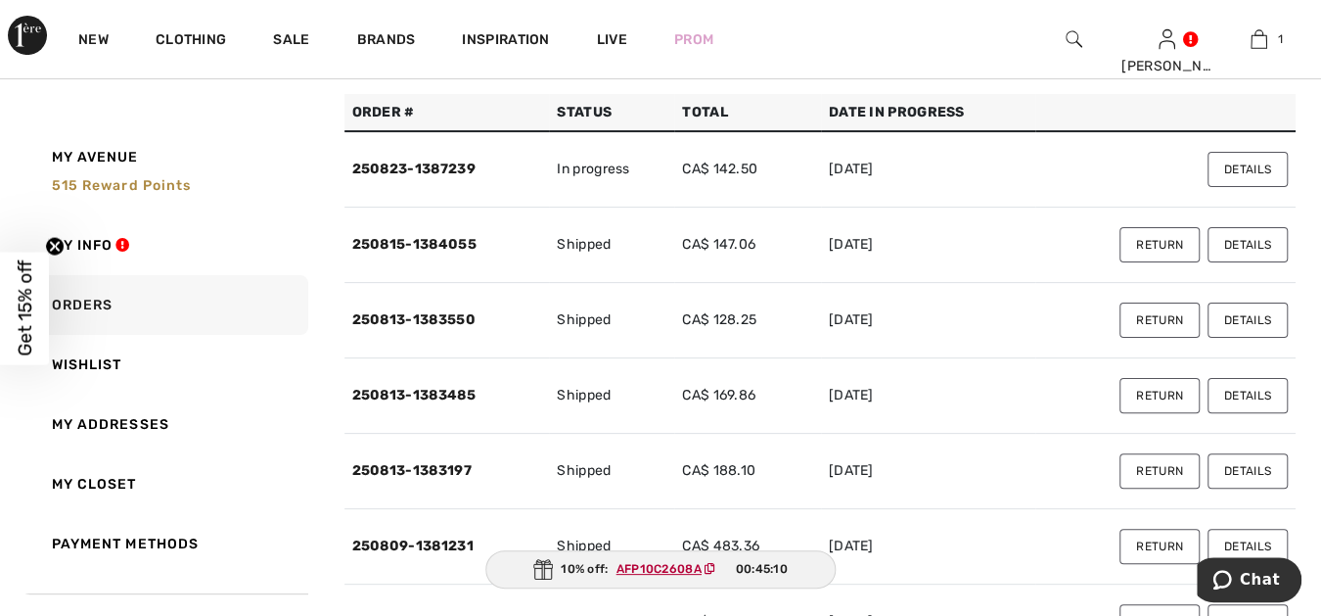
click at [1238, 537] on button "Details" at bounding box center [1248, 545] width 80 height 35
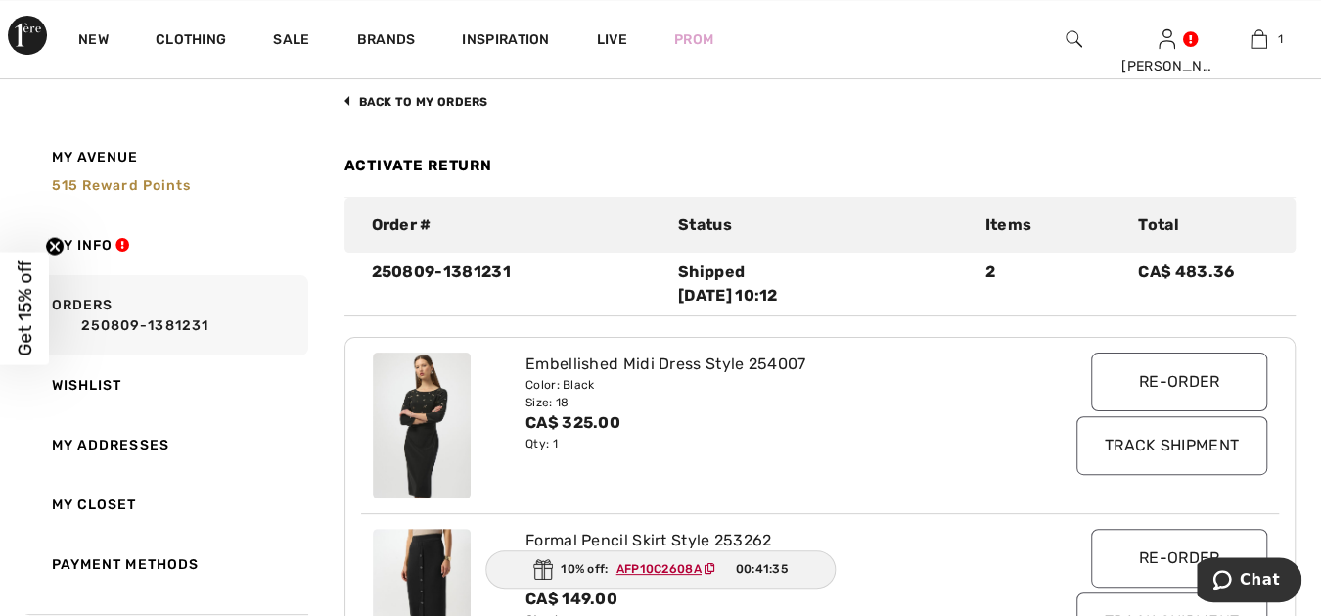
scroll to position [72, 0]
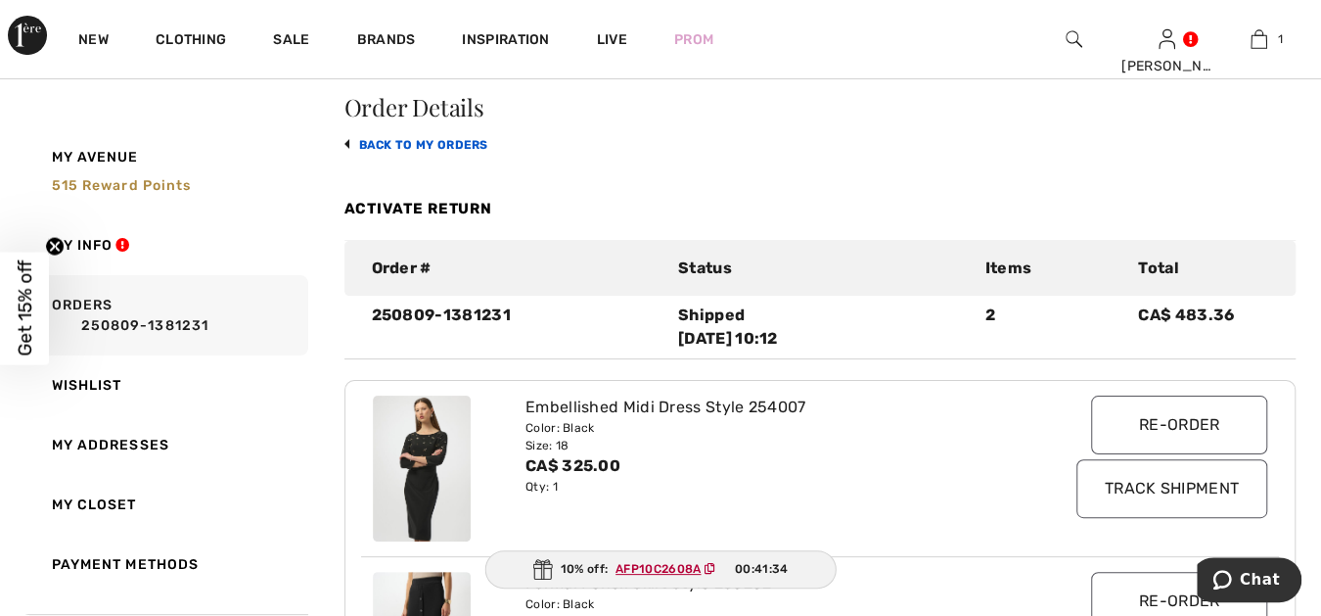
click at [474, 138] on link "back to My Orders" at bounding box center [416, 145] width 144 height 14
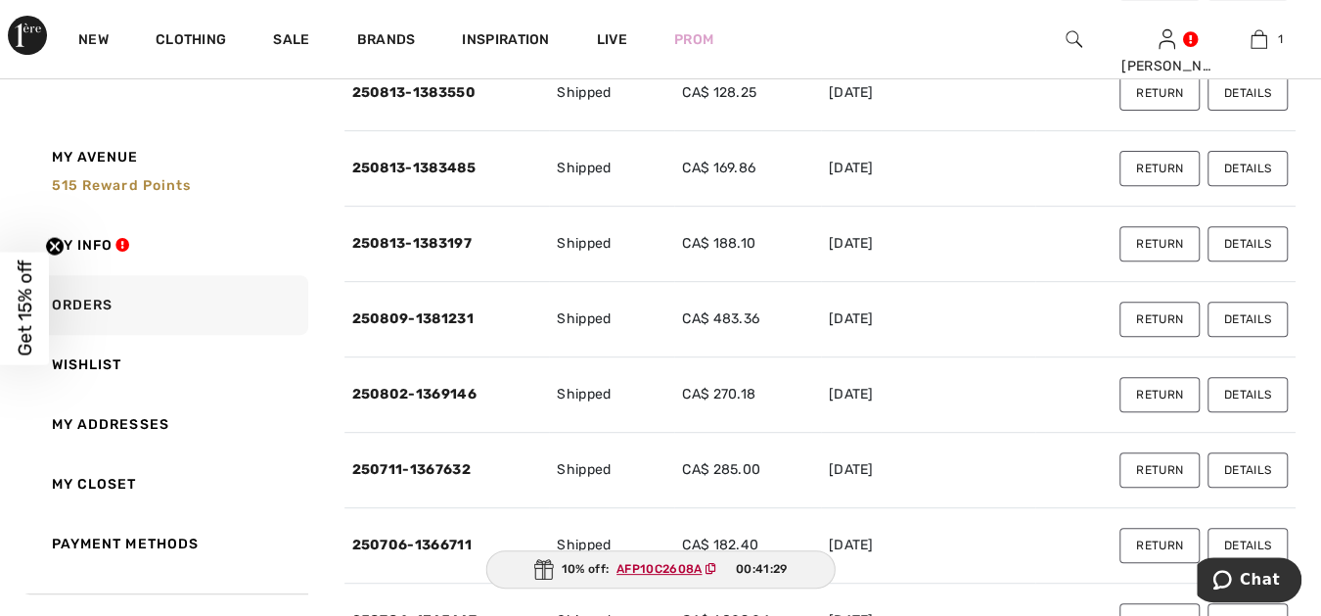
scroll to position [399, 0]
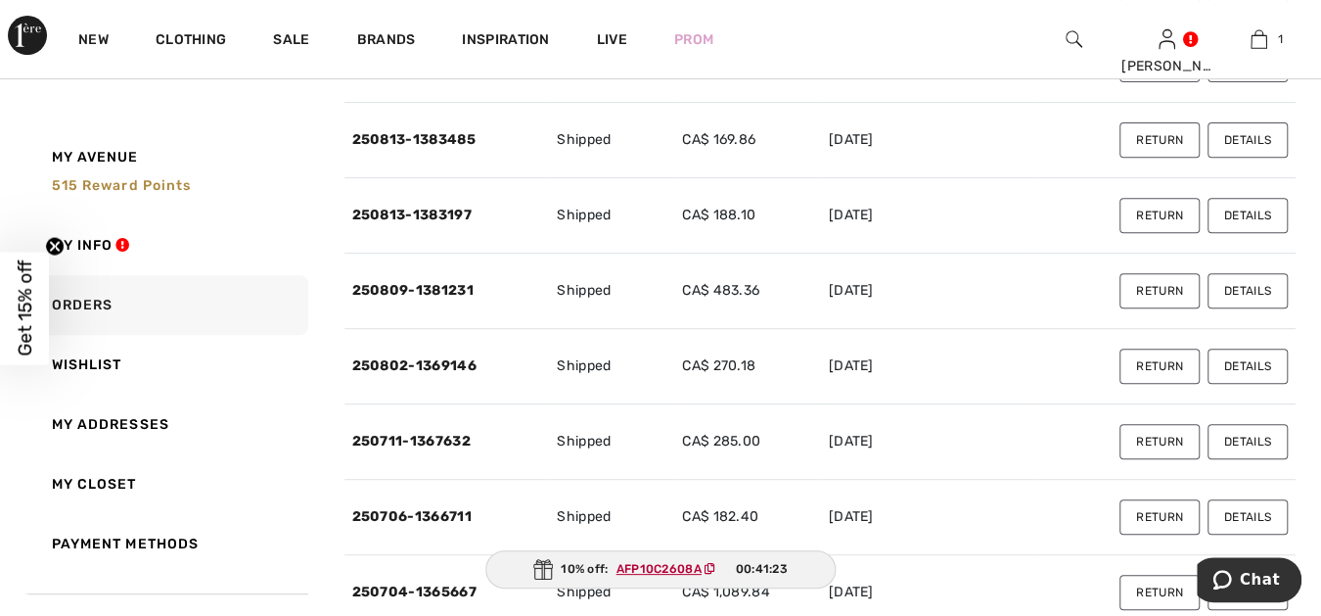
click at [1243, 361] on button "Details" at bounding box center [1248, 365] width 80 height 35
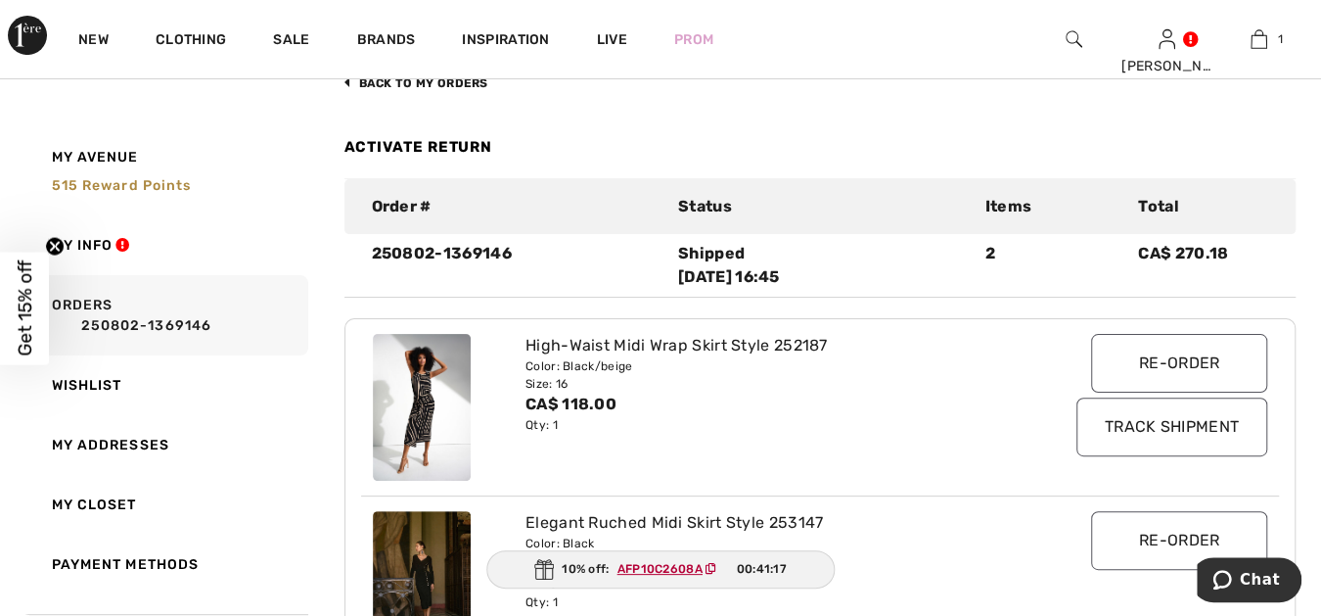
scroll to position [109, 0]
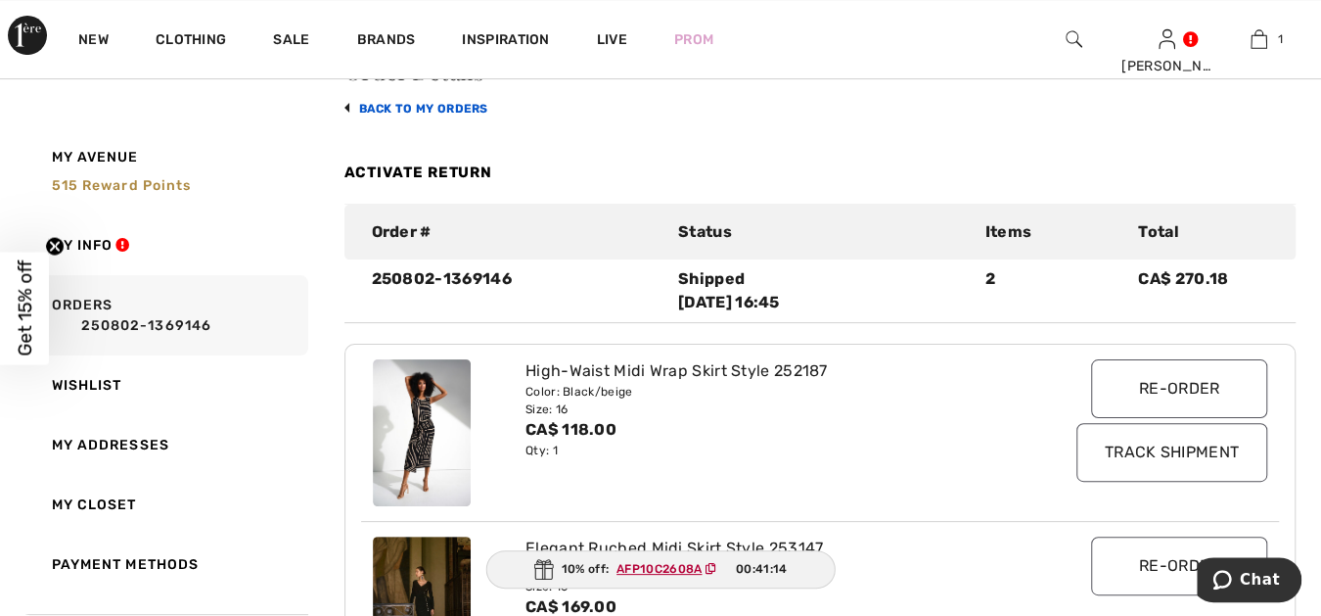
click at [464, 104] on link "back to My Orders" at bounding box center [416, 109] width 144 height 14
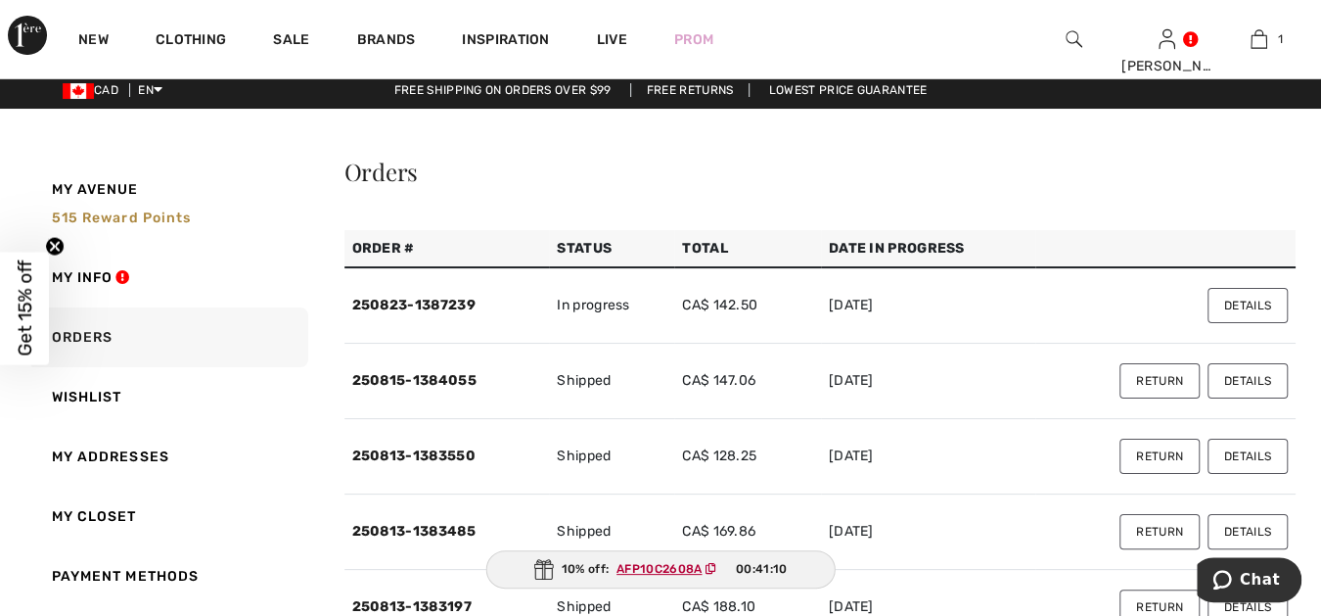
scroll to position [0, 0]
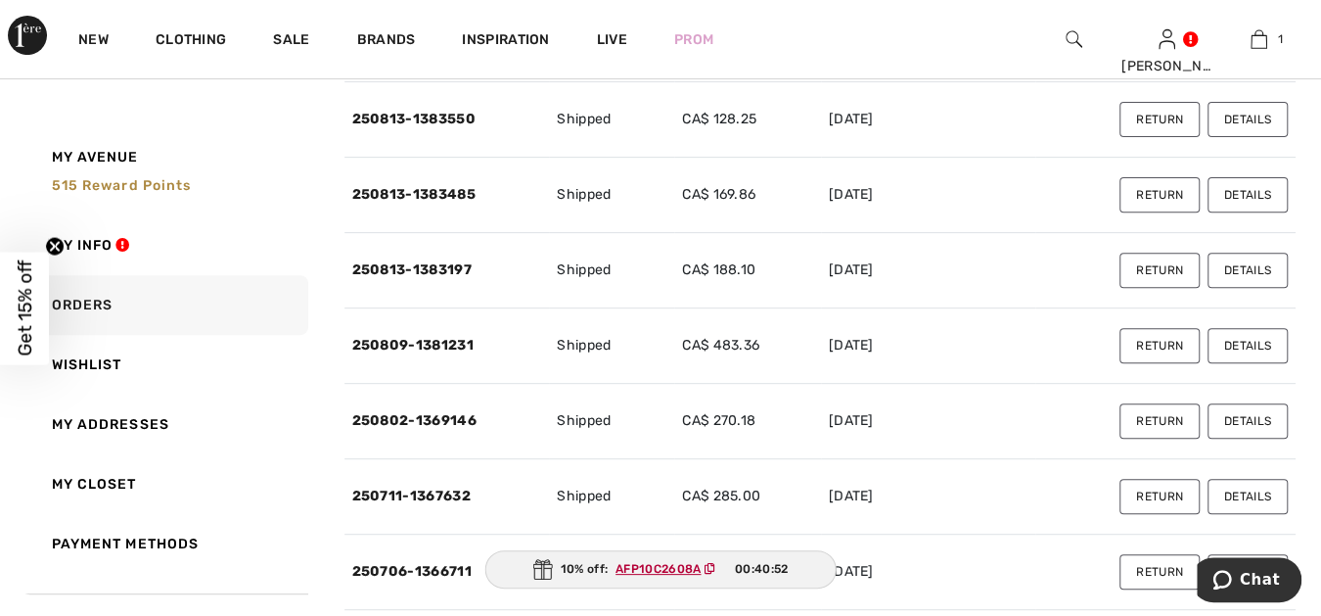
scroll to position [362, 0]
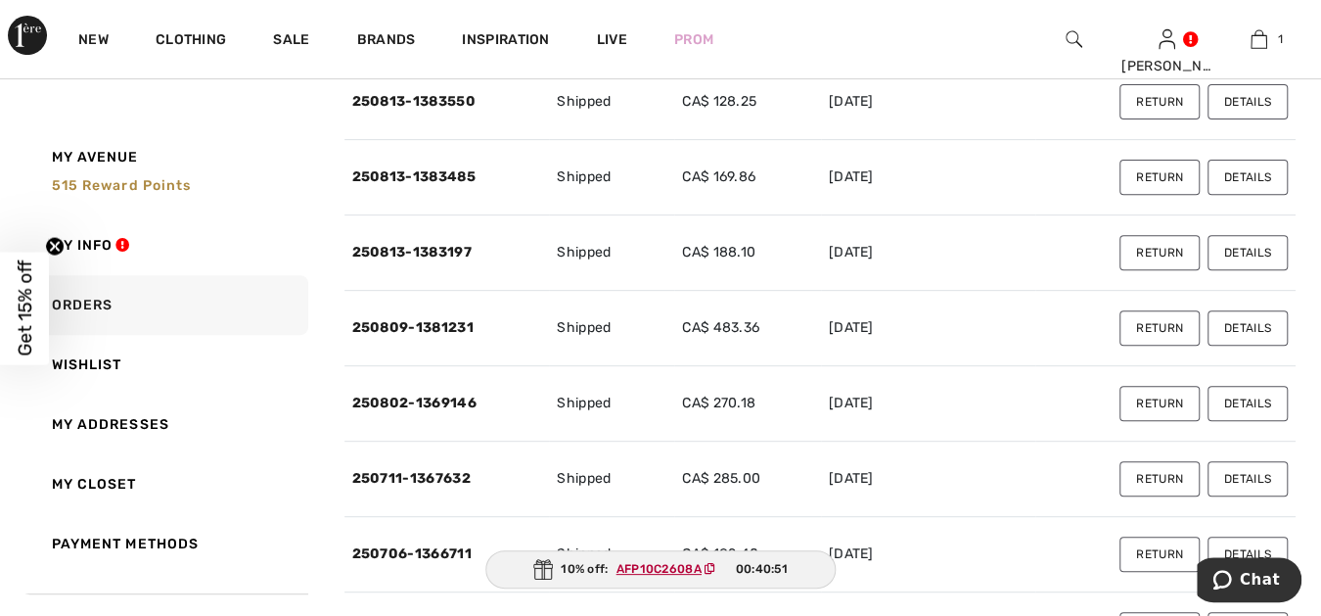
click at [1240, 397] on button "Details" at bounding box center [1248, 403] width 80 height 35
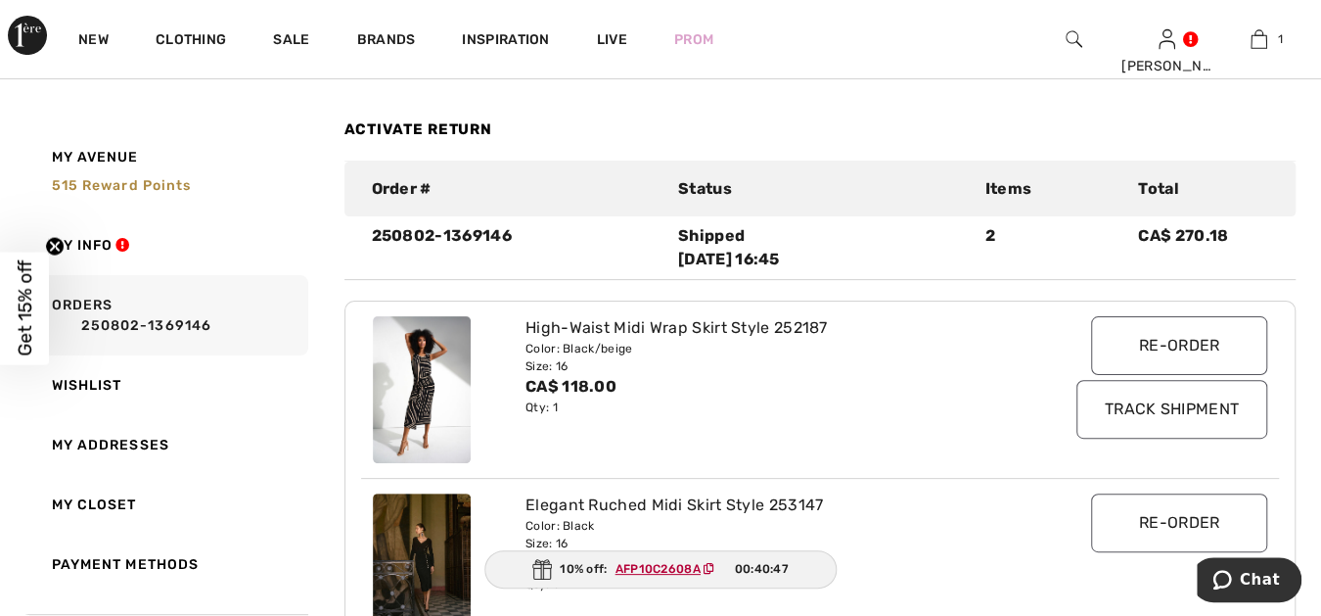
scroll to position [144, 0]
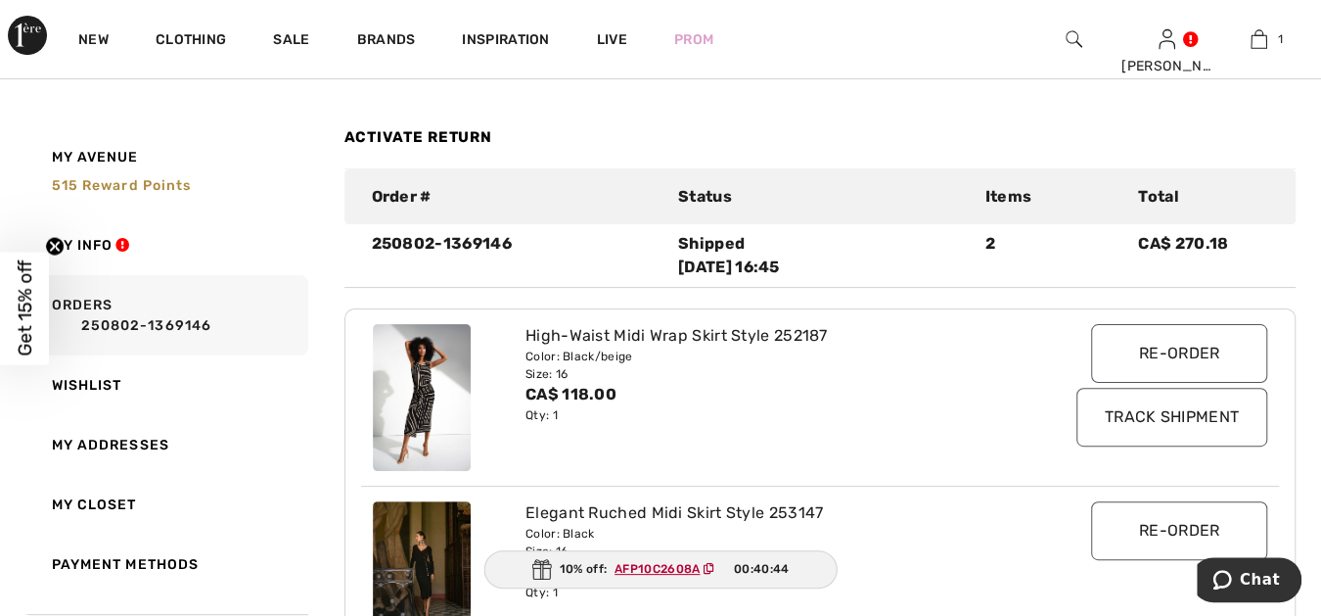
click at [472, 131] on link "Activate Return" at bounding box center [418, 137] width 149 height 18
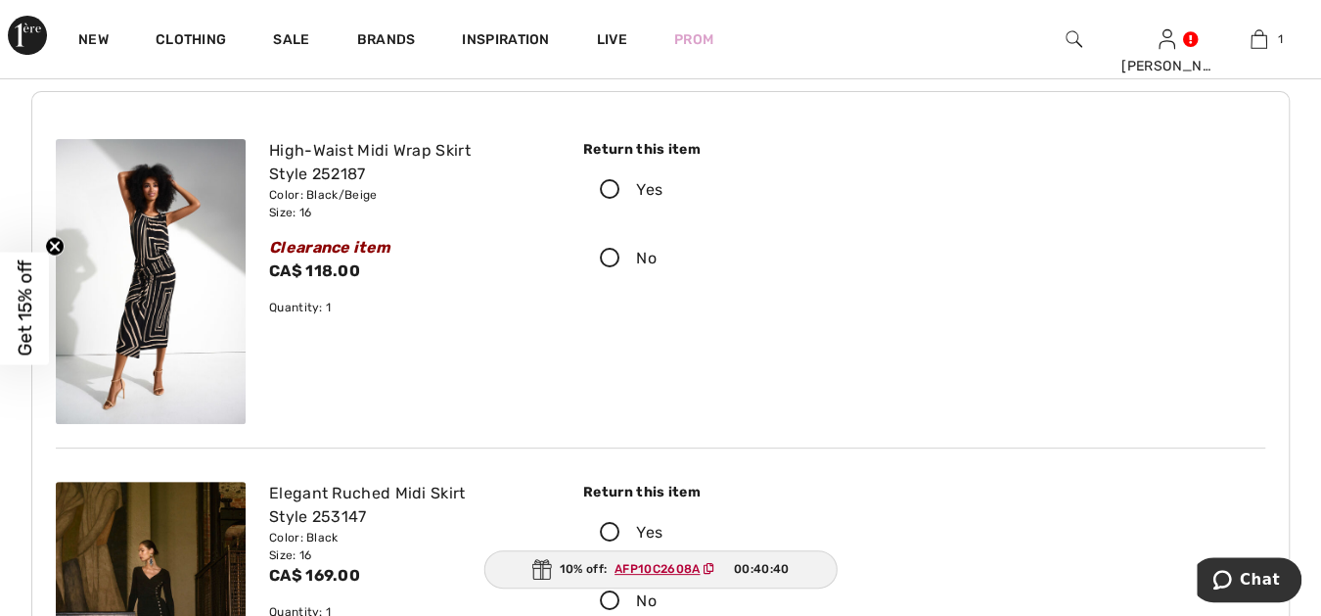
scroll to position [144, 0]
click at [609, 183] on icon at bounding box center [610, 189] width 52 height 21
click at [662, 183] on input "Yes" at bounding box center [668, 189] width 13 height 59
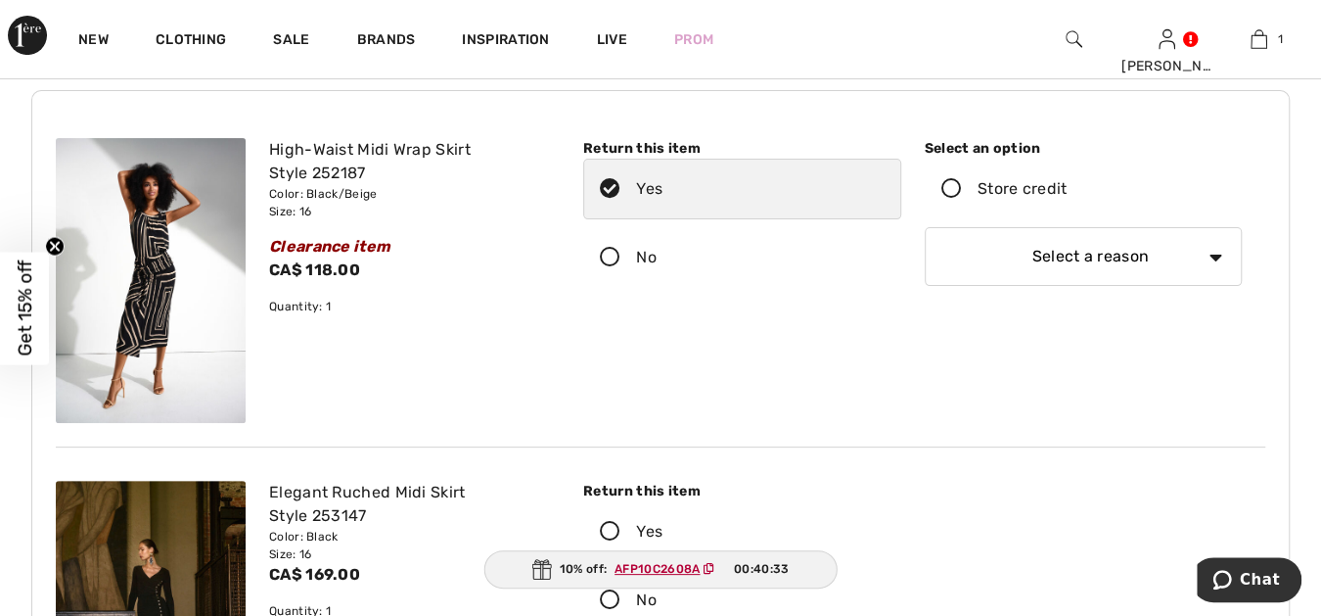
click at [950, 182] on icon at bounding box center [952, 189] width 52 height 21
click at [1067, 182] on input "Store credit" at bounding box center [1073, 189] width 13 height 59
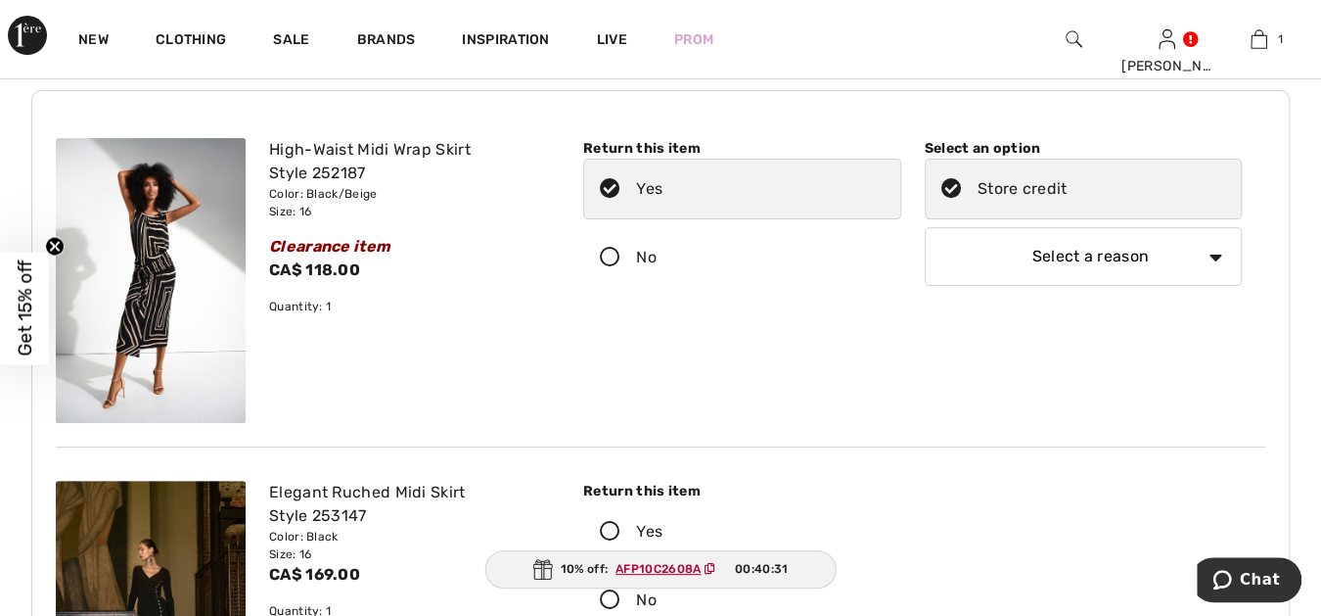
click at [1213, 251] on select "Select a reason I received the wrong product or size My order arrived too late …" at bounding box center [1084, 256] width 318 height 59
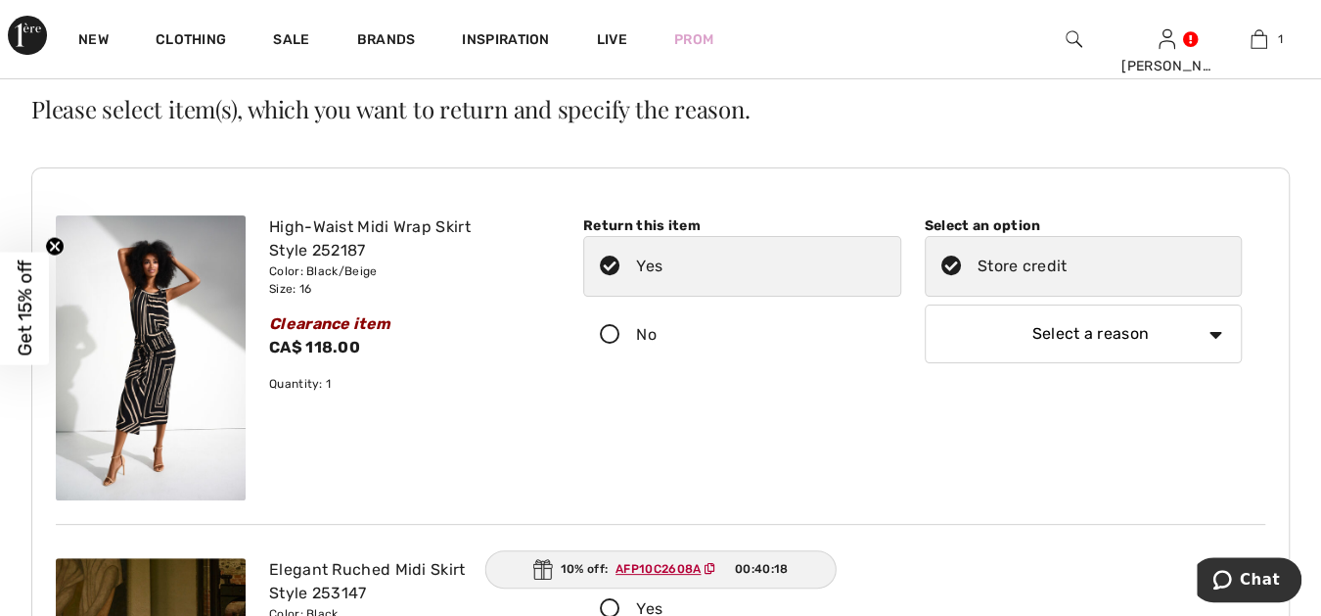
scroll to position [35, 0]
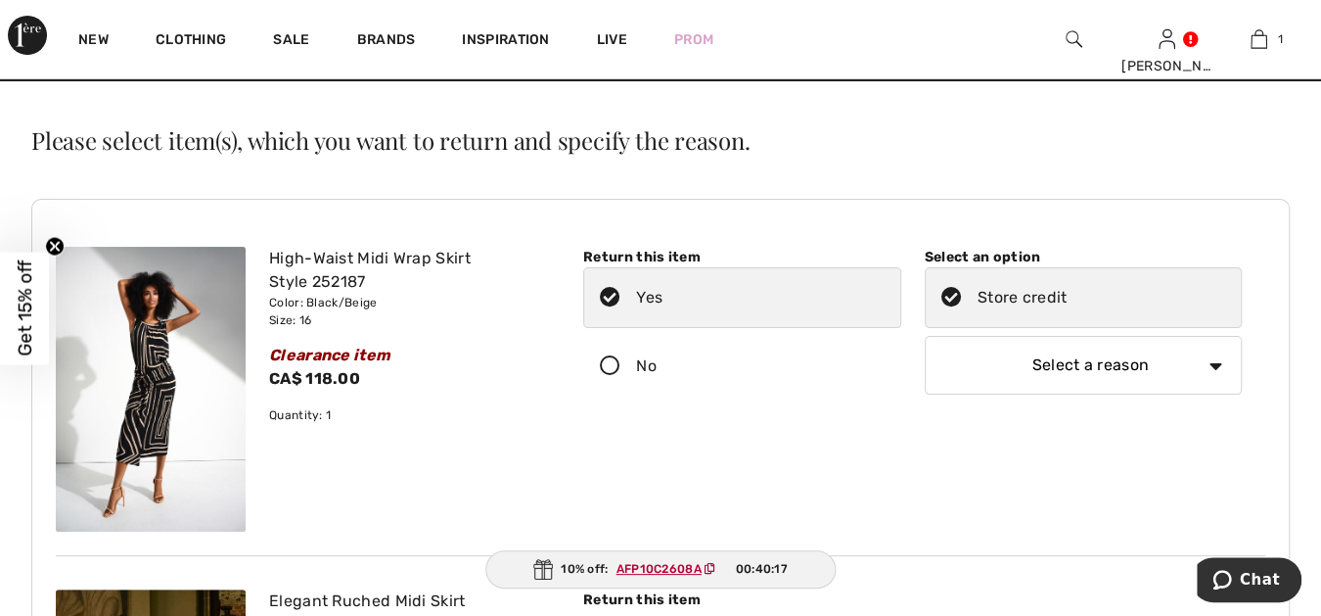
click at [1211, 358] on select "Select a reason I received the wrong product or size My order arrived too late …" at bounding box center [1084, 365] width 318 height 59
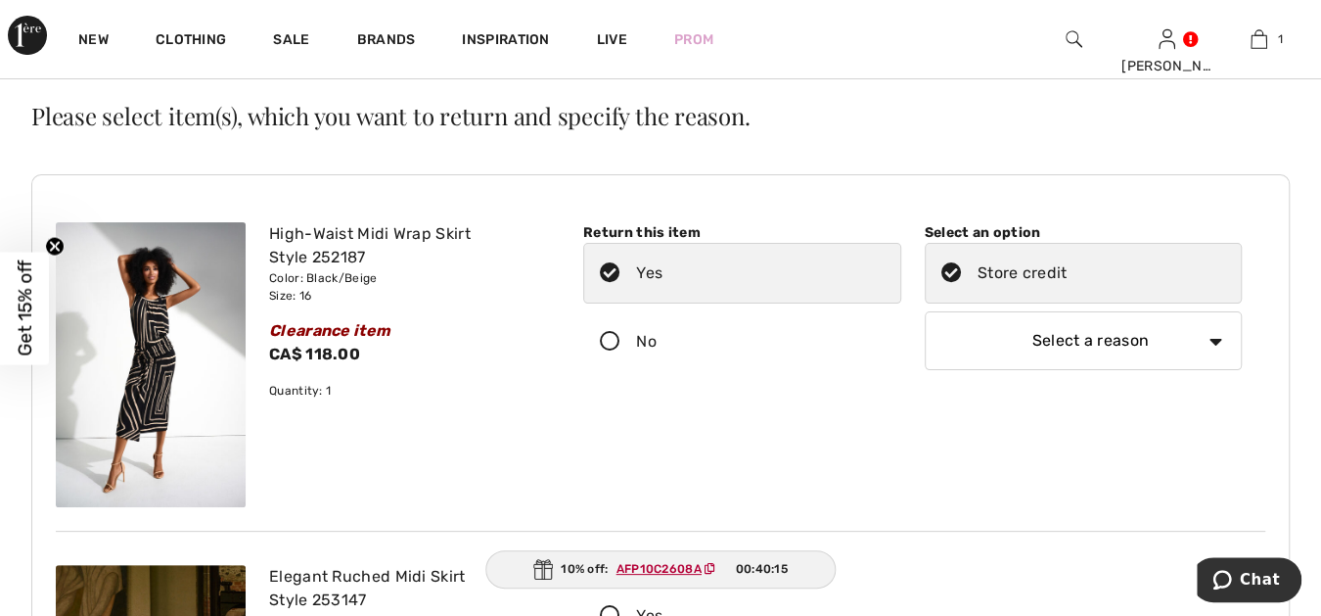
scroll to position [71, 0]
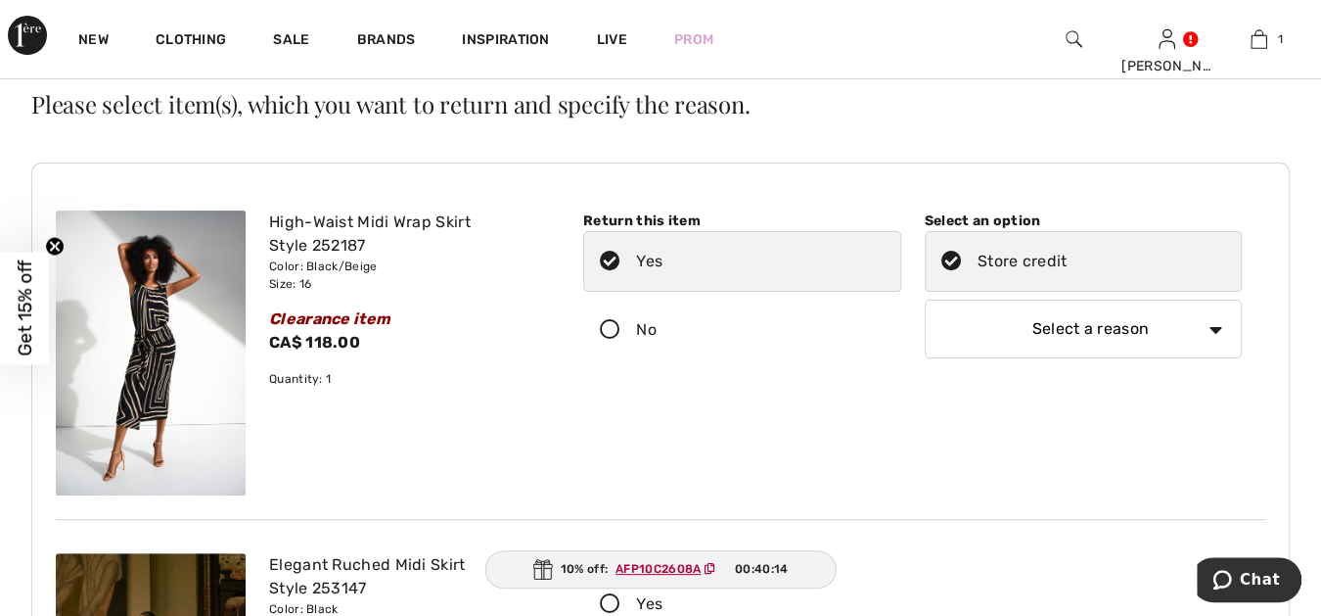
click at [1212, 327] on select "Select a reason I received the wrong product or size My order arrived too late …" at bounding box center [1084, 328] width 318 height 59
select select "6"
click at [925, 299] on select "Select a reason I received the wrong product or size My order arrived too late …" at bounding box center [1084, 328] width 318 height 59
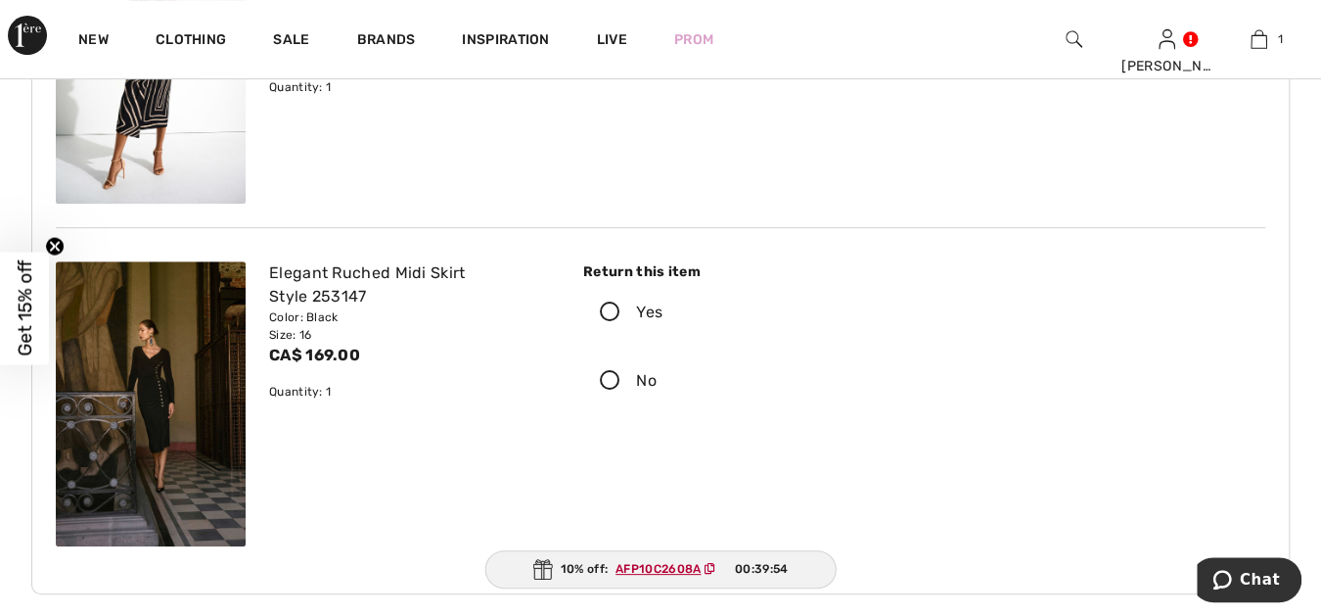
scroll to position [398, 0]
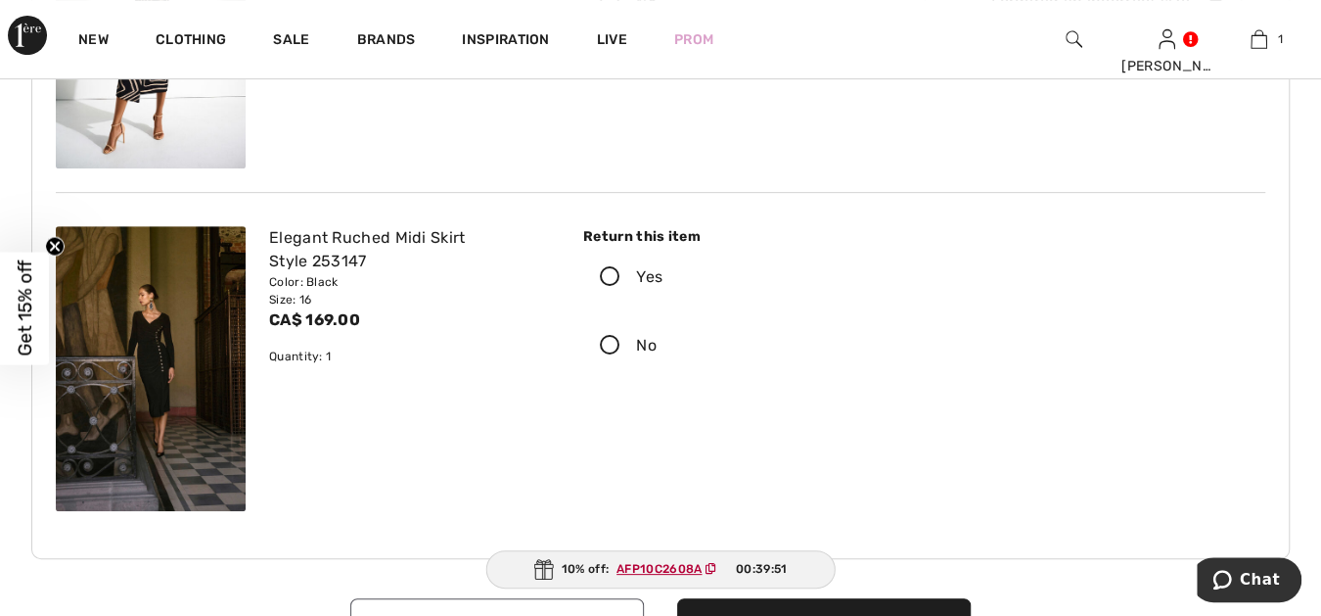
click at [606, 269] on icon at bounding box center [610, 277] width 52 height 21
click at [662, 269] on input "Yes" at bounding box center [668, 277] width 13 height 59
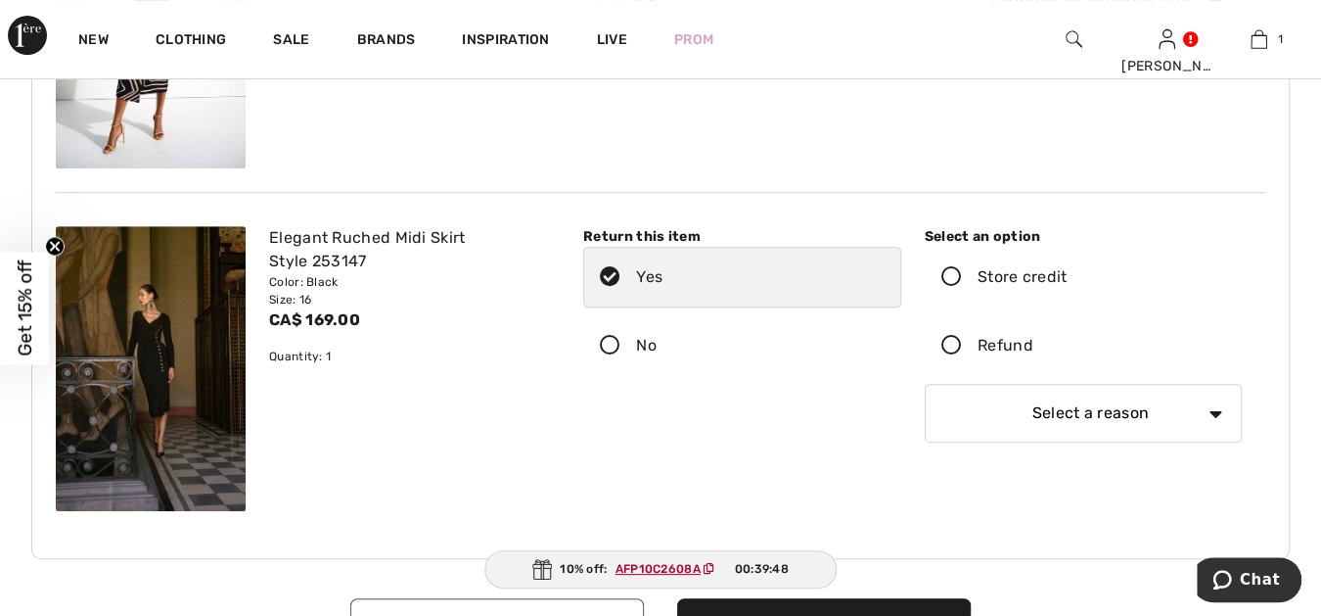
click at [950, 341] on icon at bounding box center [952, 346] width 52 height 21
click at [1033, 341] on input "Refund" at bounding box center [1039, 345] width 13 height 59
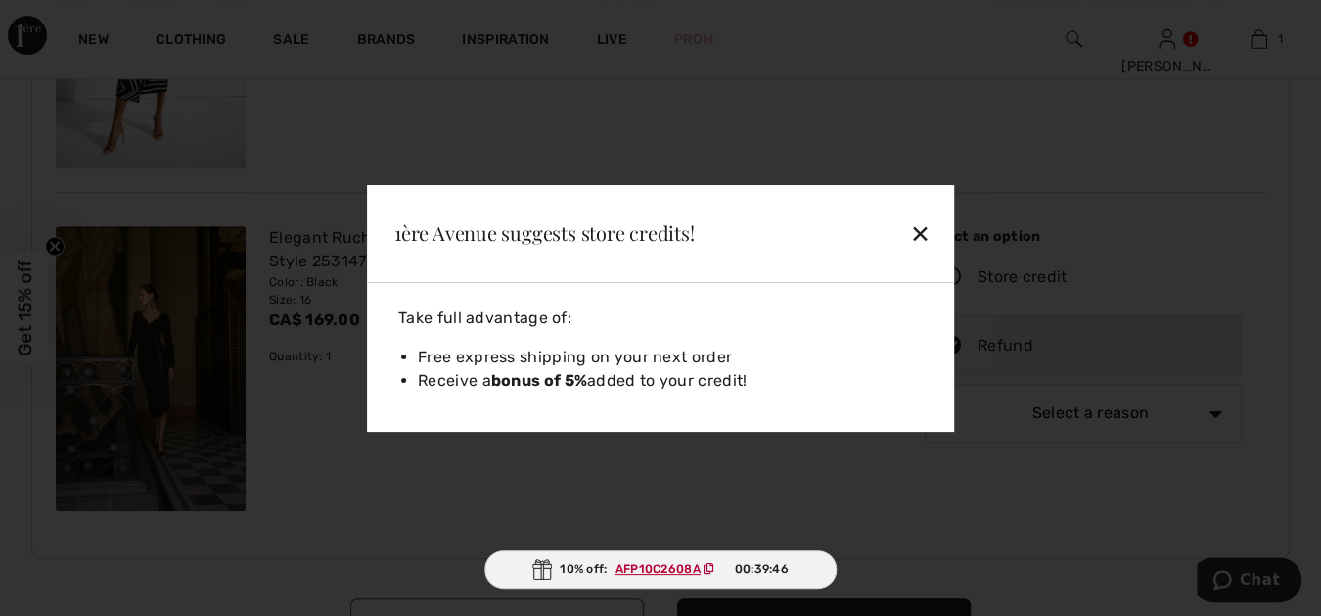
click at [919, 231] on div "✕" at bounding box center [874, 232] width 127 height 41
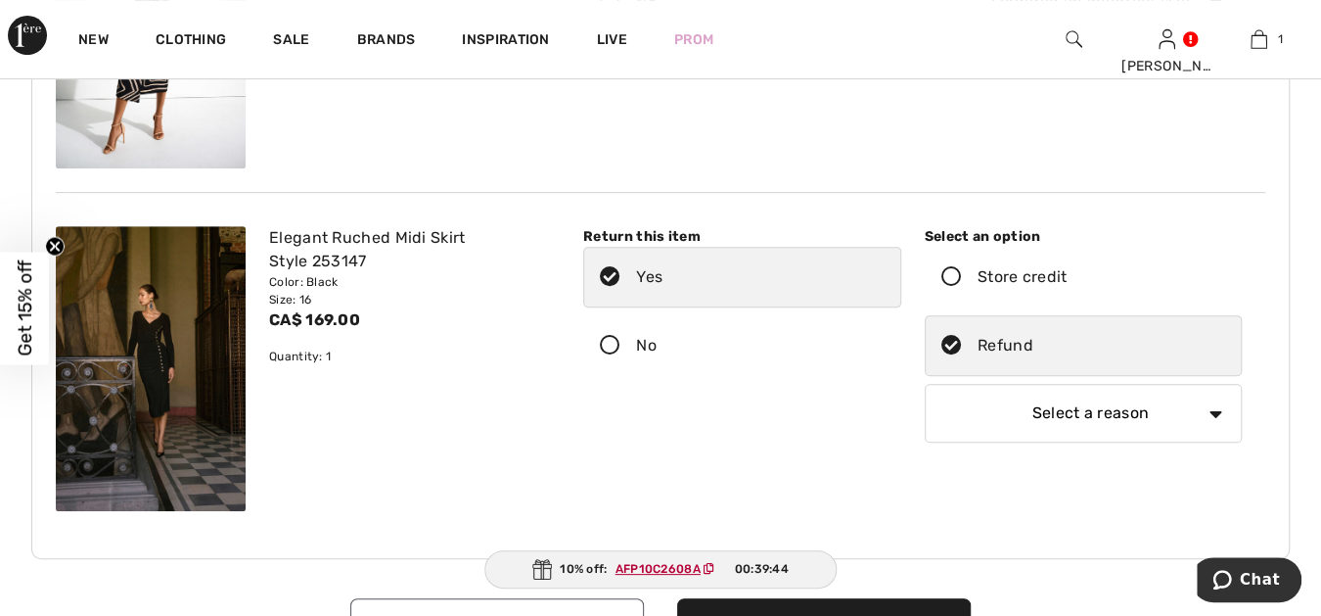
click at [1167, 401] on select "Select a reason I received the wrong product or size My order arrived too late …" at bounding box center [1084, 413] width 318 height 59
select select "other"
click at [925, 384] on select "Select a reason I received the wrong product or size My order arrived too late …" at bounding box center [1084, 413] width 318 height 59
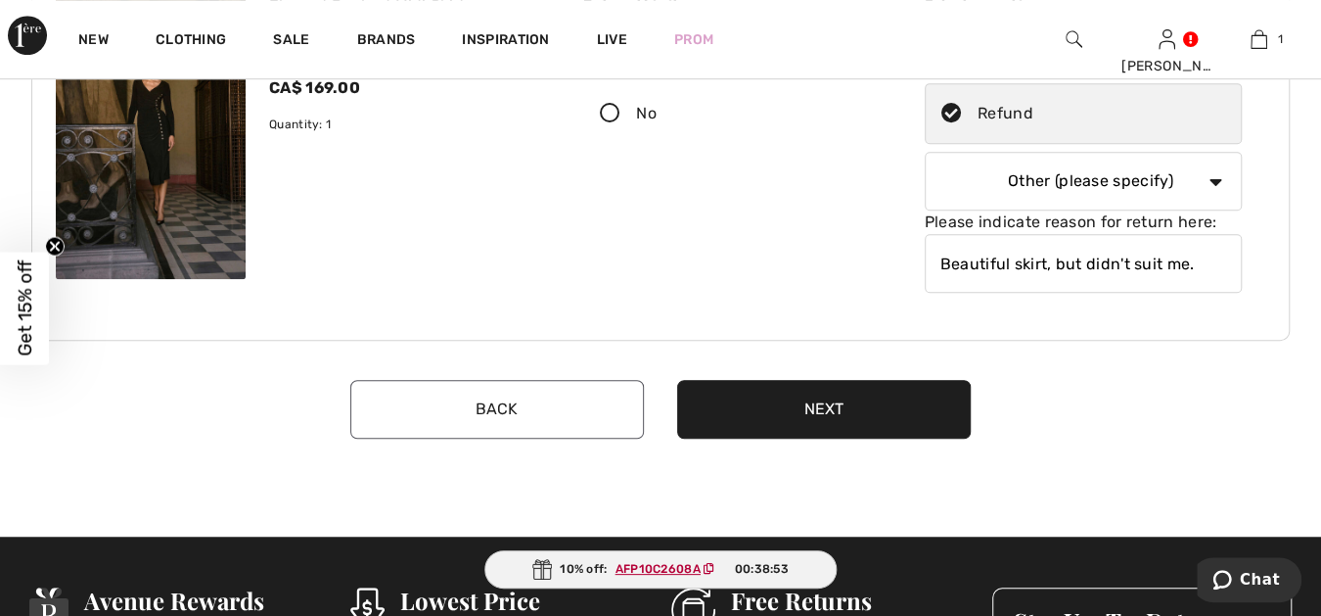
scroll to position [652, 0]
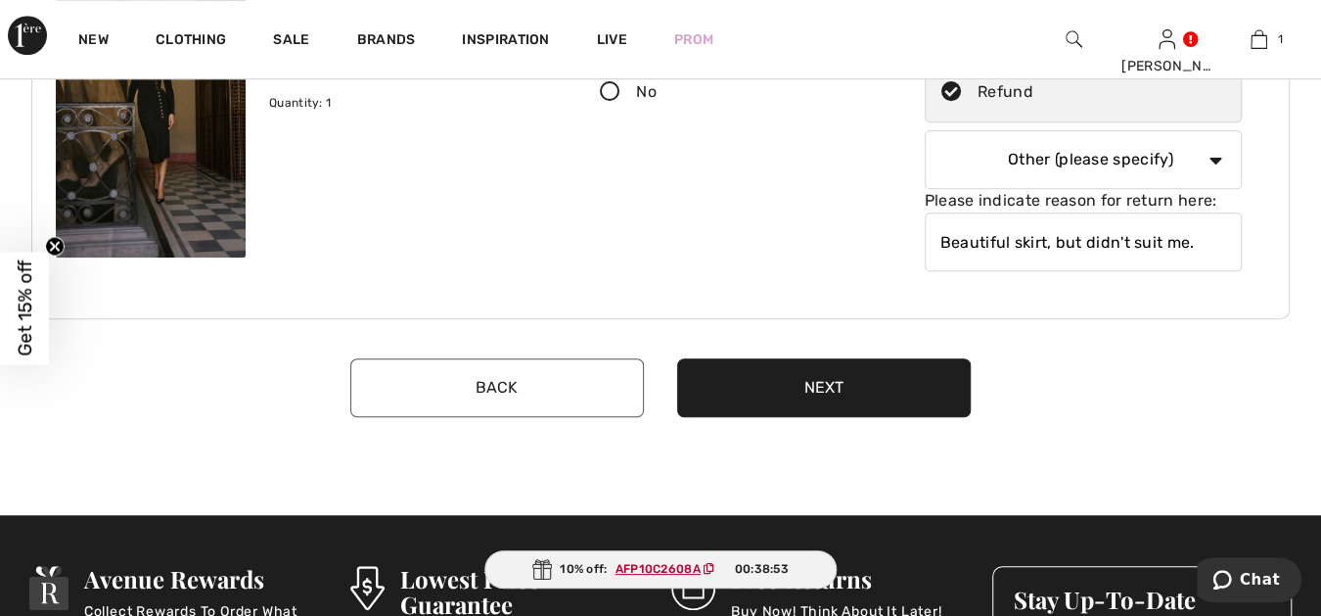
type input "Beautiful skirt, but didn't suit me."
click at [826, 384] on button "Next" at bounding box center [824, 387] width 294 height 59
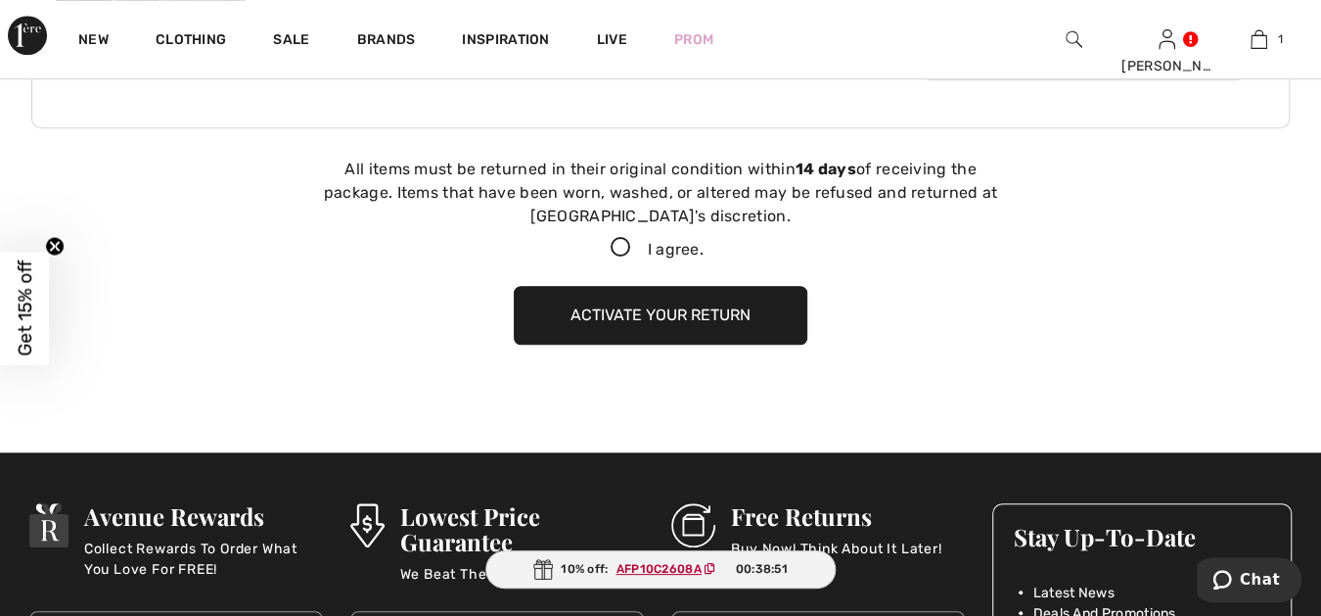
scroll to position [880, 0]
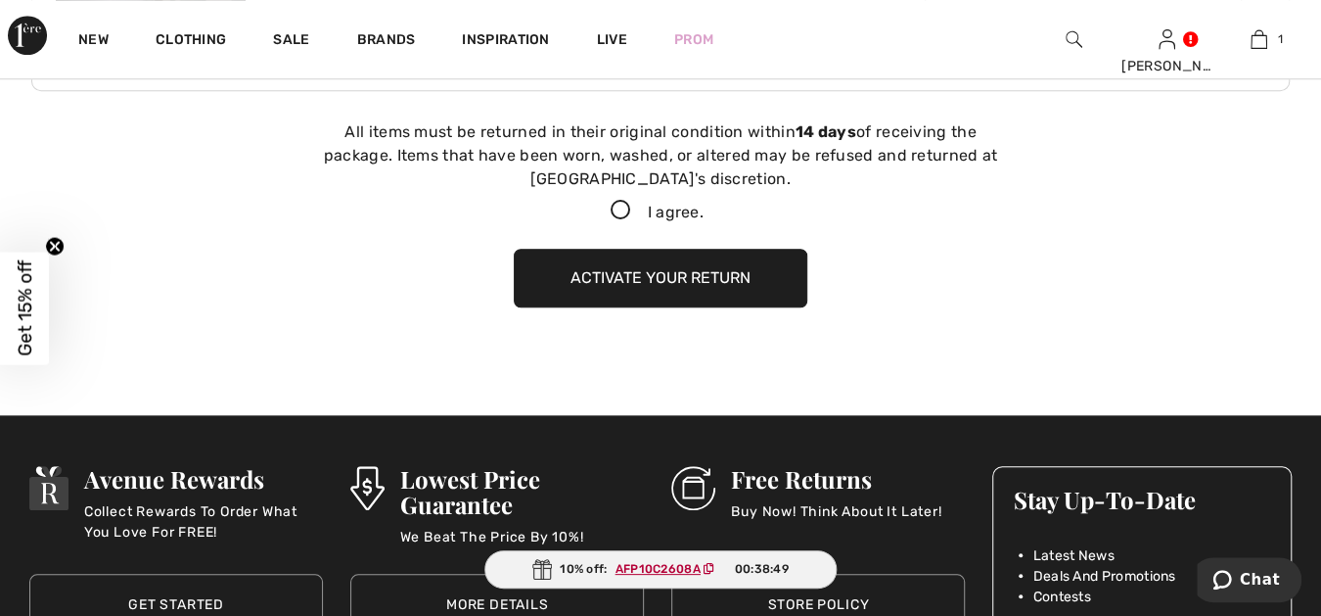
click at [616, 206] on icon at bounding box center [621, 211] width 52 height 21
click at [704, 206] on input "I agree." at bounding box center [710, 211] width 13 height 13
checkbox input "true"
click at [628, 269] on button "Activate your return" at bounding box center [661, 278] width 294 height 59
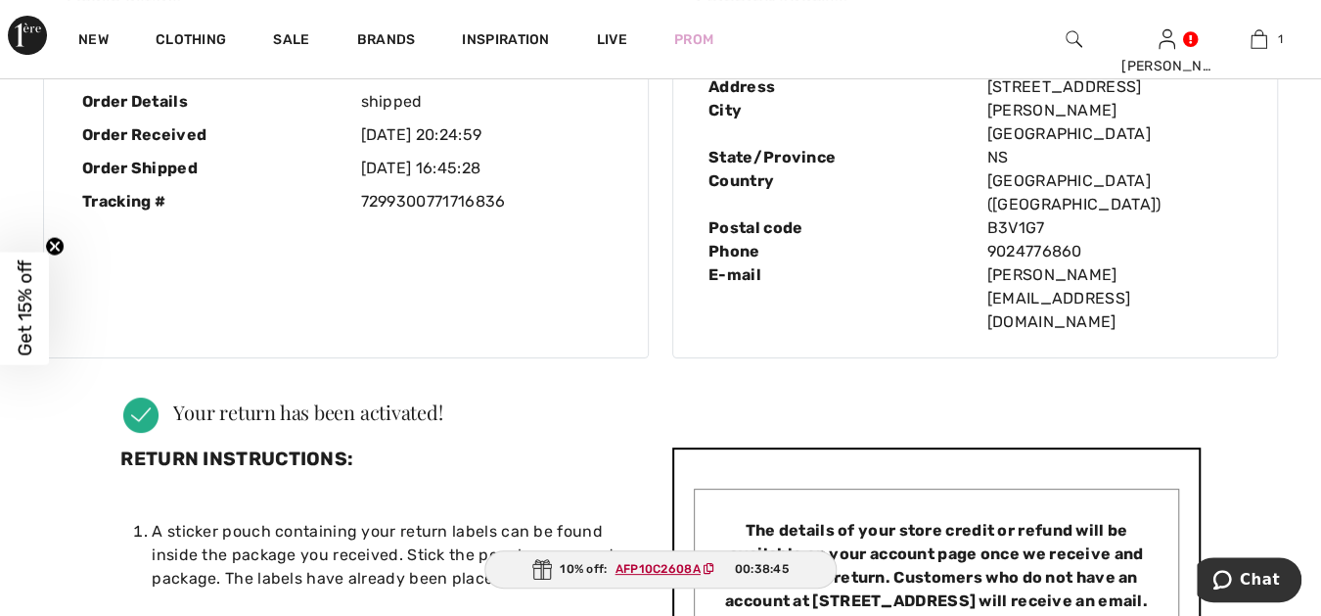
scroll to position [0, 0]
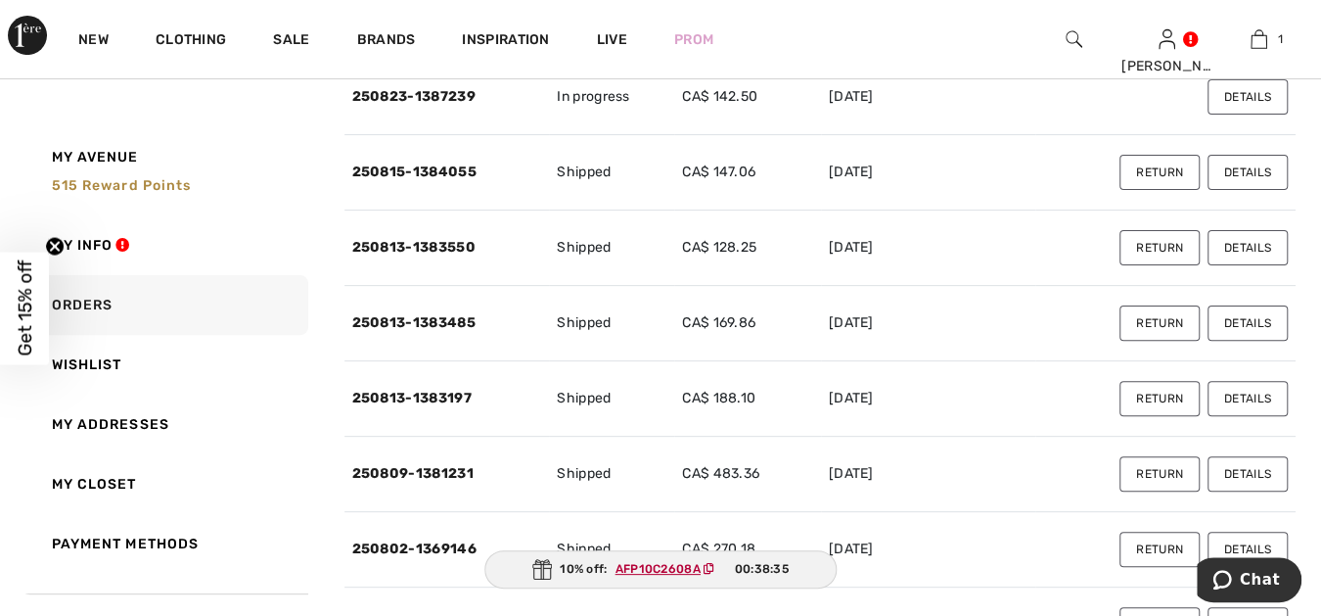
scroll to position [217, 0]
click at [1246, 542] on button "Details" at bounding box center [1248, 547] width 80 height 35
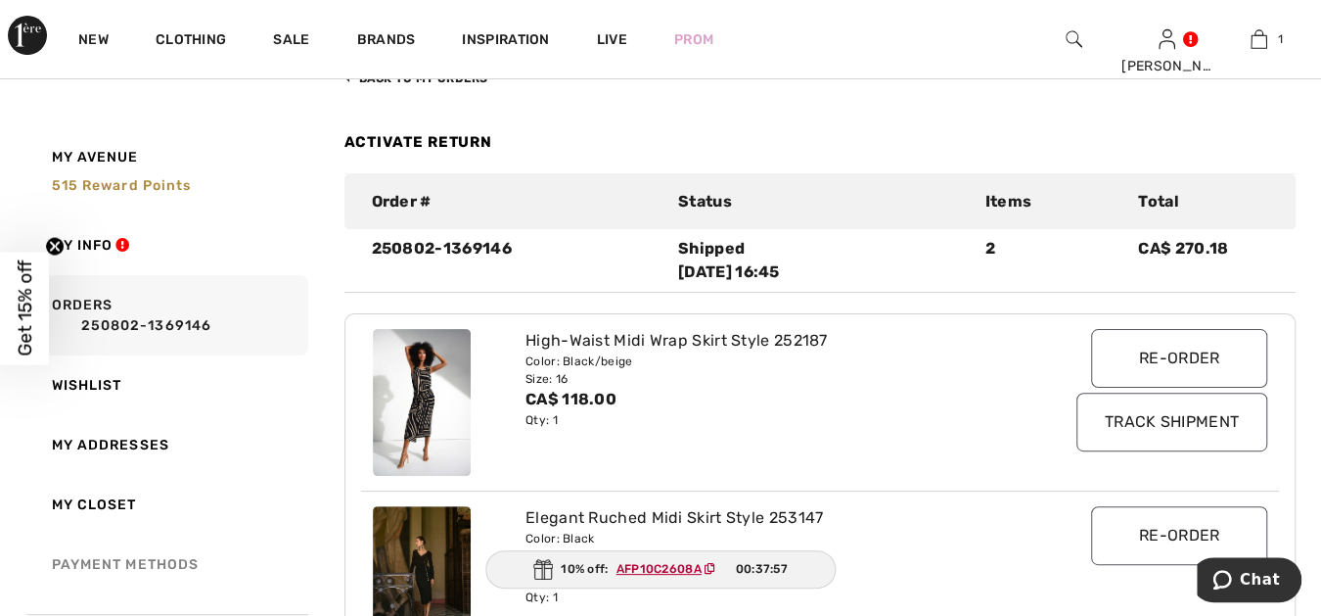
scroll to position [0, 0]
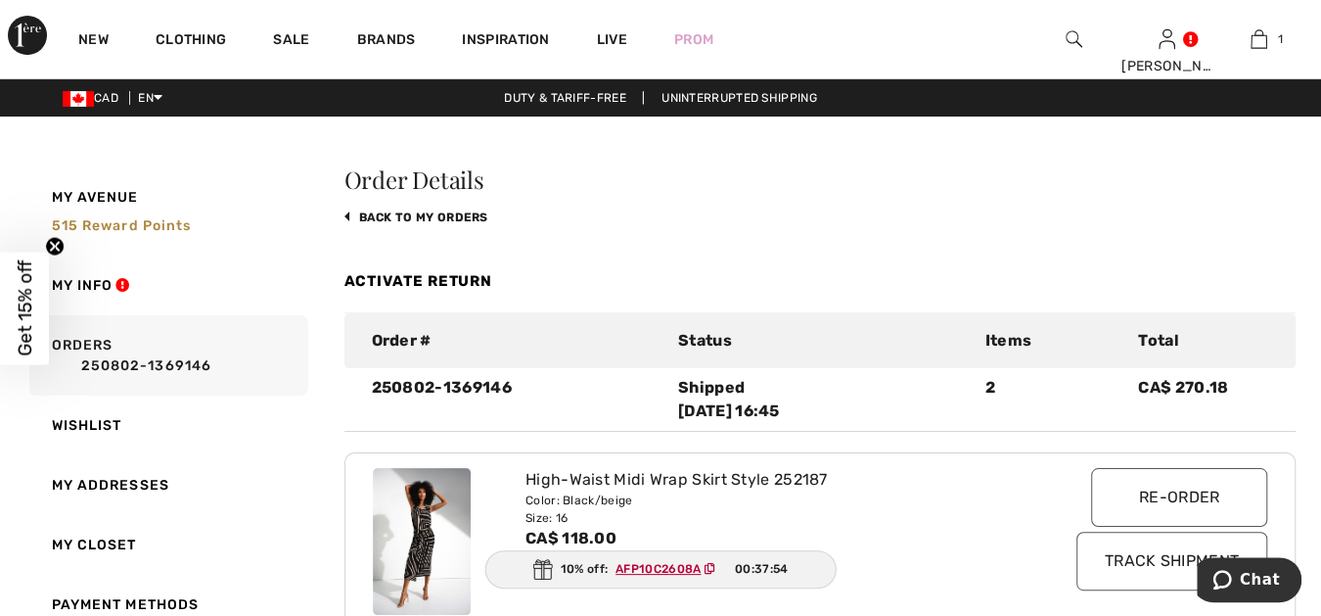
click at [458, 214] on link "back to My Orders" at bounding box center [416, 217] width 144 height 14
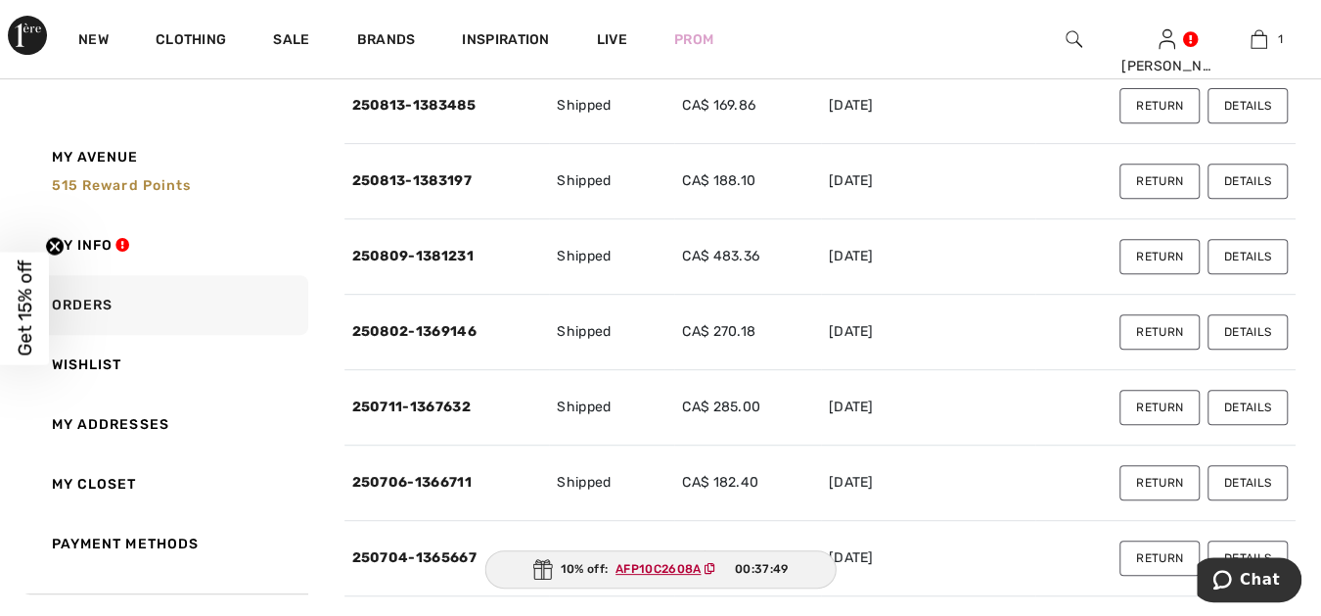
scroll to position [434, 0]
click at [1243, 400] on button "Details" at bounding box center [1248, 405] width 80 height 35
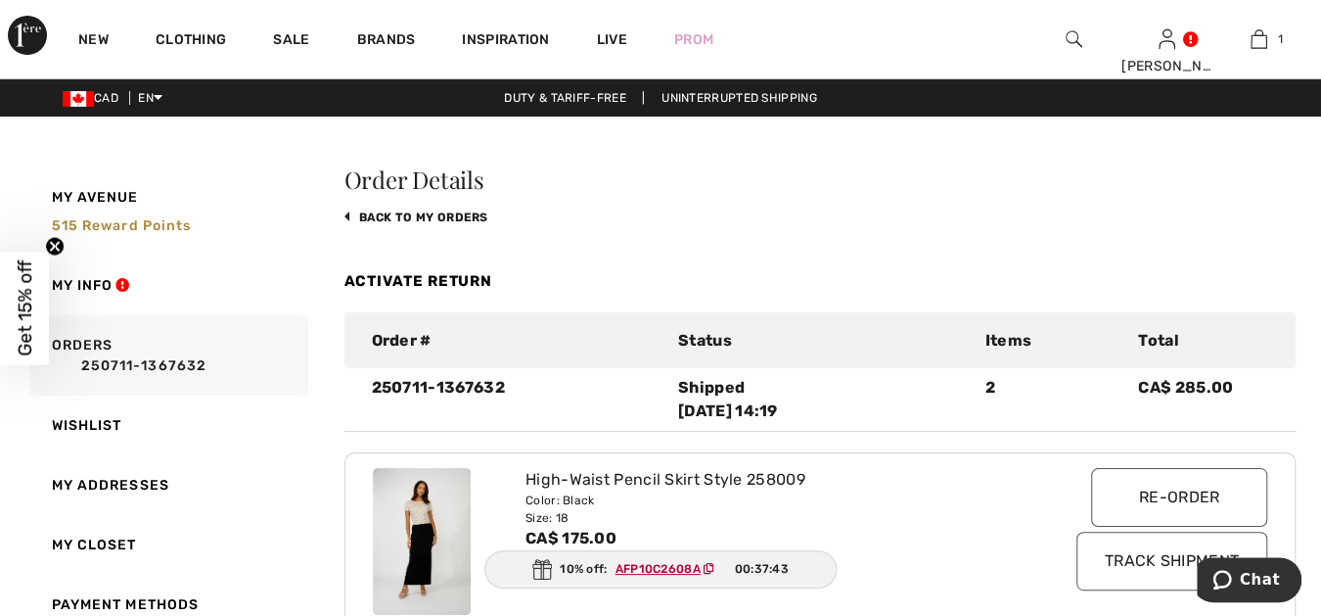
scroll to position [0, 0]
click at [460, 211] on link "back to My Orders" at bounding box center [416, 217] width 144 height 14
